Goal: Task Accomplishment & Management: Manage account settings

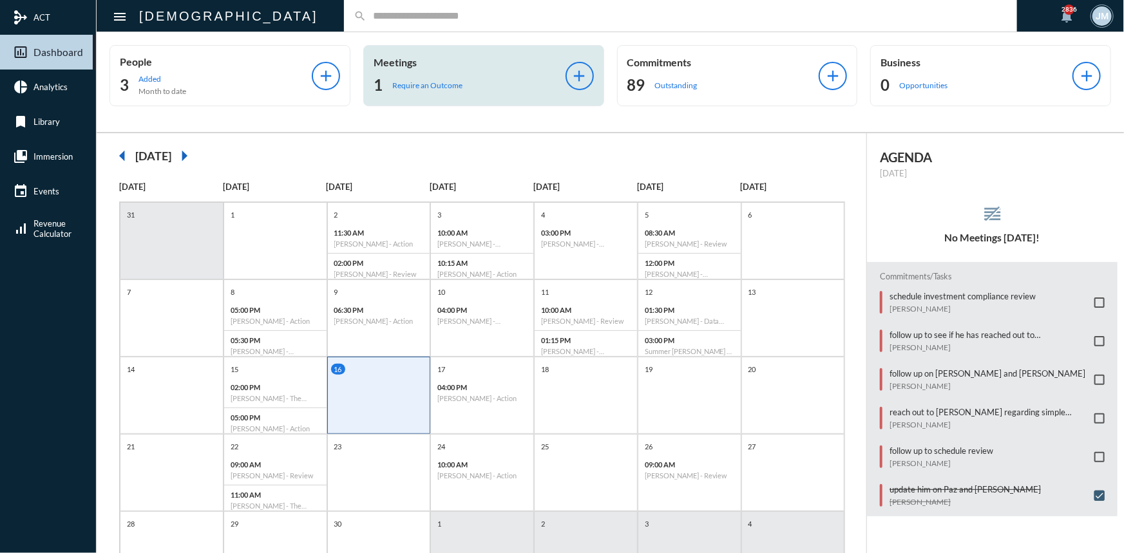
click at [394, 55] on div "Meetings 1 Require an Outcome add" at bounding box center [483, 75] width 241 height 61
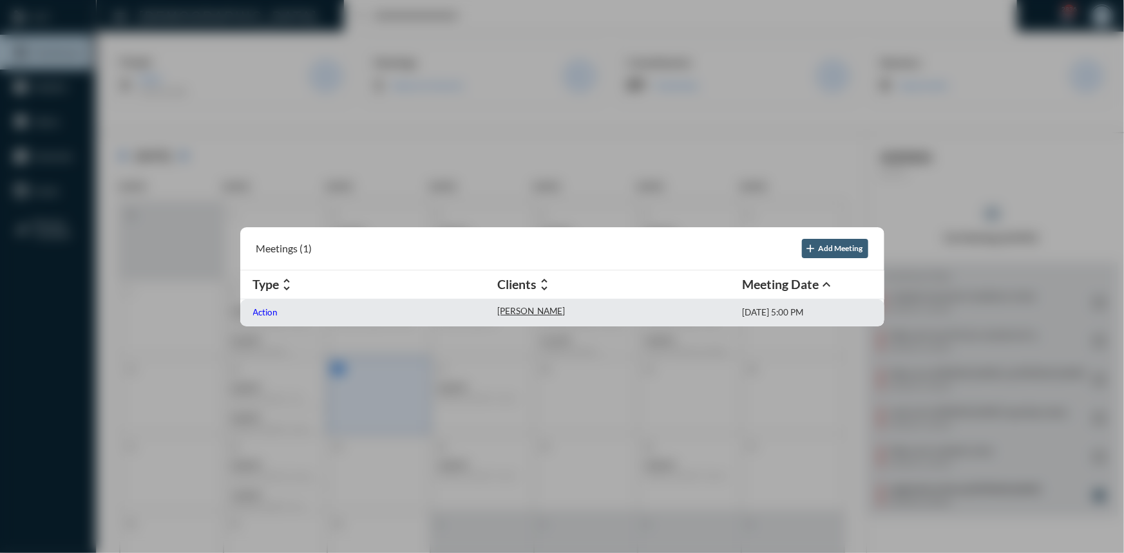
click at [263, 314] on p "Action" at bounding box center [265, 312] width 25 height 10
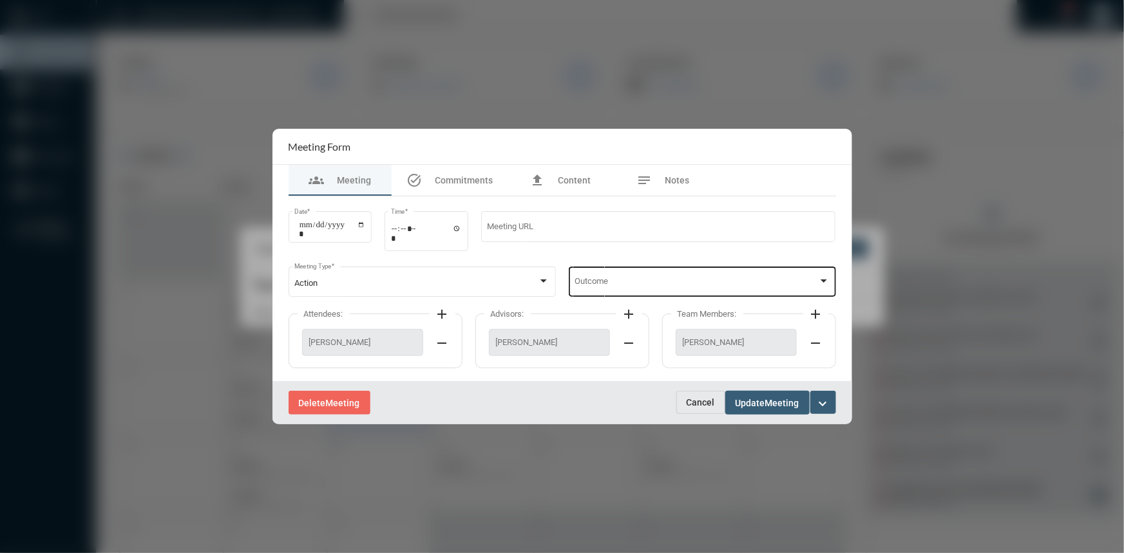
click at [828, 277] on div at bounding box center [824, 281] width 12 height 10
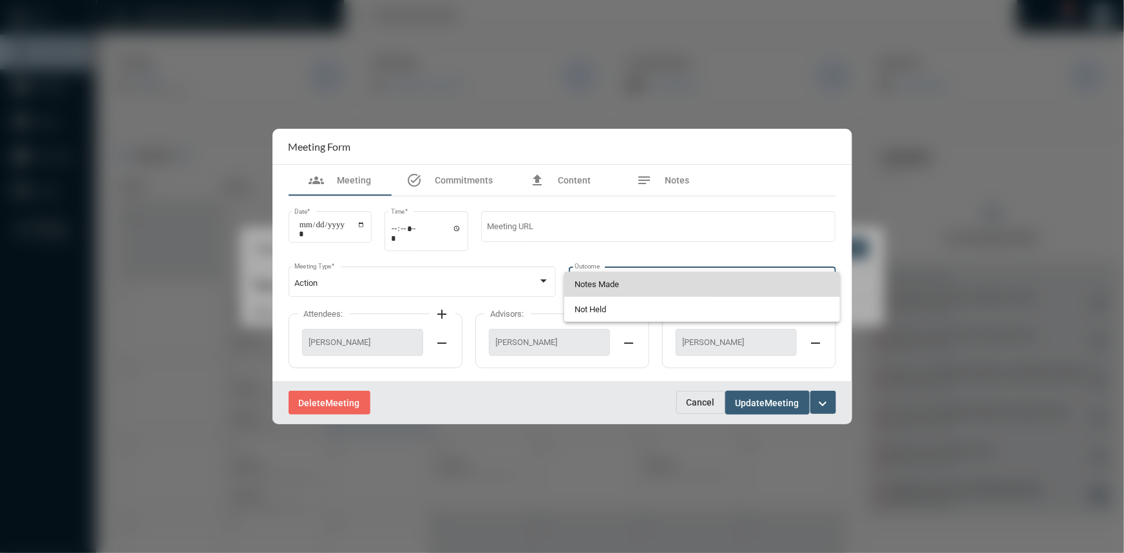
click at [610, 281] on span "Notes Made" at bounding box center [702, 284] width 255 height 25
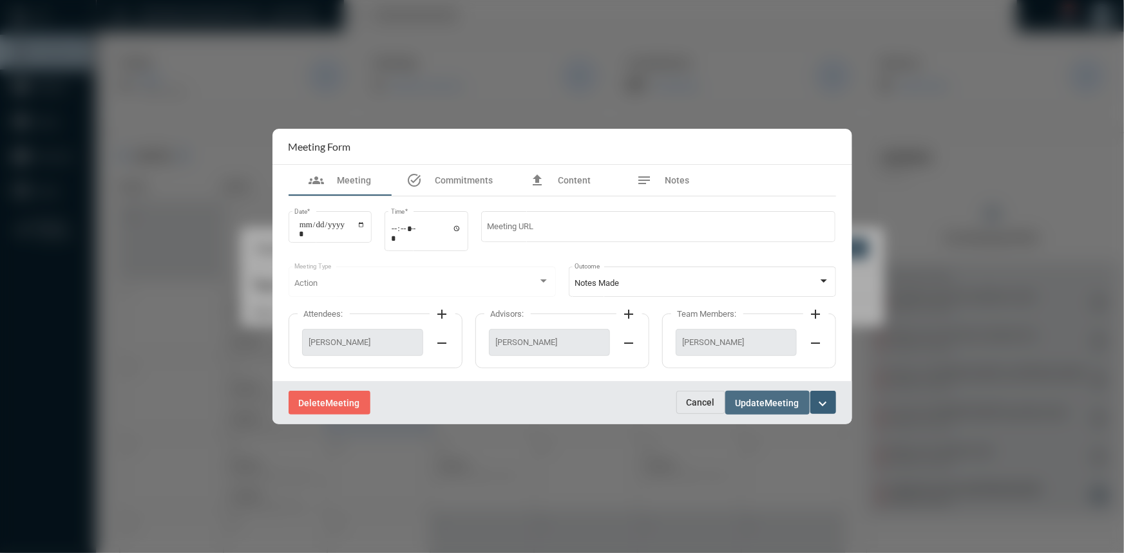
click at [770, 406] on span "Meeting" at bounding box center [782, 403] width 34 height 10
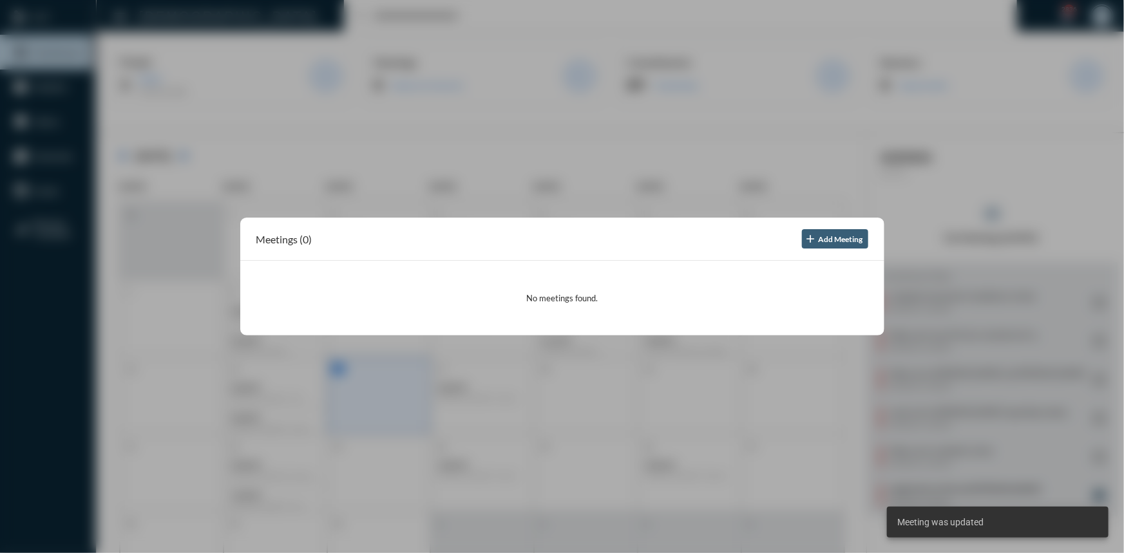
click at [696, 141] on div at bounding box center [562, 276] width 1124 height 553
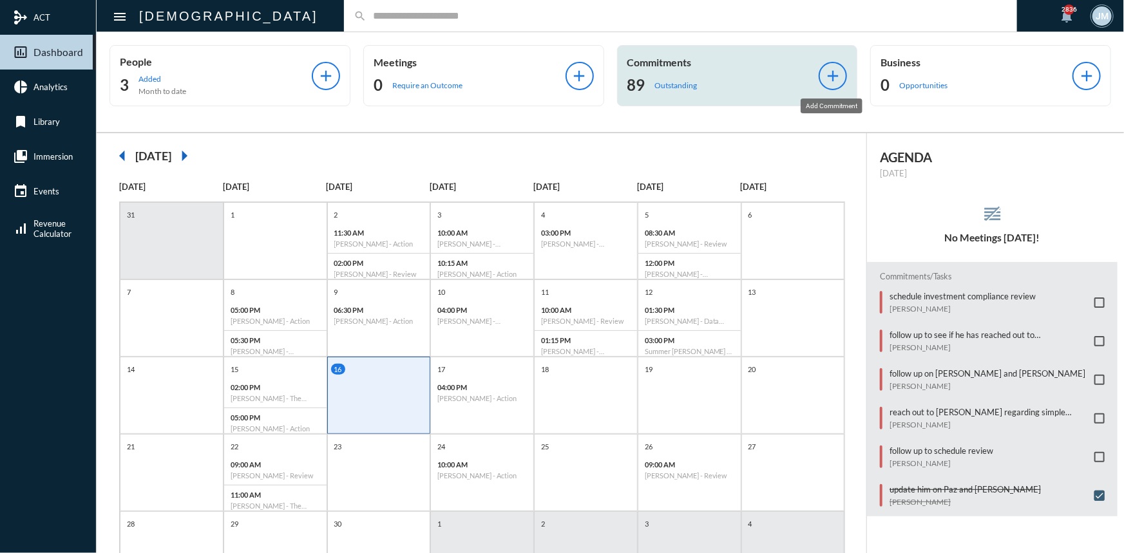
click at [834, 67] on mat-icon "add" at bounding box center [833, 76] width 18 height 18
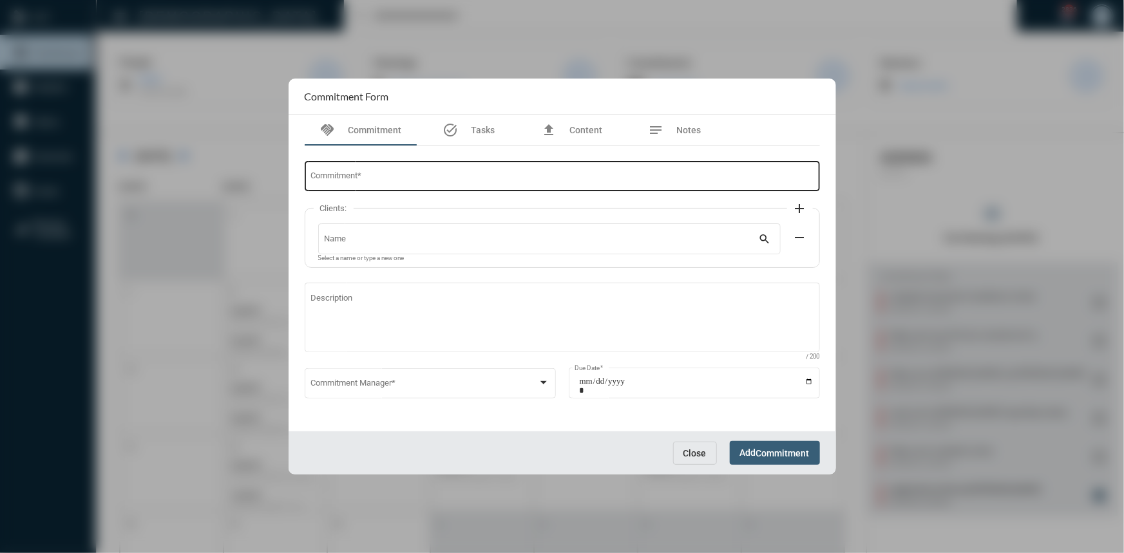
click at [392, 171] on div "Commitment *" at bounding box center [561, 175] width 503 height 33
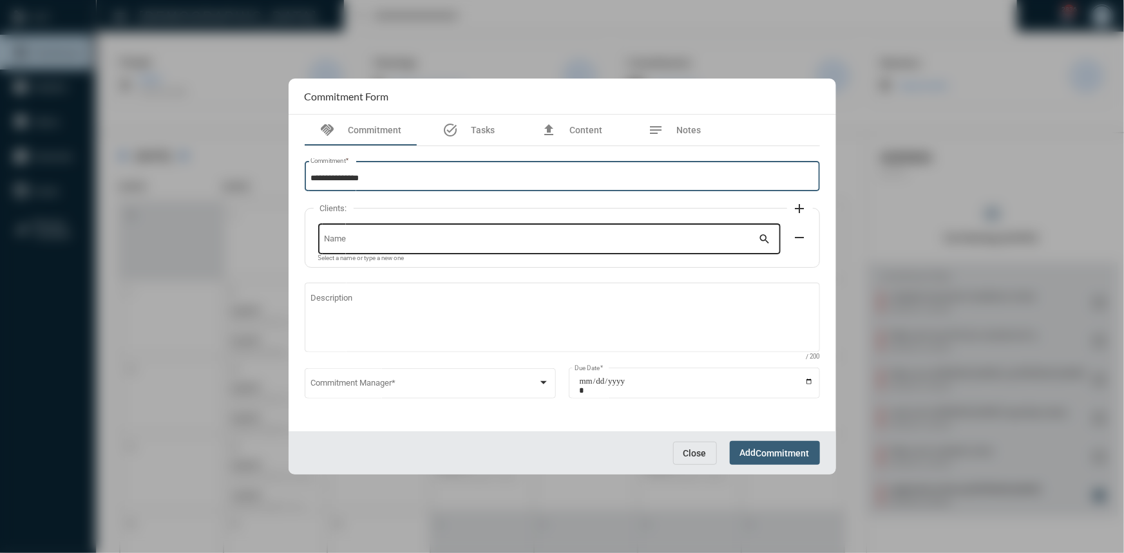
type input "**********"
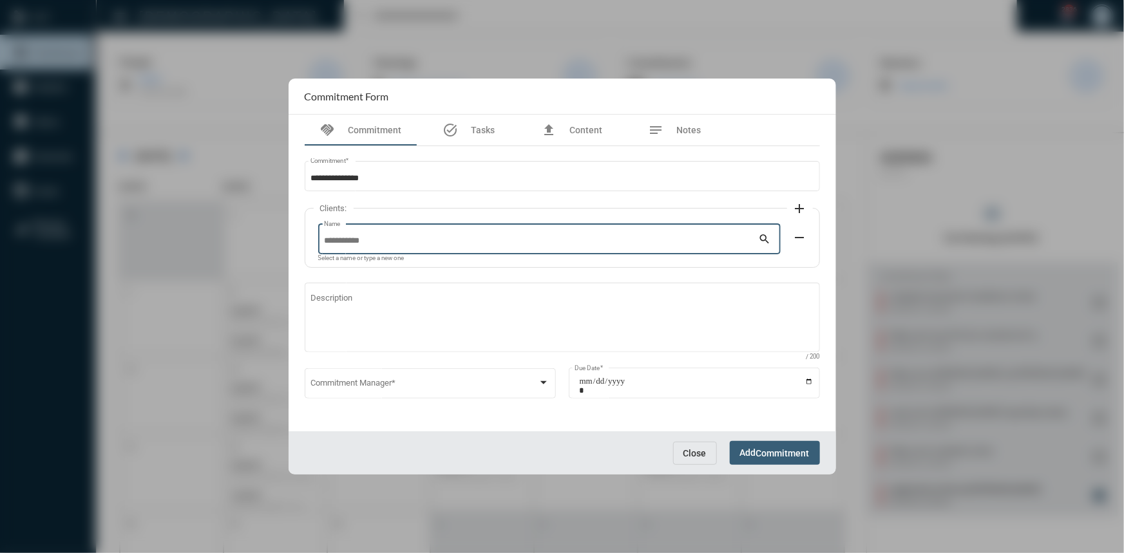
click at [650, 244] on input "Name" at bounding box center [541, 241] width 435 height 10
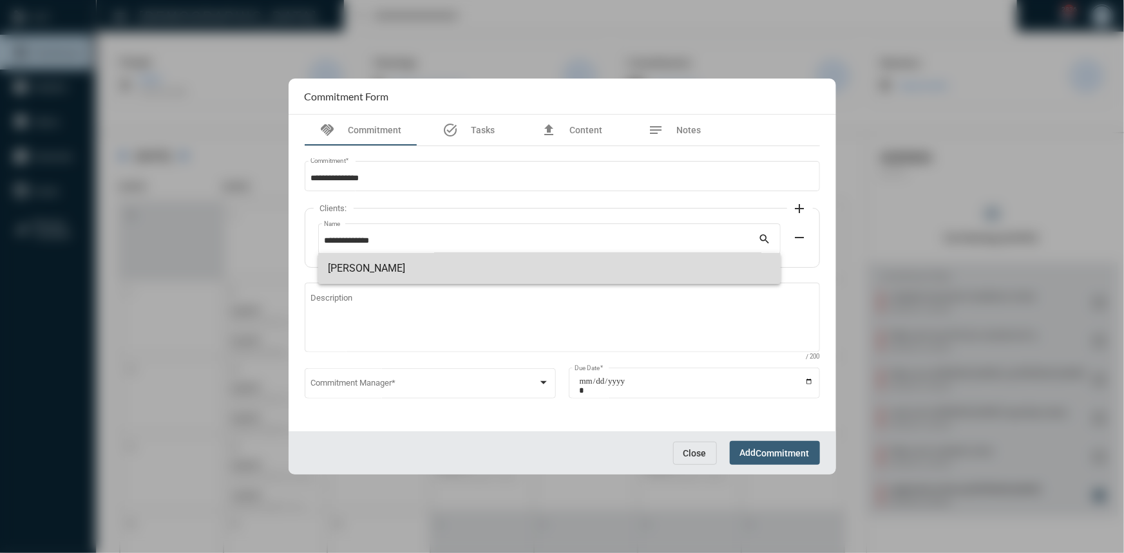
click at [362, 273] on span "[PERSON_NAME]" at bounding box center [550, 268] width 442 height 31
type input "**********"
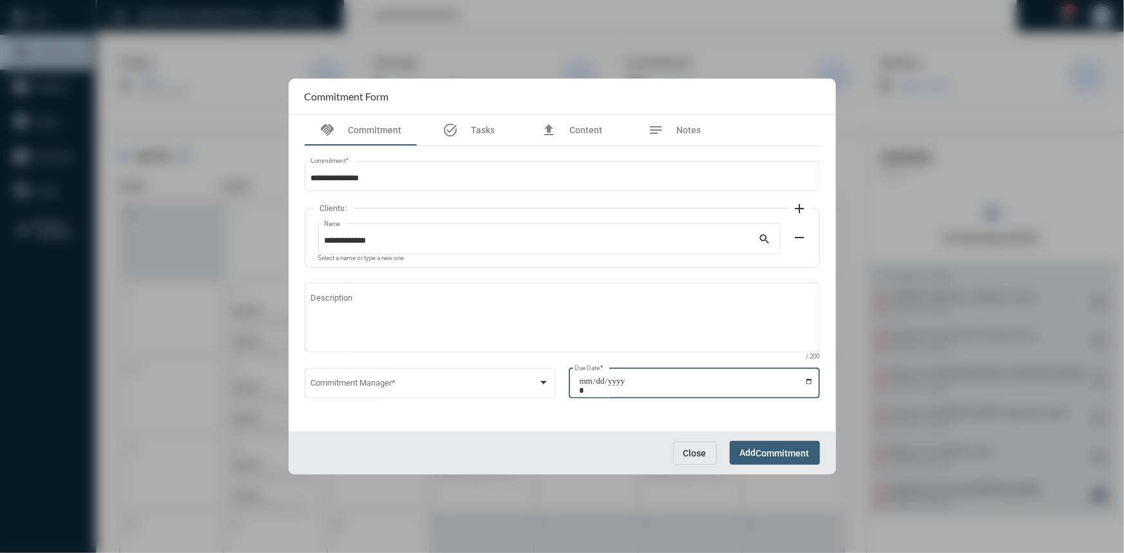
click at [808, 383] on input "Due Date *" at bounding box center [696, 386] width 234 height 18
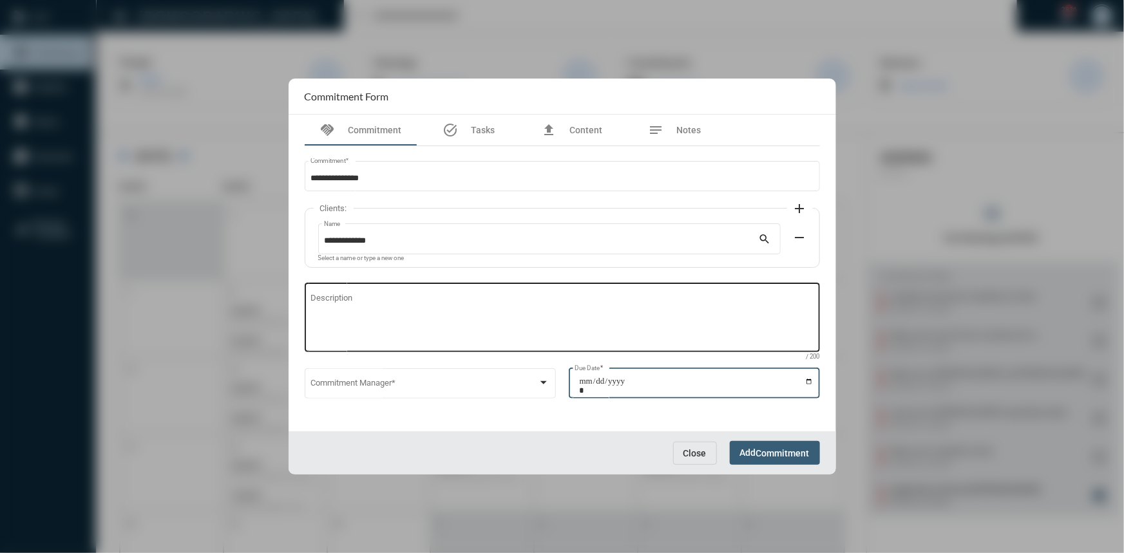
type input "**********"
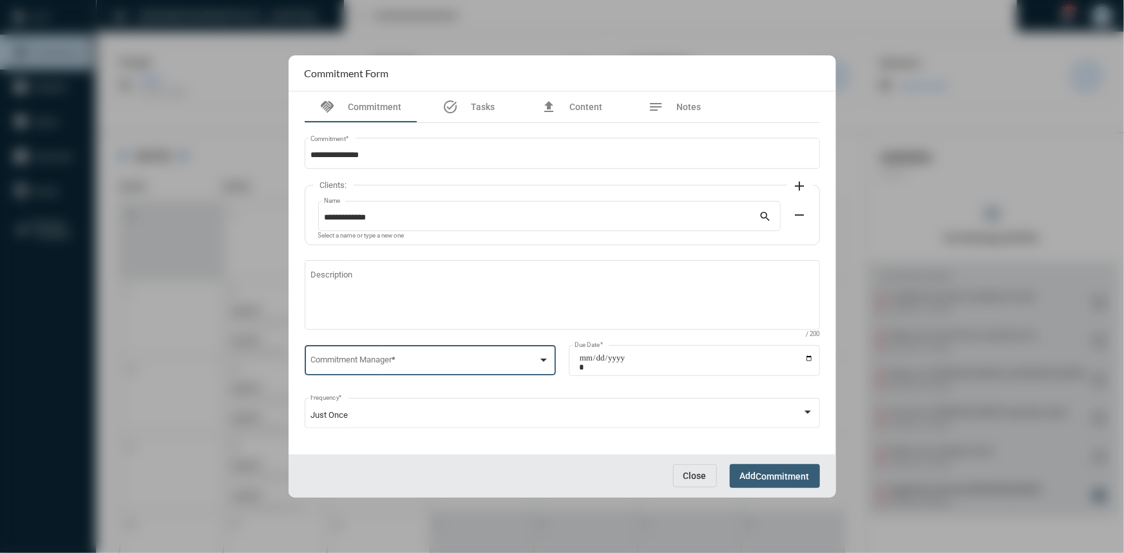
click at [542, 359] on div at bounding box center [544, 360] width 12 height 10
click at [336, 361] on span "[PERSON_NAME]" at bounding box center [428, 364] width 237 height 25
click at [765, 477] on span "Commitment" at bounding box center [782, 477] width 53 height 10
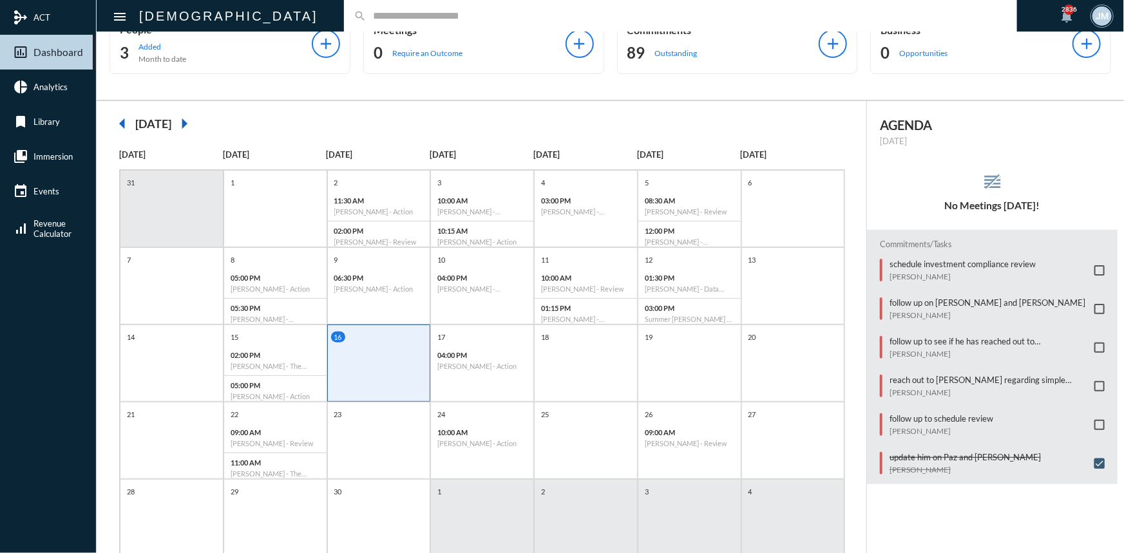
scroll to position [58, 0]
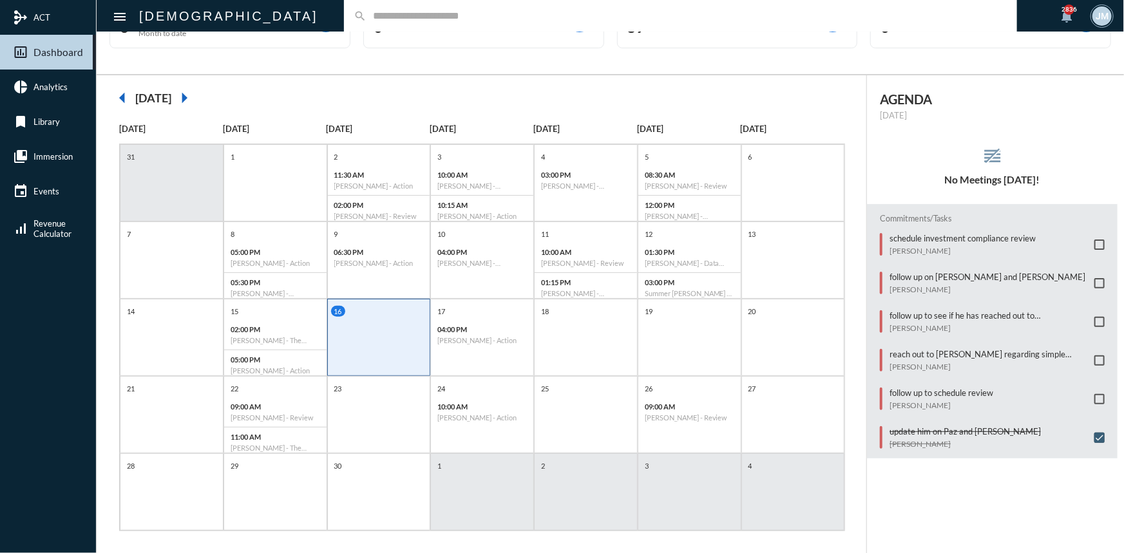
click at [399, 14] on input "text" at bounding box center [687, 15] width 641 height 11
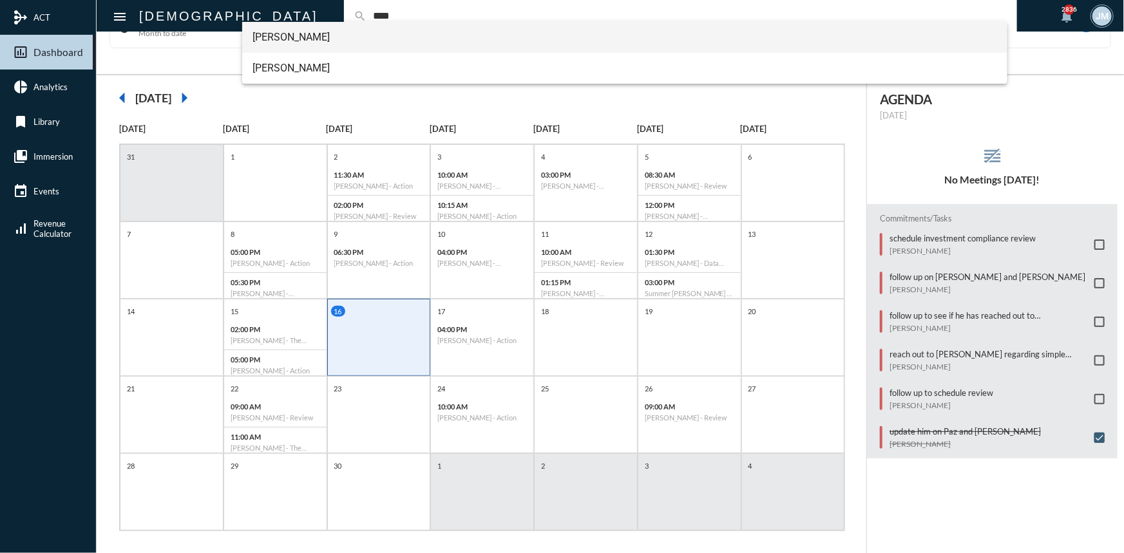
type input "****"
click at [261, 35] on span "Chanda Bhat" at bounding box center [625, 37] width 745 height 31
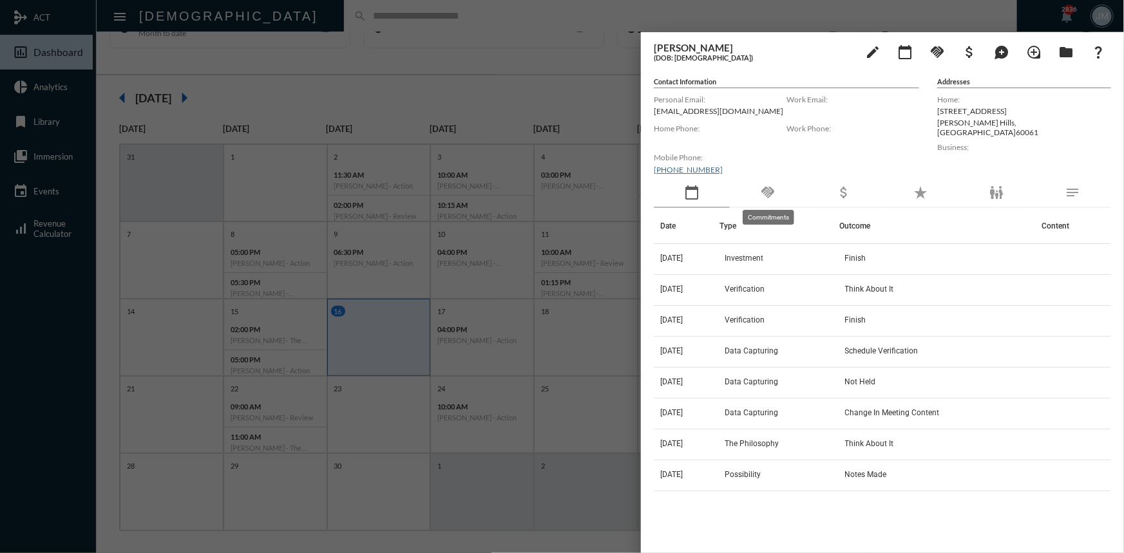
click at [773, 196] on mat-icon "handshake" at bounding box center [767, 192] width 15 height 15
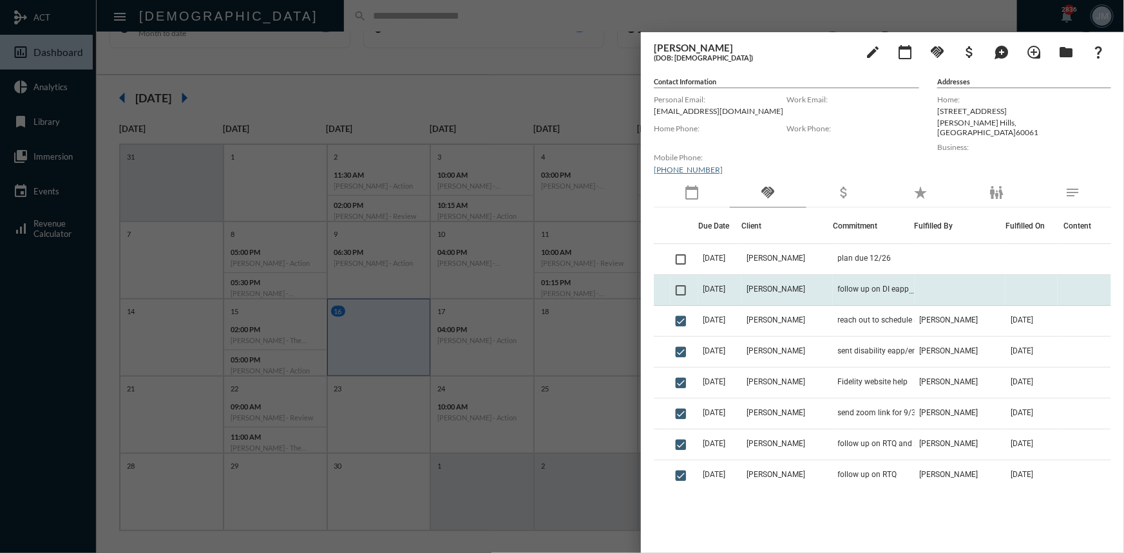
click at [786, 283] on td "Chanda Bhat" at bounding box center [786, 290] width 91 height 31
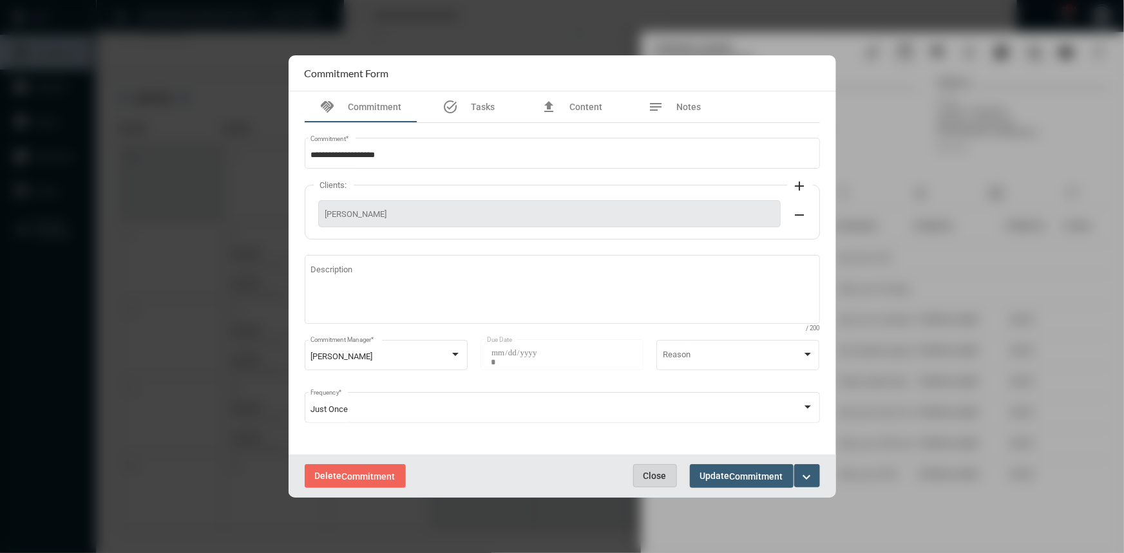
click at [643, 481] on span "Close" at bounding box center [654, 476] width 23 height 10
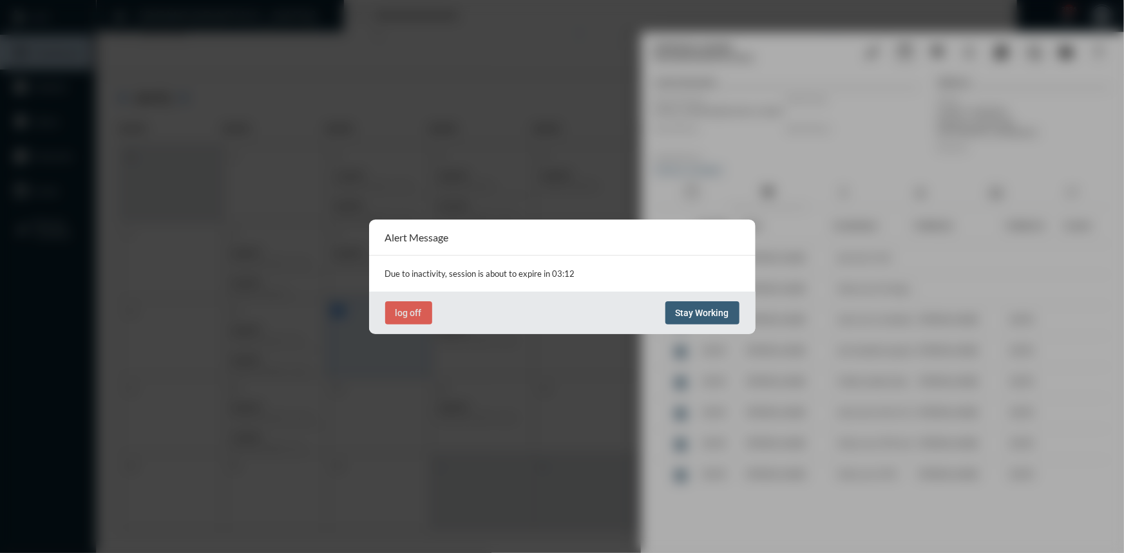
click at [718, 309] on span "Stay Working" at bounding box center [702, 313] width 53 height 10
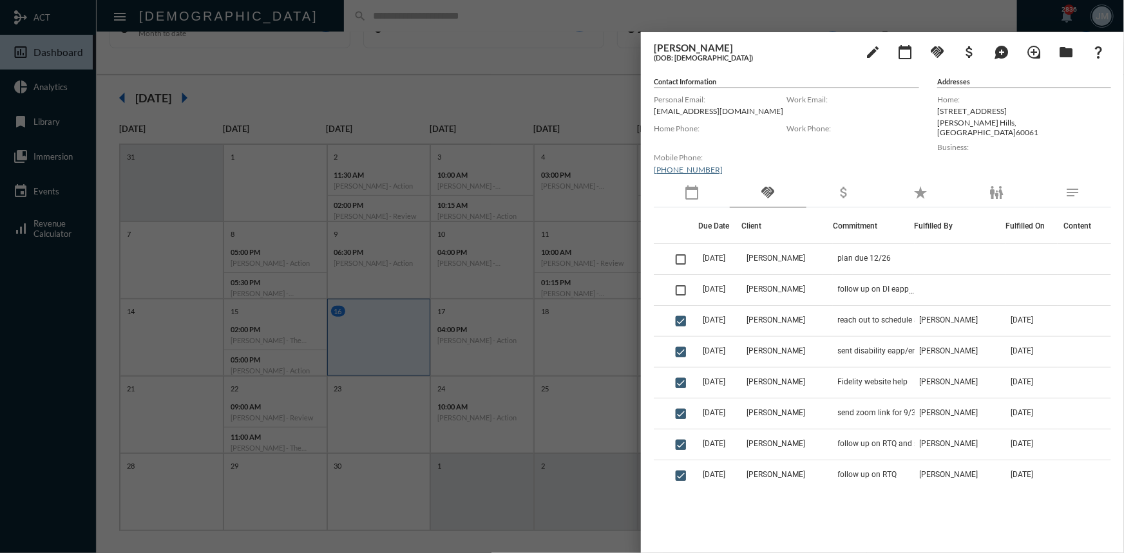
click at [493, 100] on div at bounding box center [562, 276] width 1124 height 553
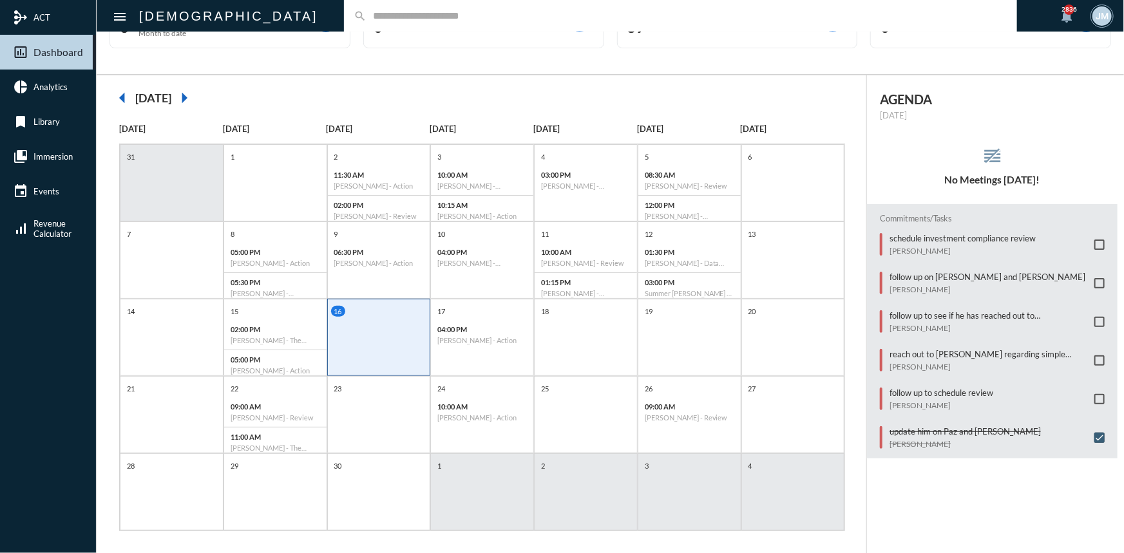
click at [367, 20] on input "text" at bounding box center [687, 15] width 641 height 11
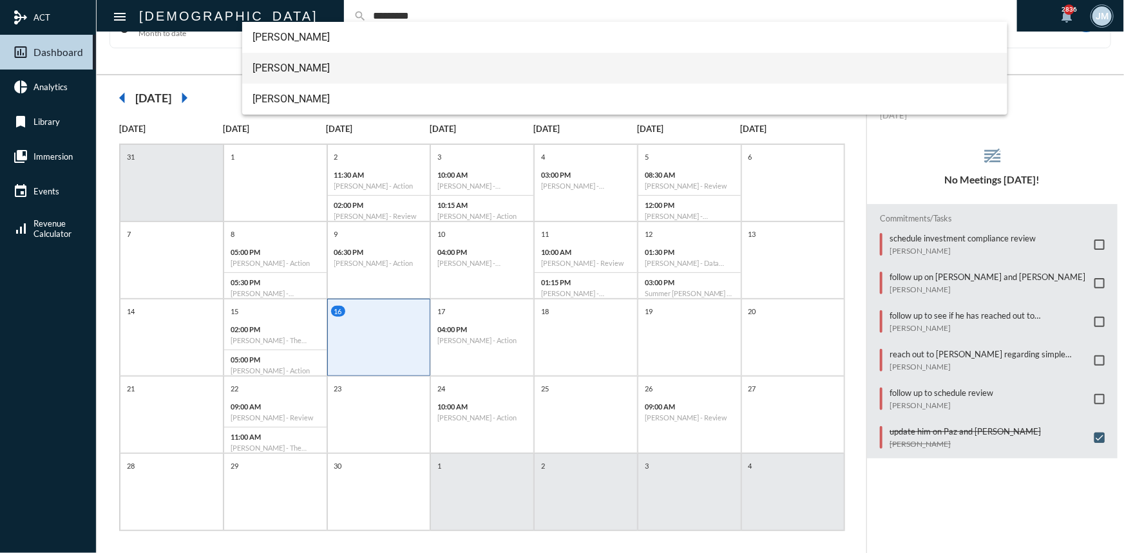
type input "*********"
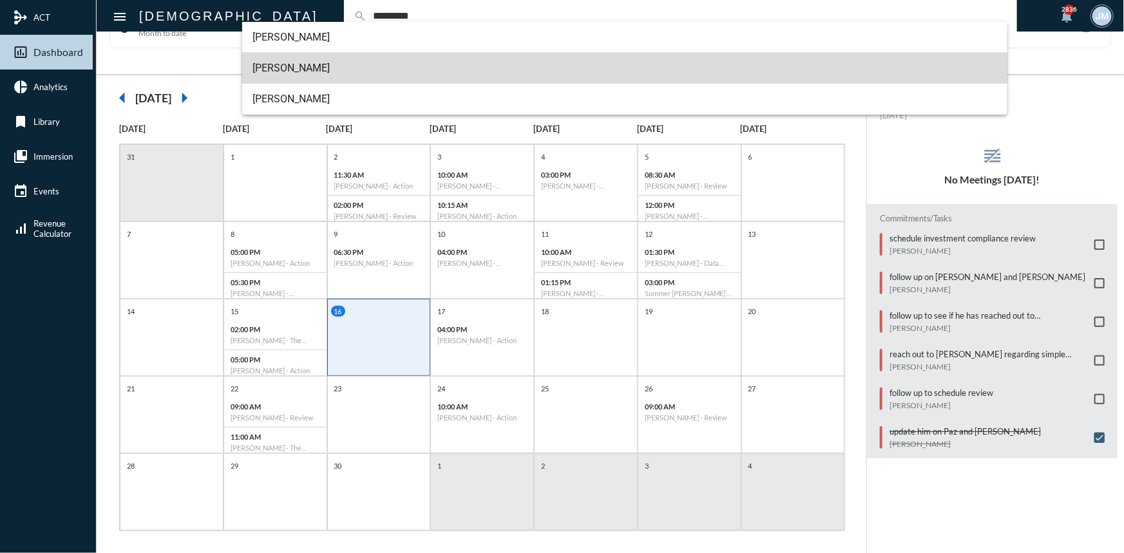
click at [307, 61] on span "Christina Battaglia" at bounding box center [625, 68] width 745 height 31
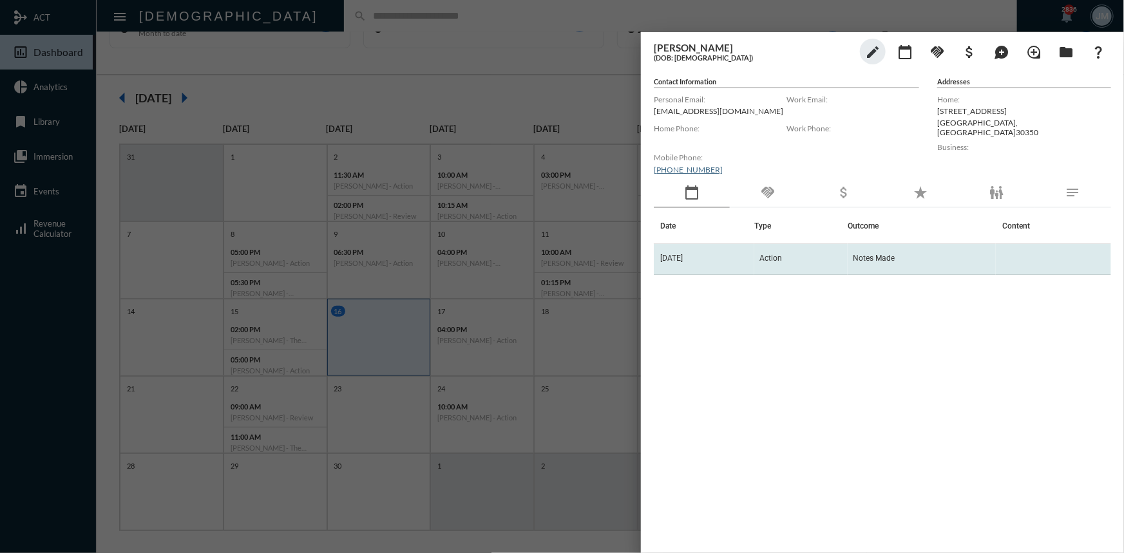
click at [782, 262] on span "Action" at bounding box center [770, 258] width 23 height 9
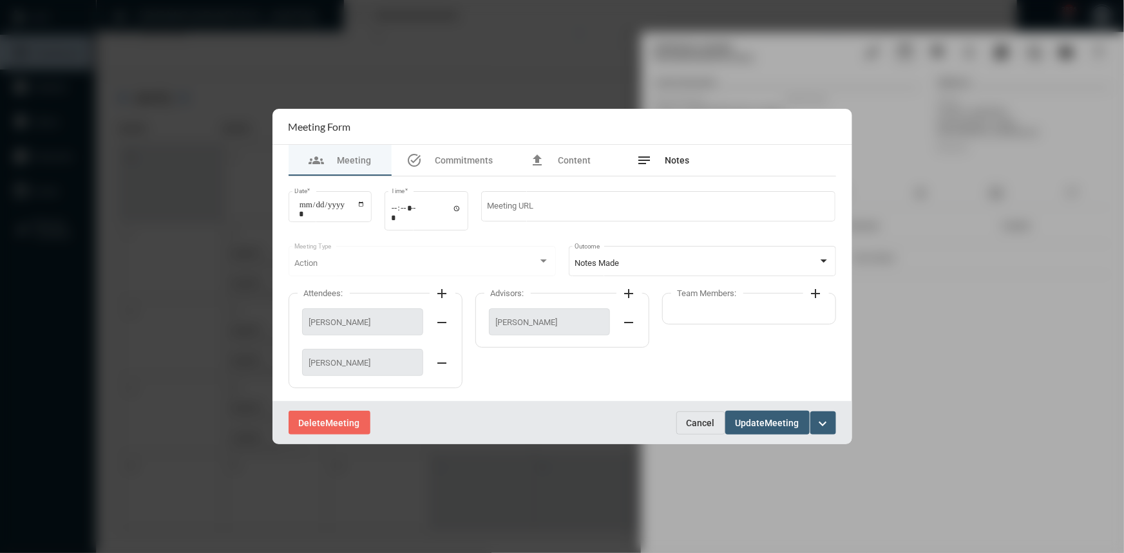
click at [672, 160] on span "Notes" at bounding box center [677, 160] width 24 height 10
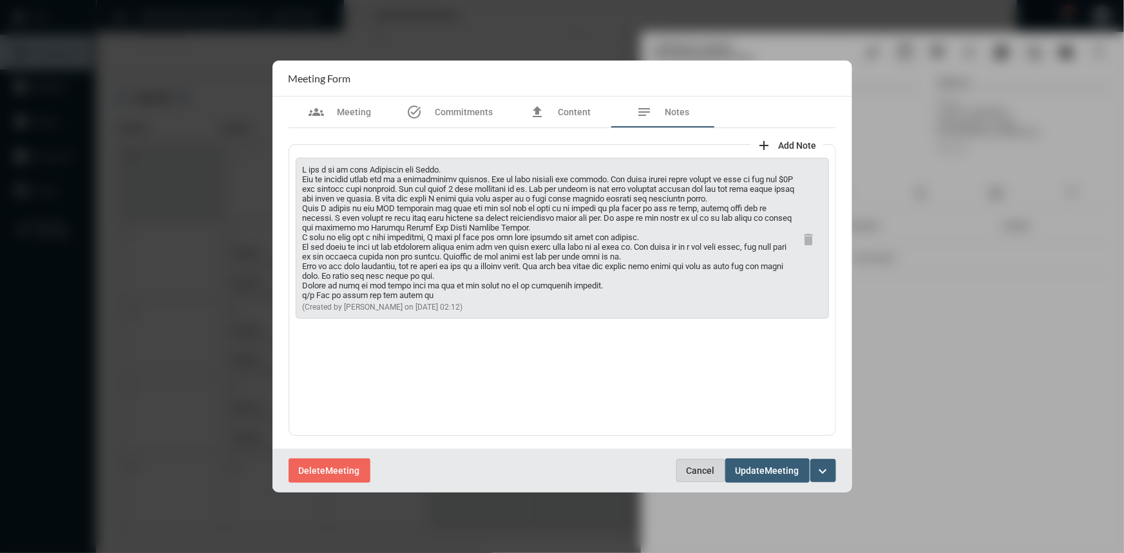
click at [691, 466] on span "Cancel" at bounding box center [701, 471] width 28 height 10
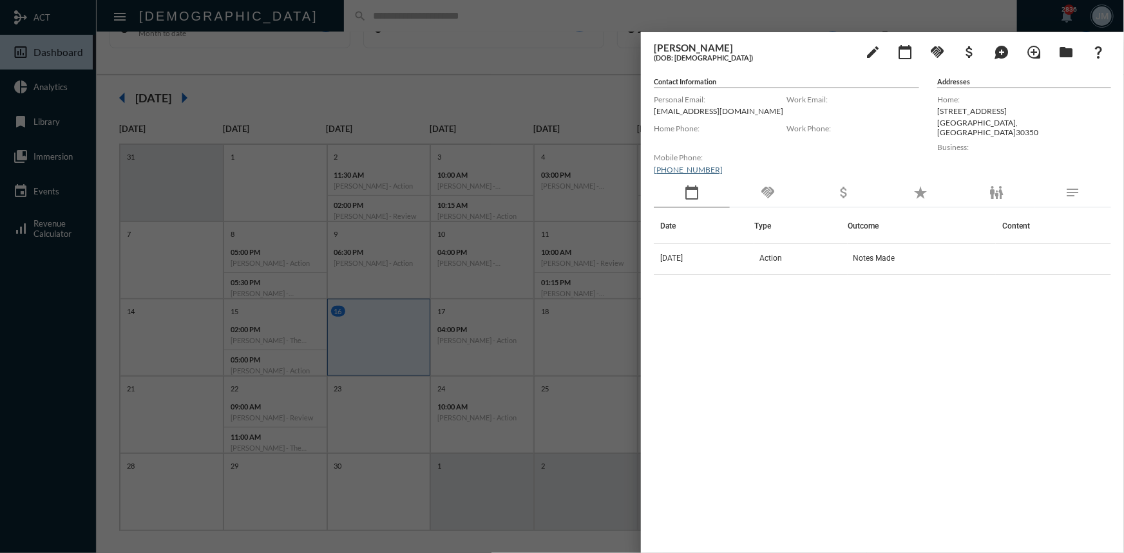
click at [524, 71] on div at bounding box center [562, 276] width 1124 height 553
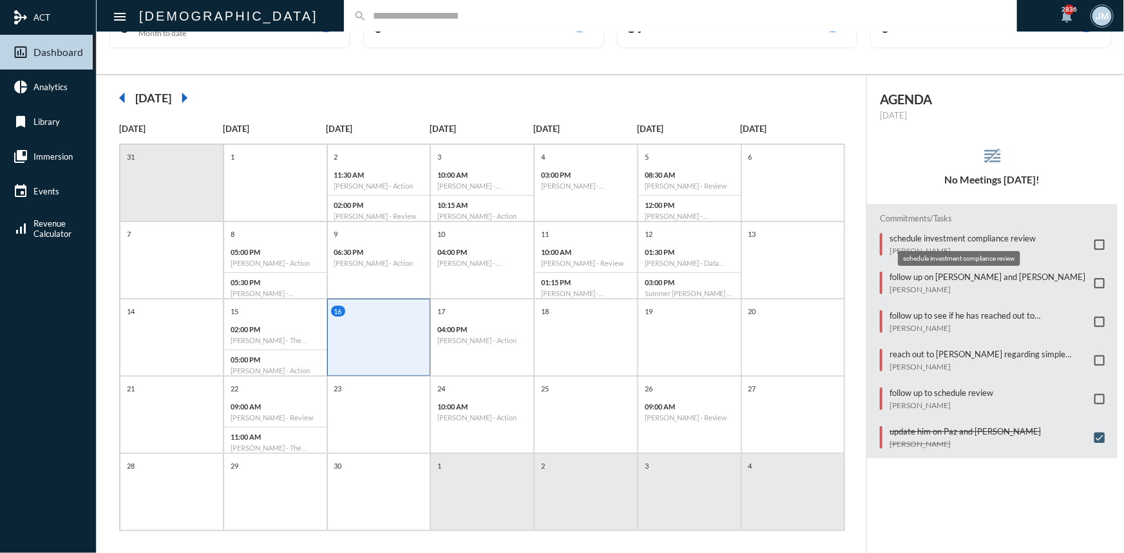
click at [920, 242] on mat-tooltip-component "schedule investment compliance review" at bounding box center [959, 258] width 140 height 33
click at [912, 237] on p "schedule investment compliance review" at bounding box center [963, 238] width 146 height 10
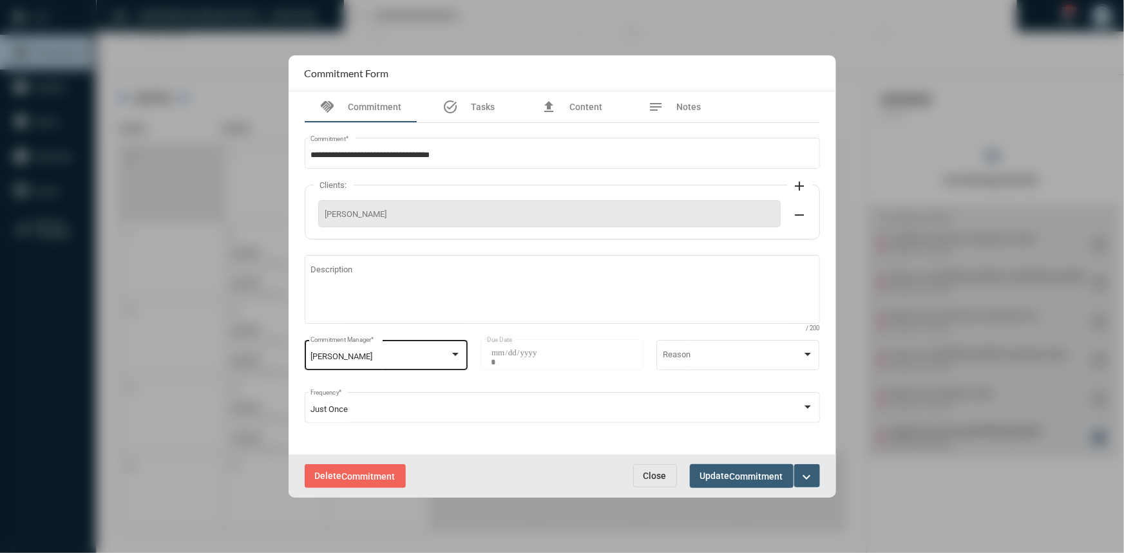
click at [456, 356] on div at bounding box center [455, 354] width 6 height 3
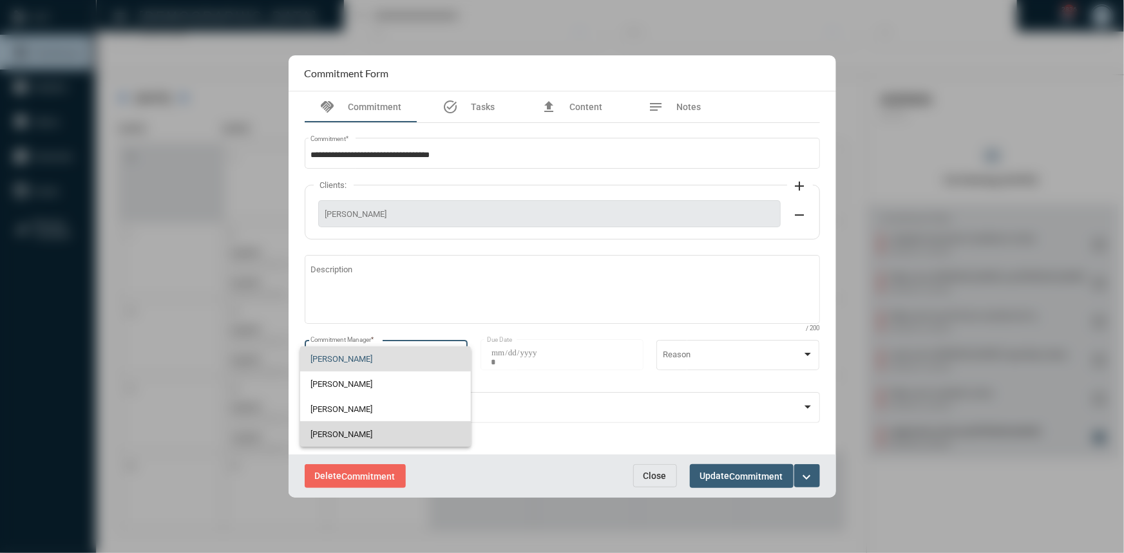
click at [341, 433] on span "[PERSON_NAME]" at bounding box center [384, 434] width 149 height 25
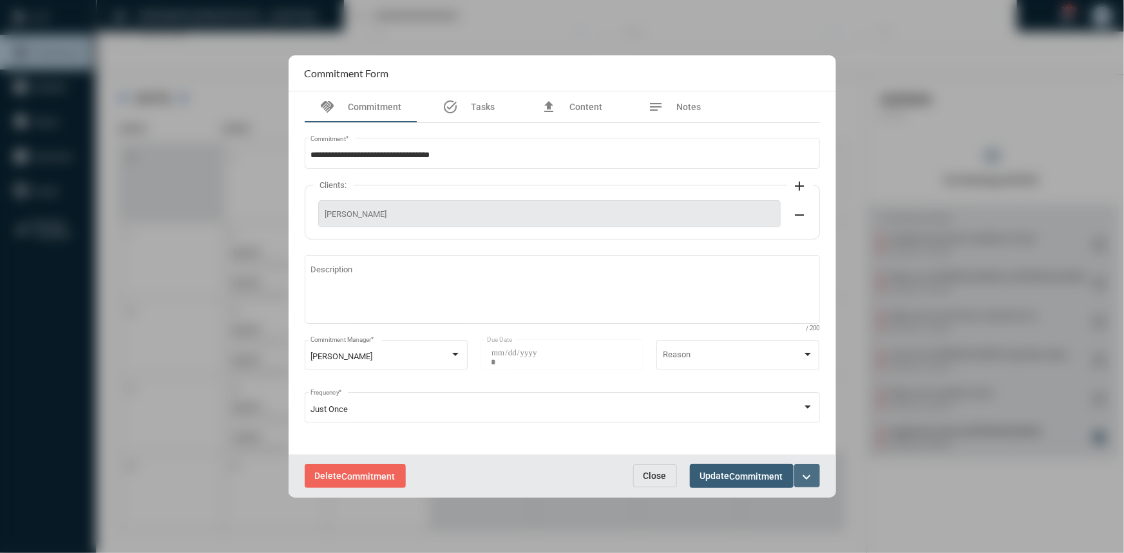
click at [806, 474] on mat-icon "expand_more" at bounding box center [806, 477] width 15 height 15
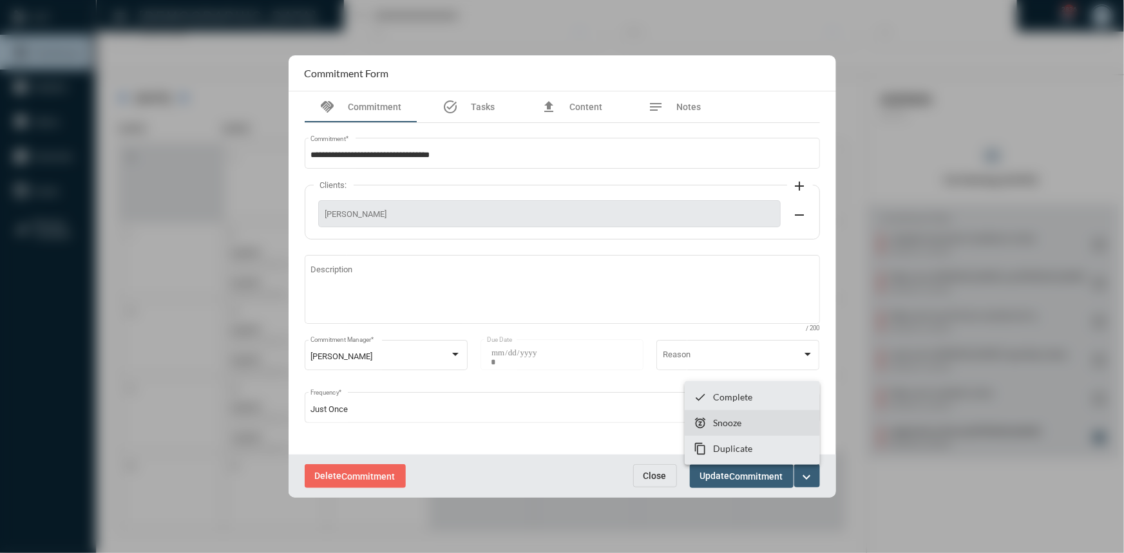
click at [734, 425] on p "Snooze" at bounding box center [727, 422] width 28 height 11
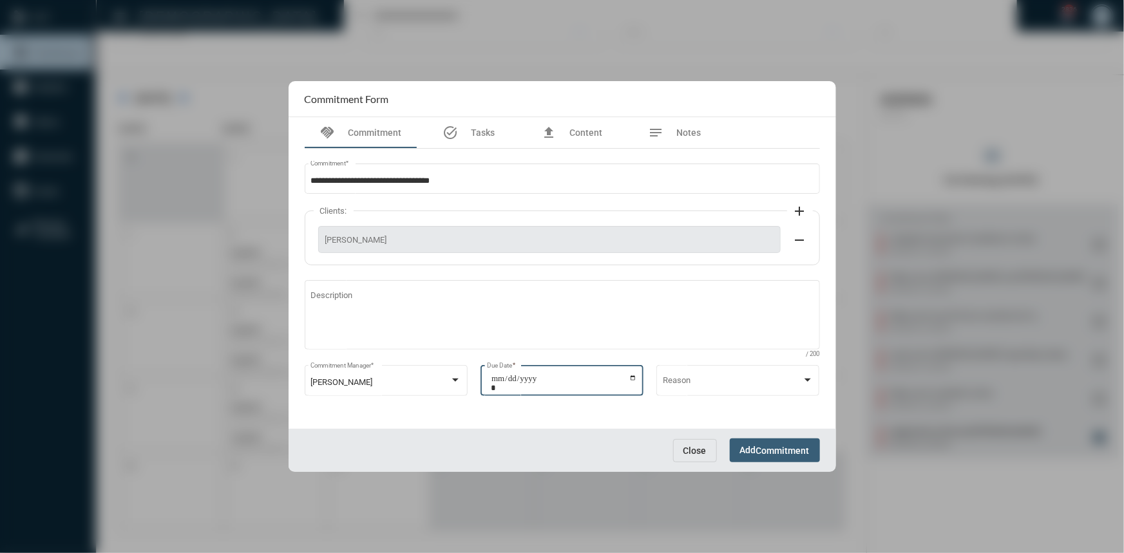
click at [634, 375] on input "**********" at bounding box center [564, 383] width 146 height 18
type input "**********"
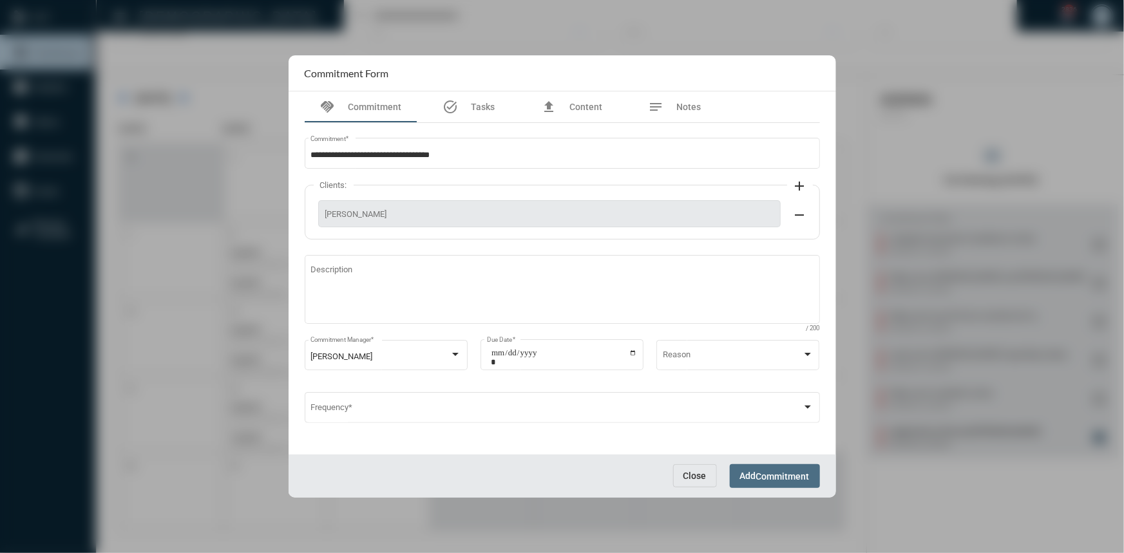
click at [764, 479] on span "Commitment" at bounding box center [782, 477] width 53 height 10
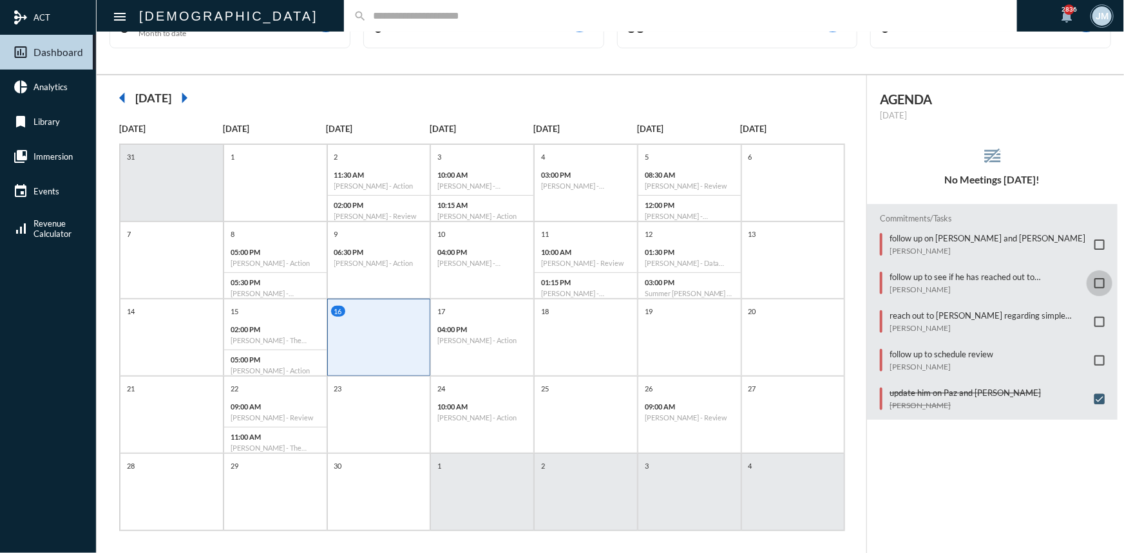
click at [1094, 280] on span at bounding box center [1099, 283] width 10 height 10
click at [1096, 278] on span at bounding box center [1099, 283] width 10 height 10
click at [506, 315] on div "17 04:00 PM Hollis Sherman - Action" at bounding box center [482, 328] width 102 height 44
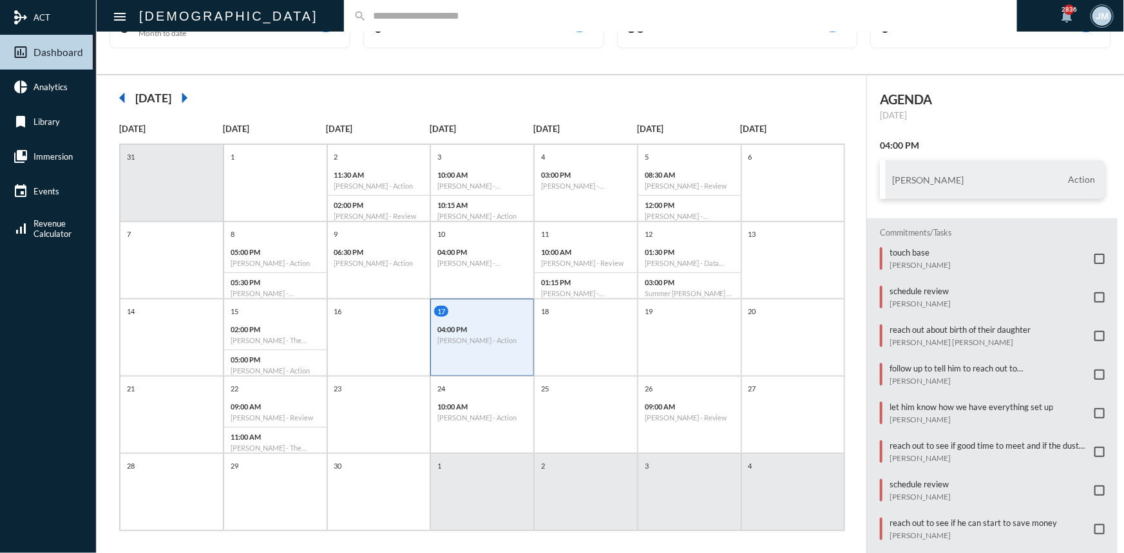
click at [367, 19] on input "text" at bounding box center [687, 15] width 641 height 11
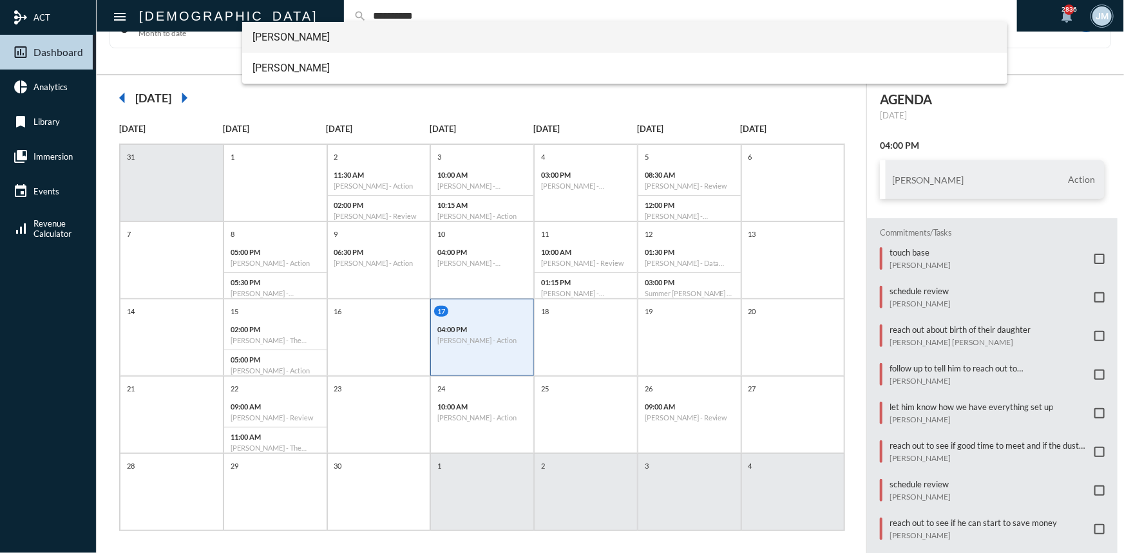
type input "**********"
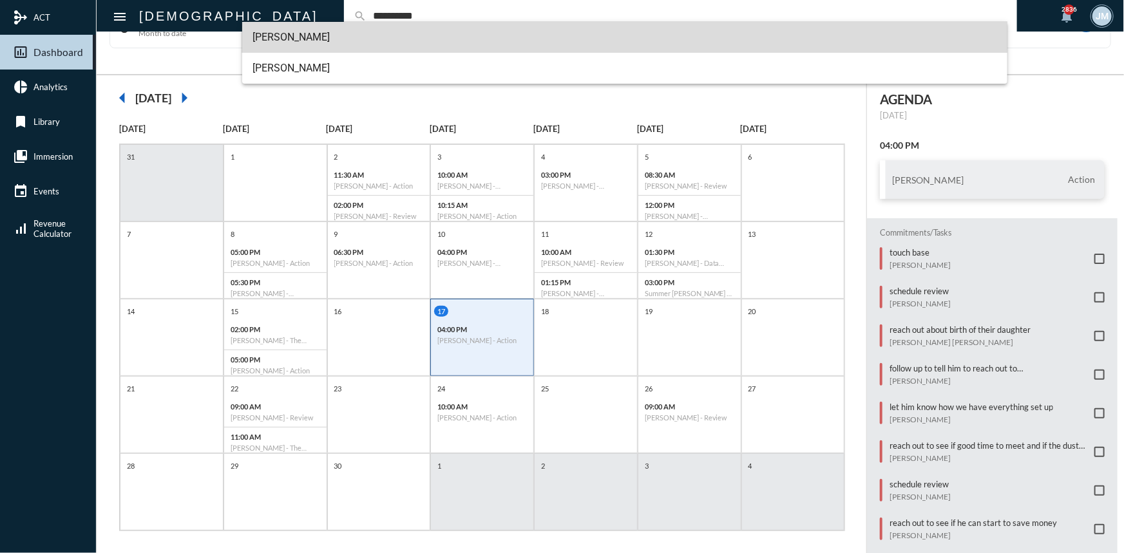
click at [263, 30] on span "Robert Wiley" at bounding box center [625, 37] width 745 height 31
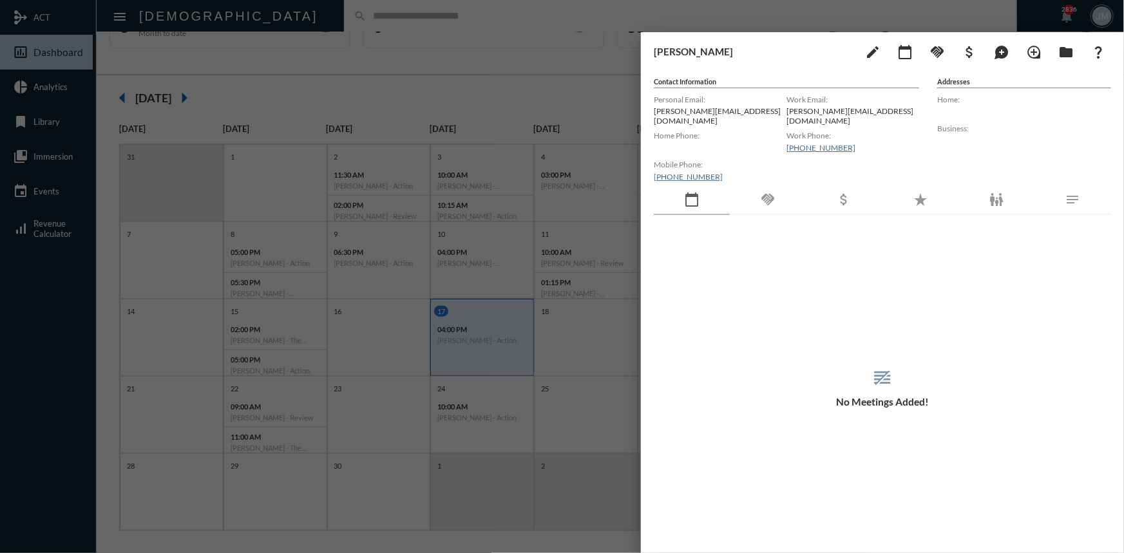
click at [434, 3] on div at bounding box center [562, 276] width 1124 height 553
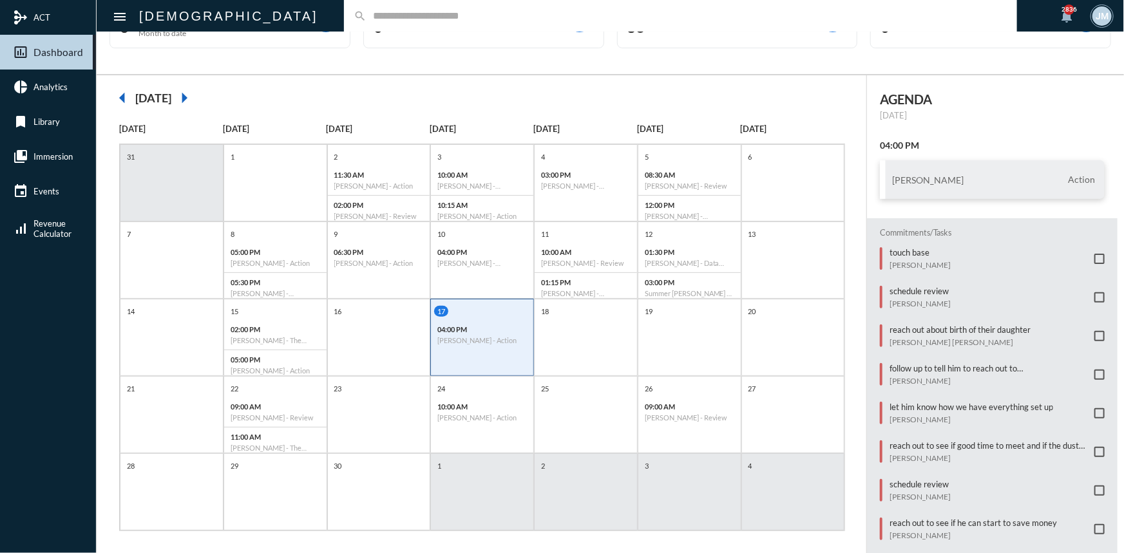
click at [367, 12] on input "text" at bounding box center [687, 15] width 641 height 11
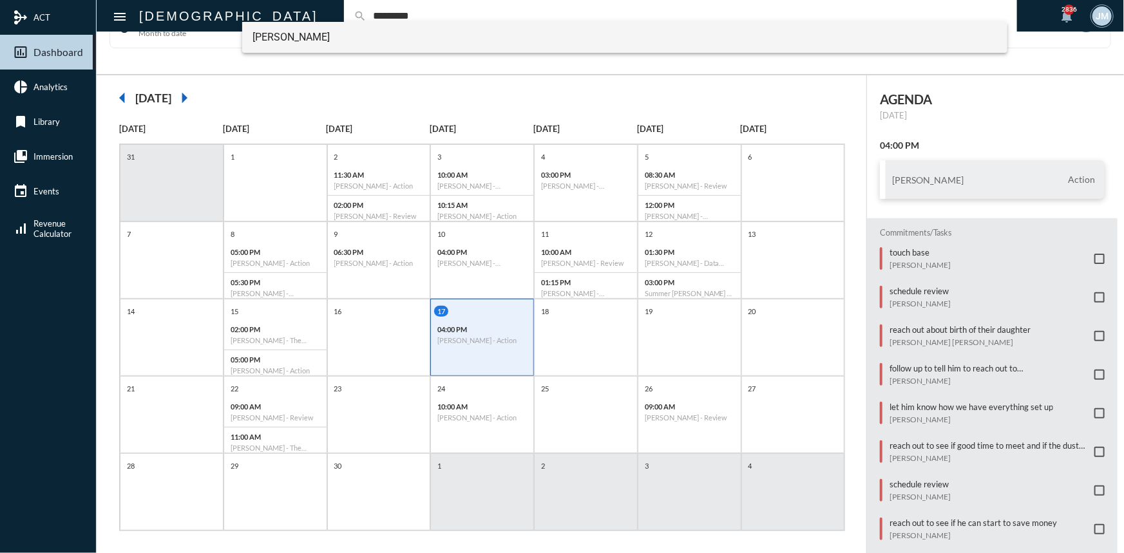
type input "*********"
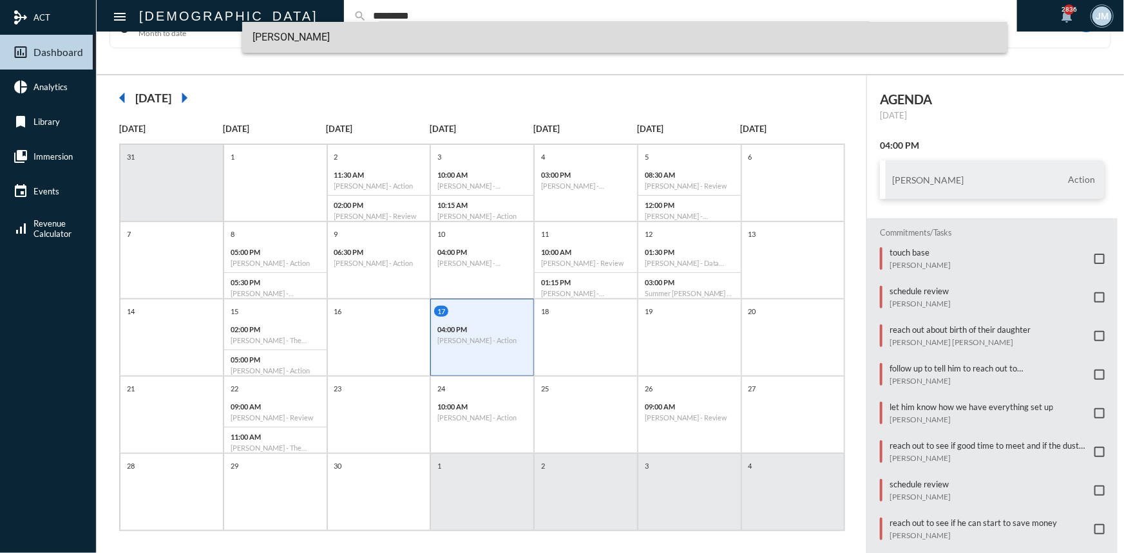
click at [284, 34] on span "Robert Wylie" at bounding box center [625, 37] width 745 height 31
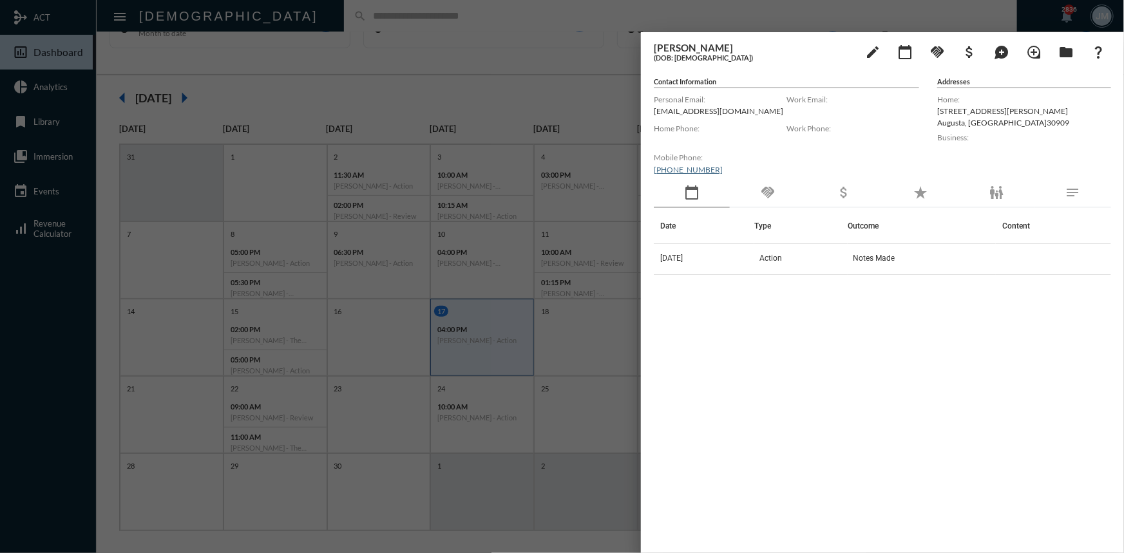
click at [540, 91] on div at bounding box center [562, 276] width 1124 height 553
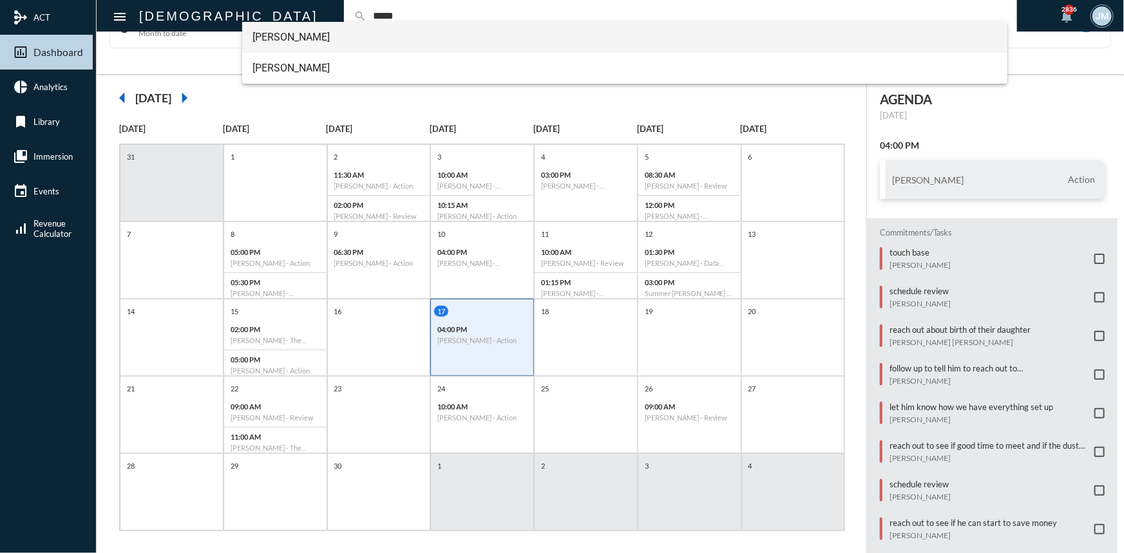
type input "*****"
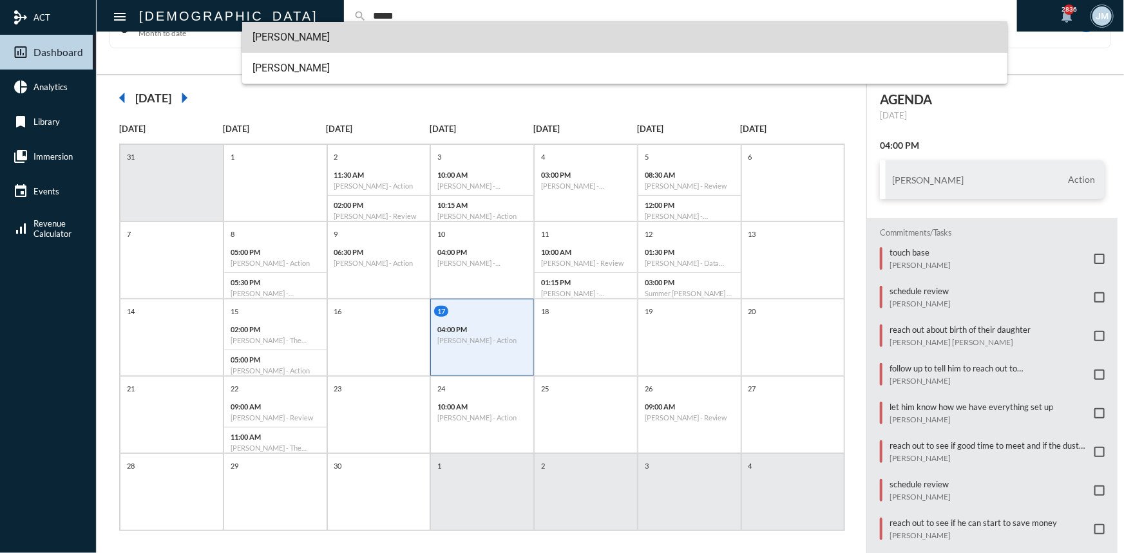
click at [283, 32] on span "Luke Wiggs" at bounding box center [625, 37] width 745 height 31
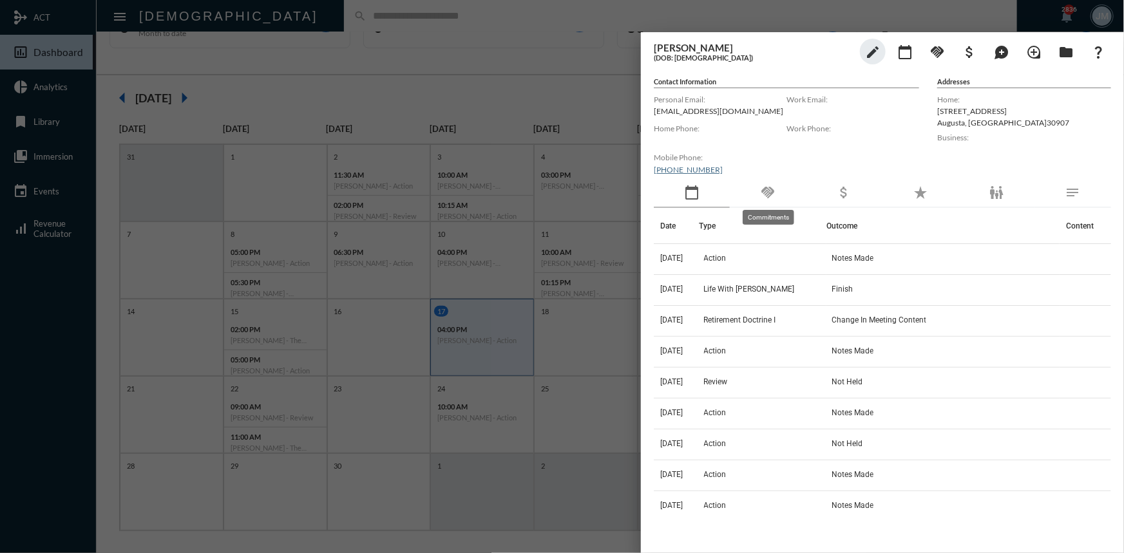
click at [767, 186] on mat-icon "handshake" at bounding box center [767, 192] width 15 height 15
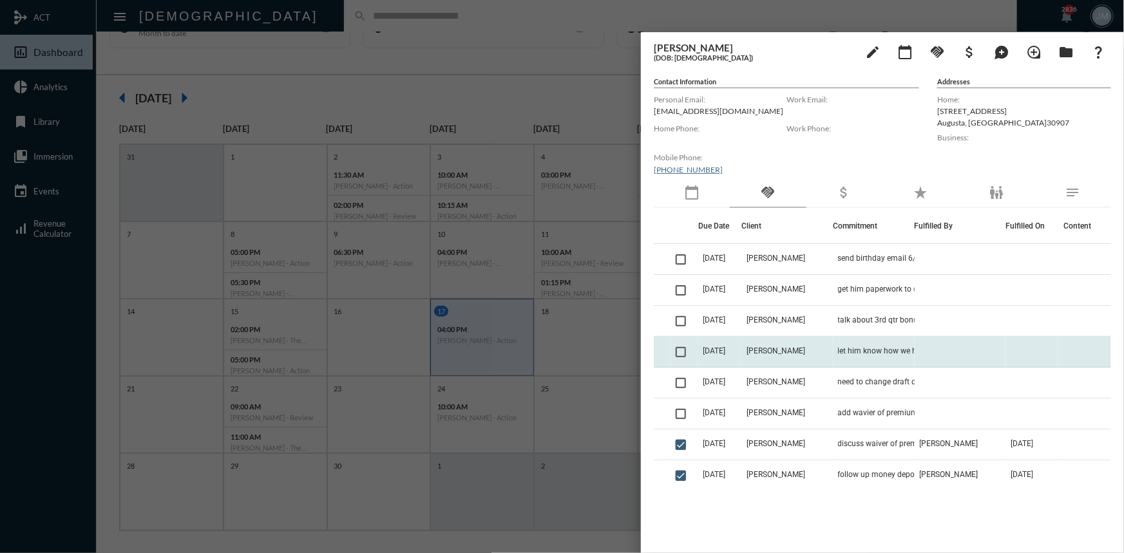
click at [714, 351] on span "[DATE]" at bounding box center [714, 351] width 23 height 9
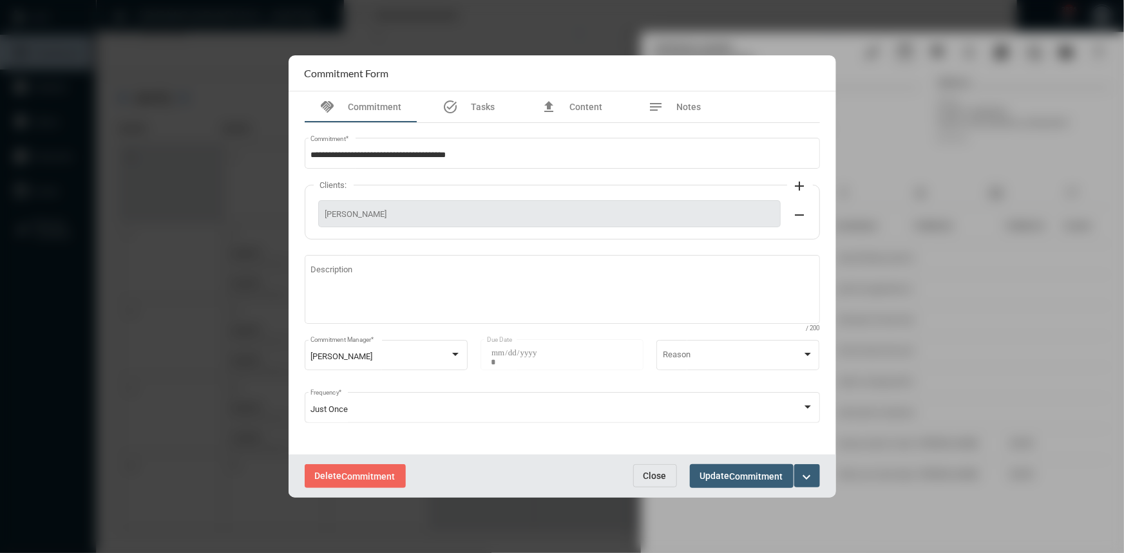
click at [650, 473] on span "Close" at bounding box center [654, 476] width 23 height 10
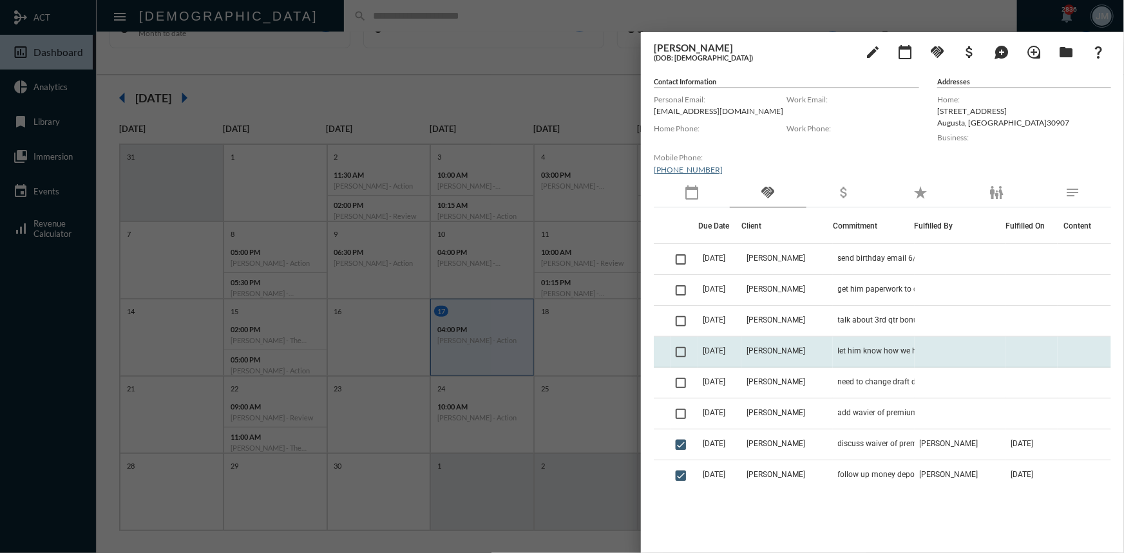
click at [683, 352] on span at bounding box center [681, 352] width 10 height 10
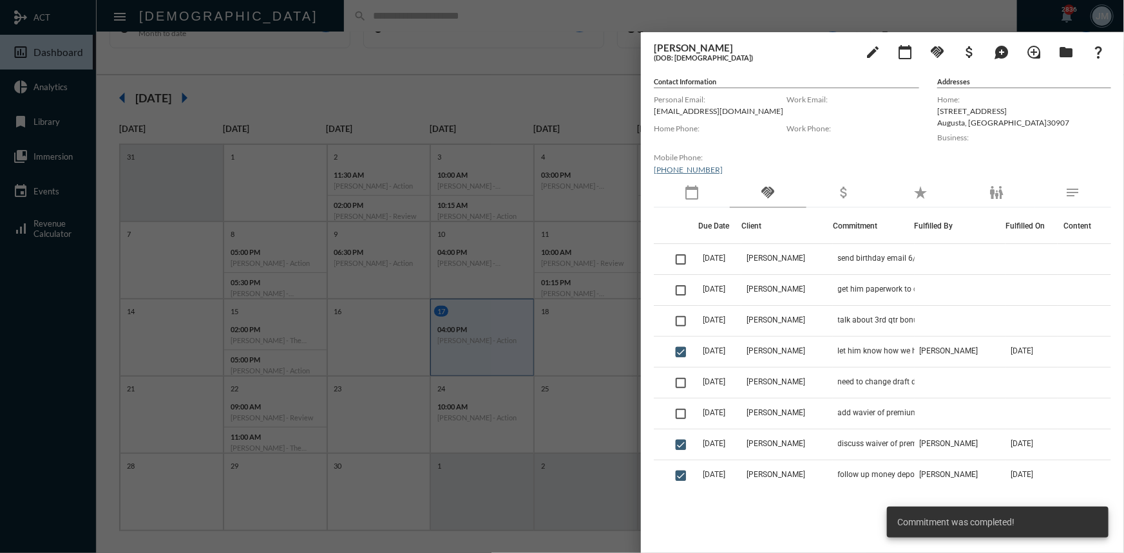
click at [350, 81] on div at bounding box center [562, 276] width 1124 height 553
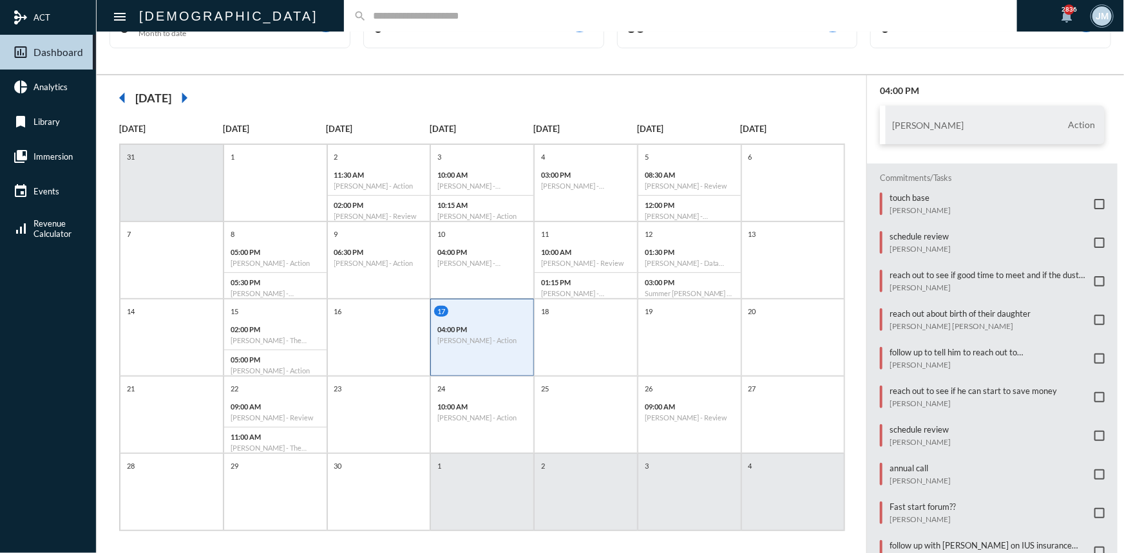
scroll to position [53, 0]
type input "*"
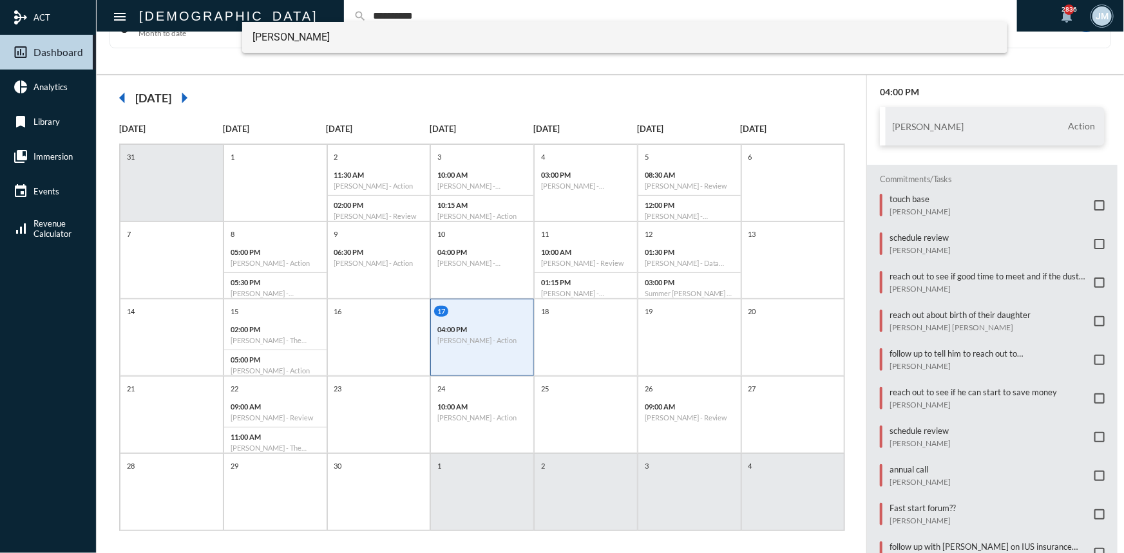
type input "**********"
click at [294, 35] on span "Kyle Cline" at bounding box center [625, 37] width 745 height 31
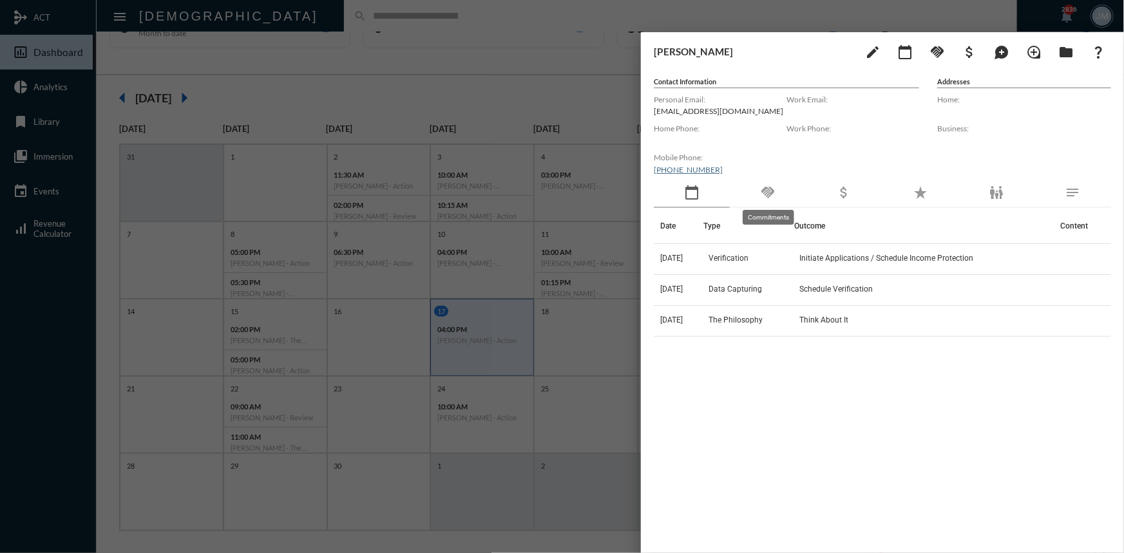
click at [775, 188] on mat-icon "handshake" at bounding box center [767, 192] width 15 height 15
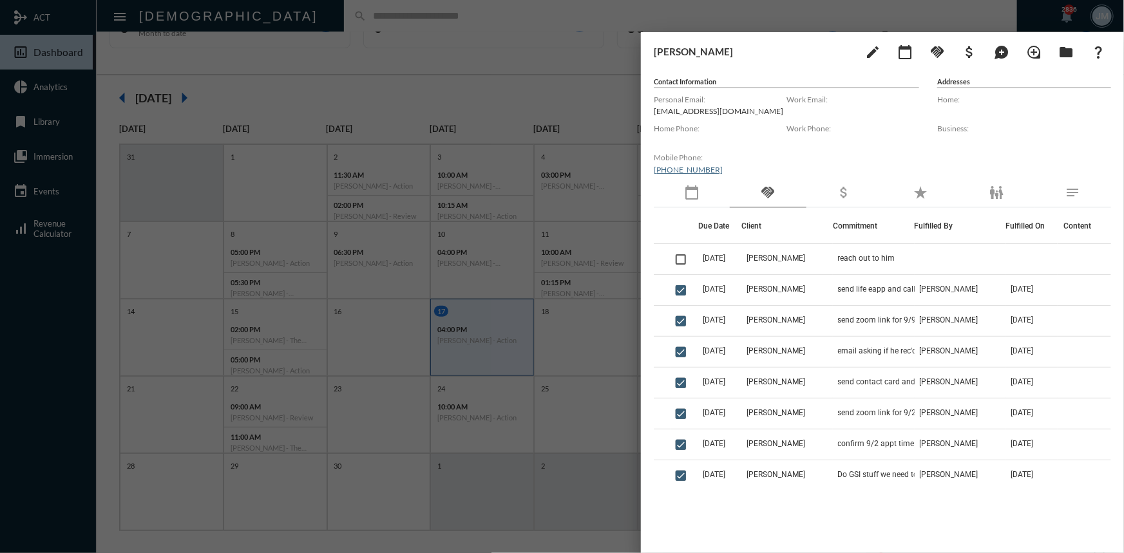
click at [409, 43] on div at bounding box center [562, 276] width 1124 height 553
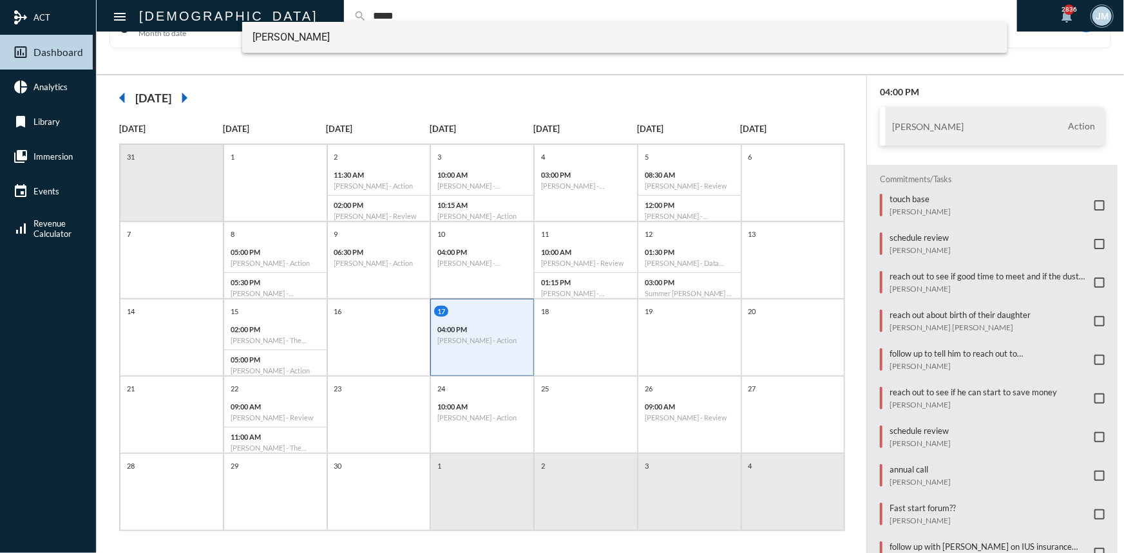
type input "*****"
click at [278, 32] on span "Kyle Cline" at bounding box center [625, 37] width 745 height 31
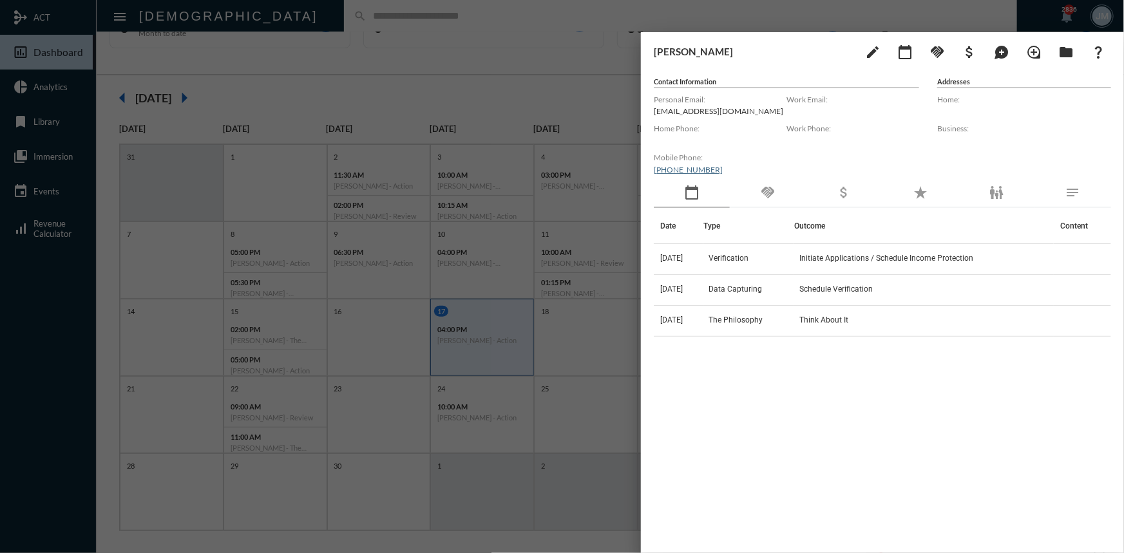
click at [759, 196] on div "handshake" at bounding box center [768, 193] width 76 height 30
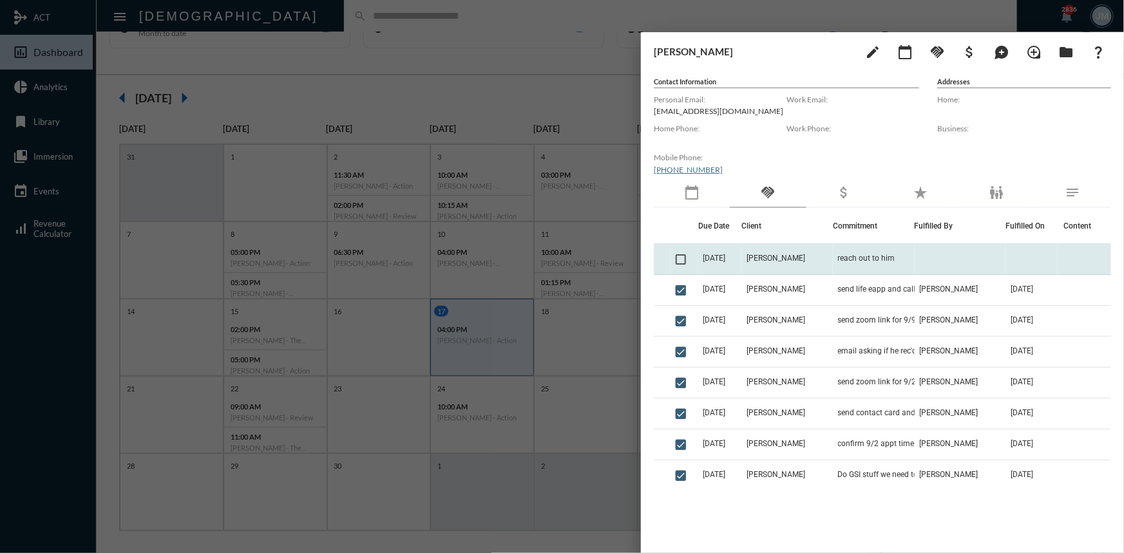
click at [741, 262] on td "10/8/25" at bounding box center [719, 259] width 43 height 31
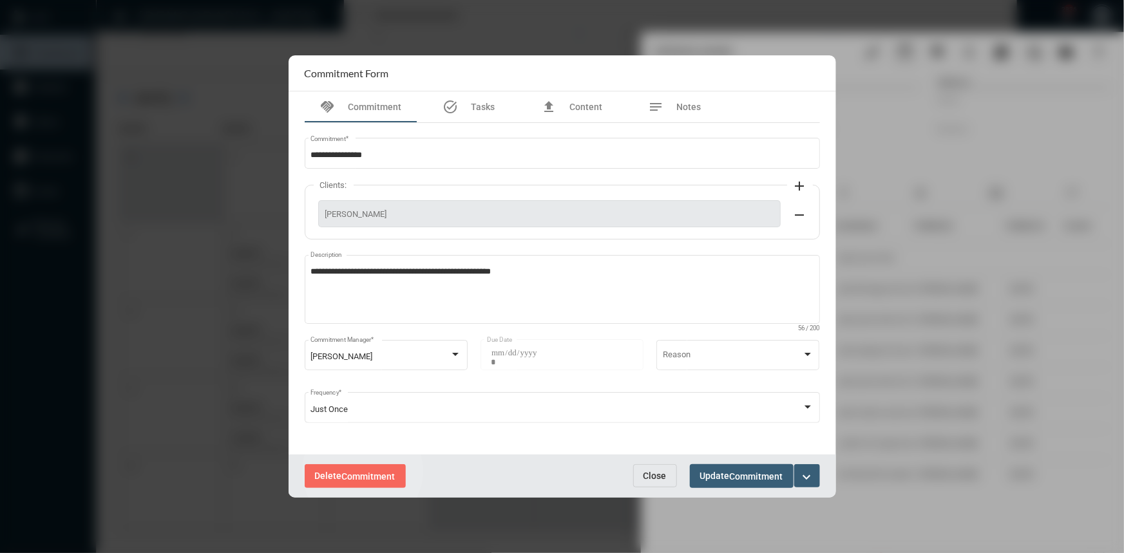
click at [363, 472] on span "Commitment" at bounding box center [368, 477] width 53 height 10
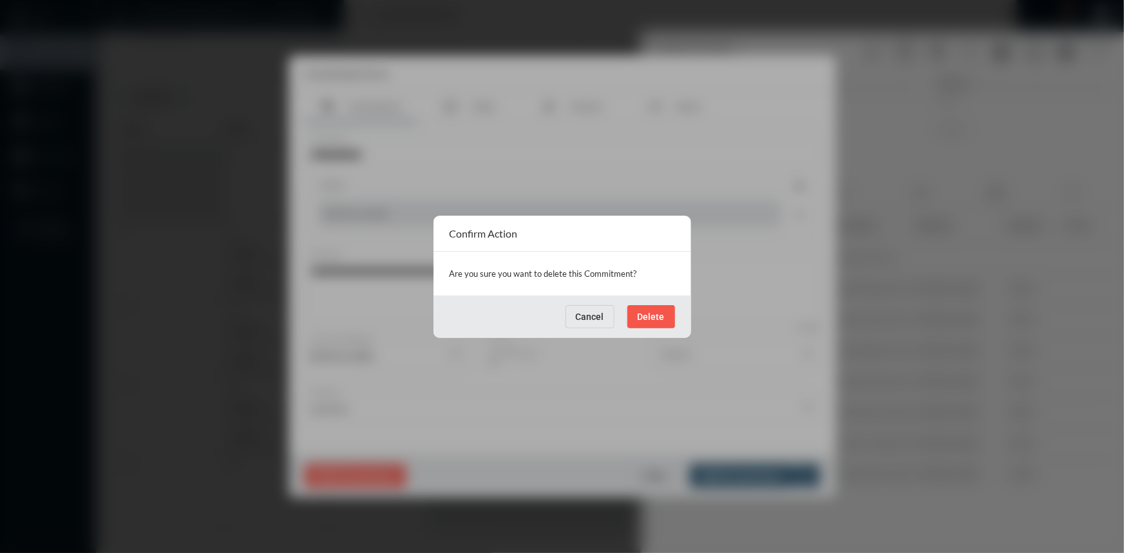
click at [645, 314] on span "Delete" at bounding box center [651, 317] width 27 height 10
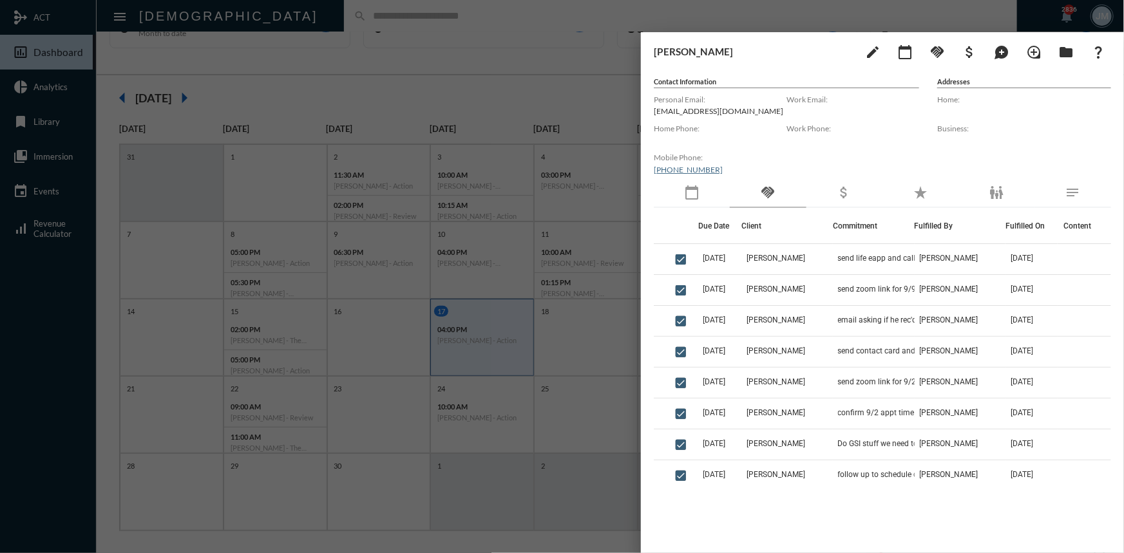
click at [535, 92] on div at bounding box center [562, 276] width 1124 height 553
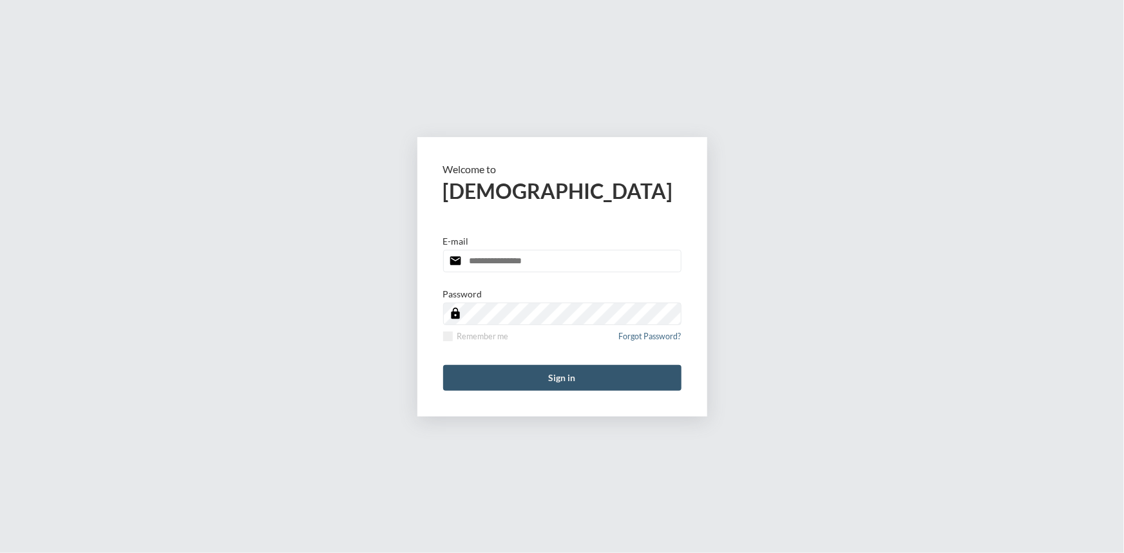
type input "**********"
click at [554, 372] on button "Sign in" at bounding box center [562, 378] width 238 height 26
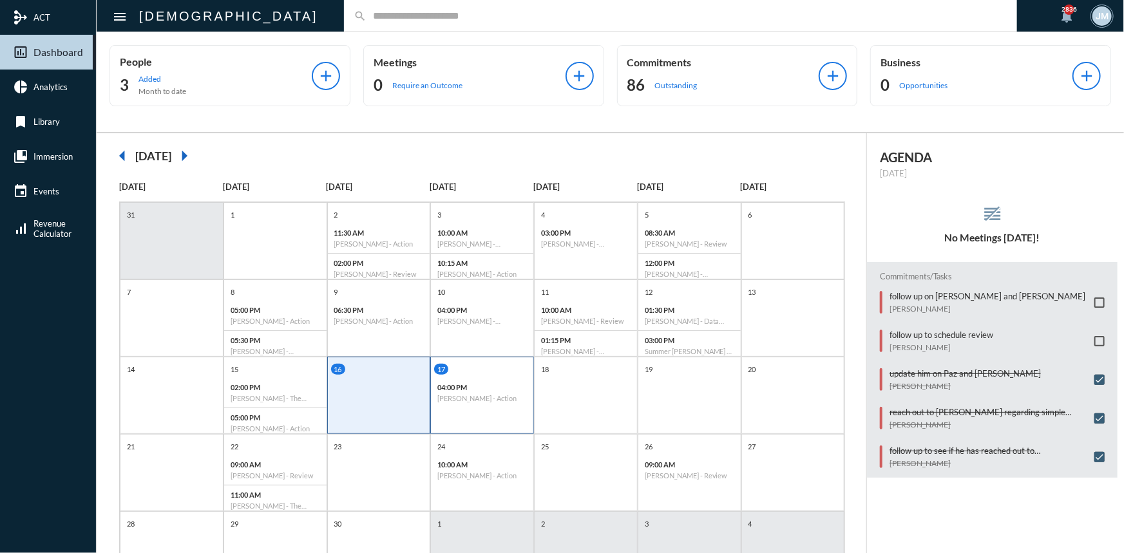
click at [473, 364] on div "17" at bounding box center [483, 369] width 99 height 11
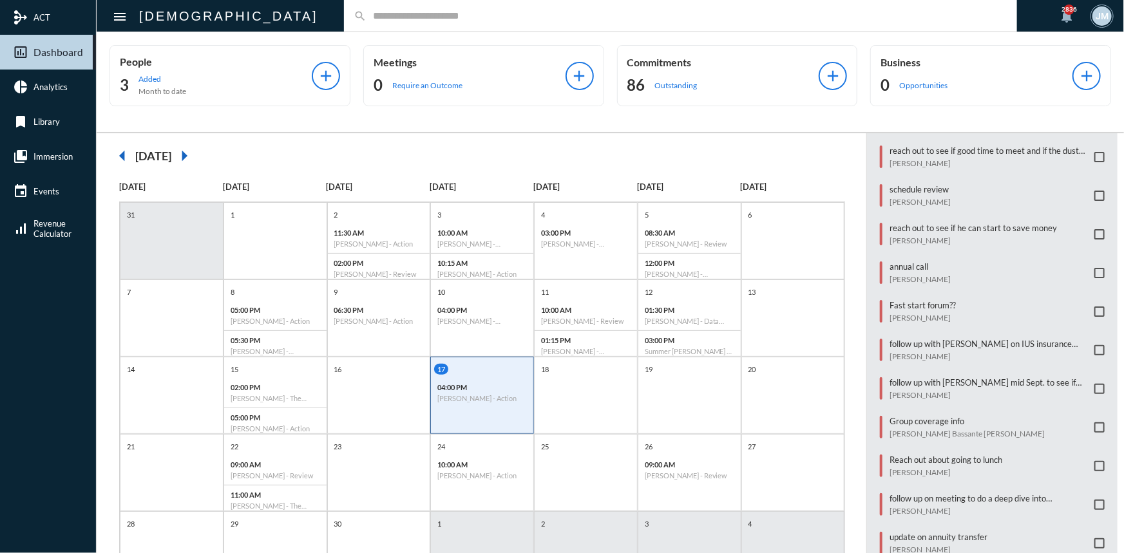
scroll to position [346, 0]
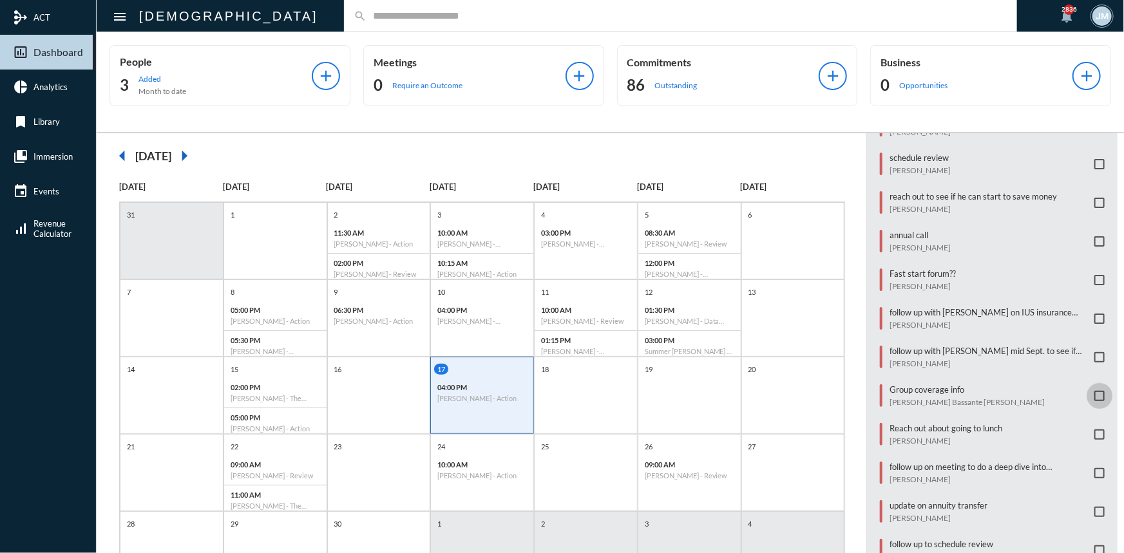
click at [1094, 391] on span at bounding box center [1099, 396] width 10 height 10
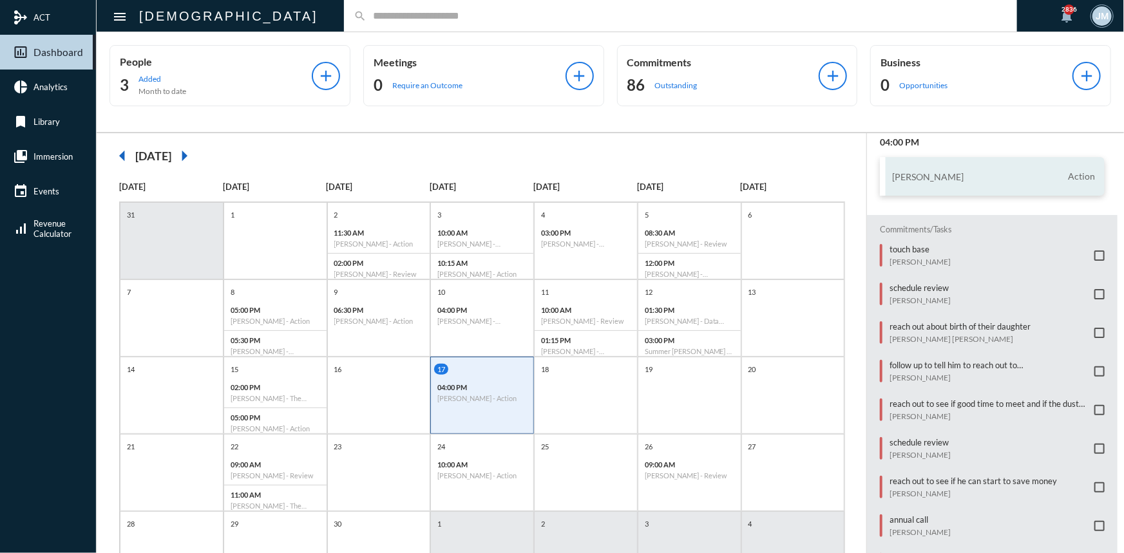
scroll to position [117, 0]
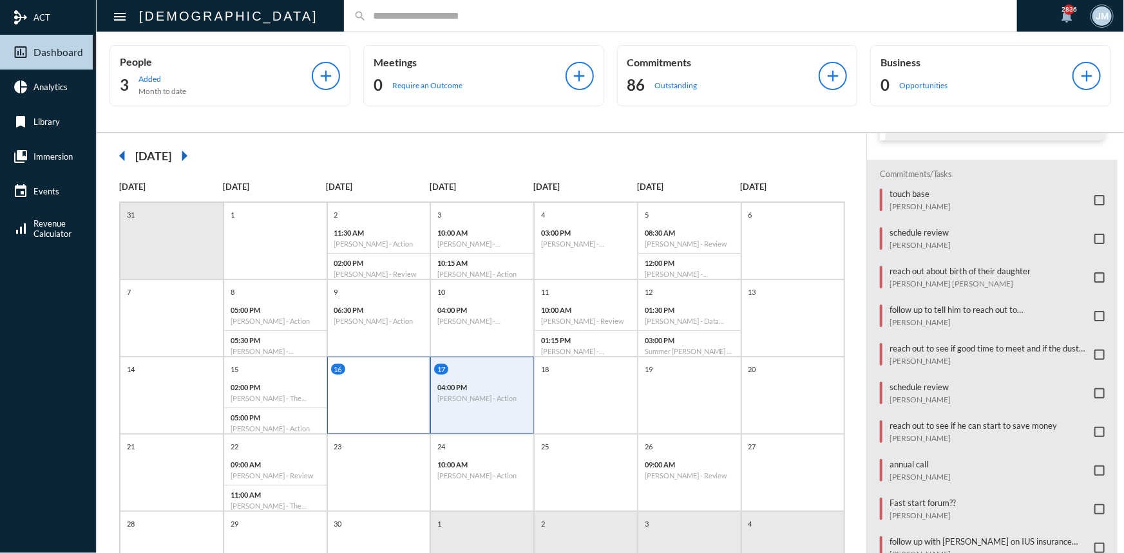
click at [374, 399] on div "16" at bounding box center [379, 395] width 104 height 77
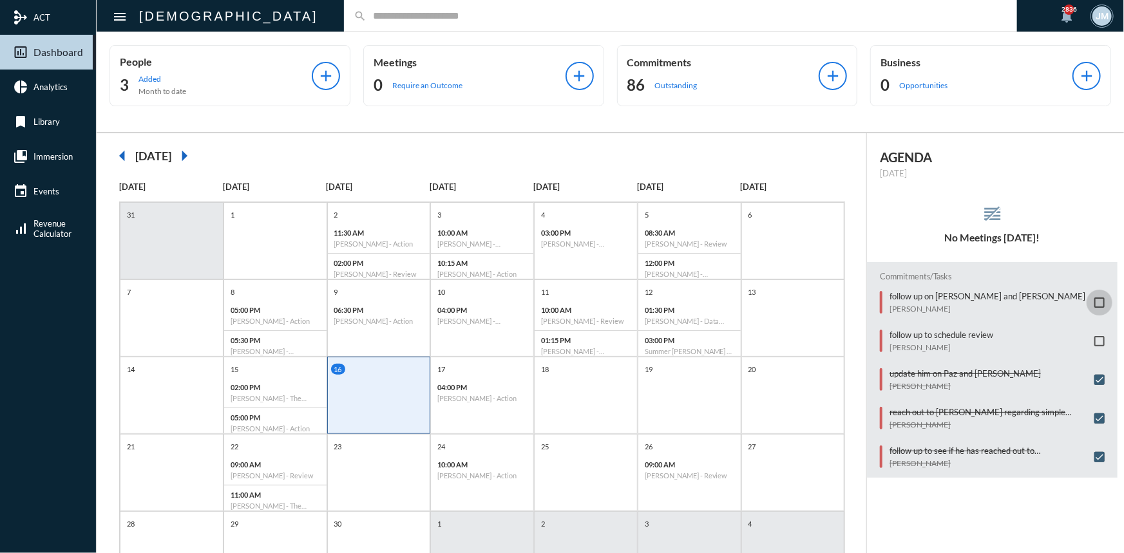
click at [1096, 304] on span at bounding box center [1099, 303] width 10 height 10
click at [493, 379] on div "04:00 PM Hollis Sherman - Action" at bounding box center [482, 393] width 102 height 30
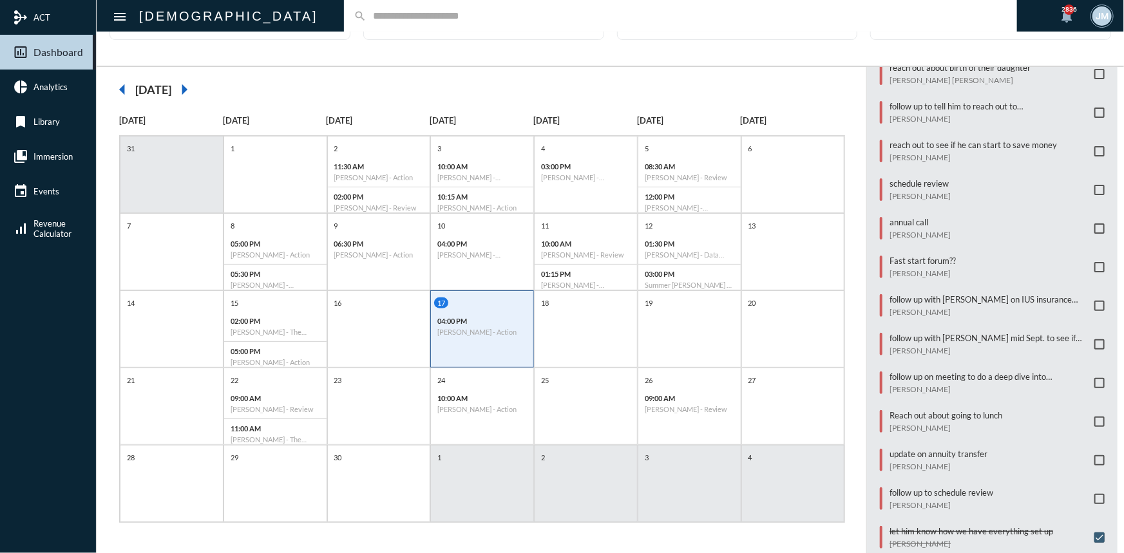
scroll to position [346, 0]
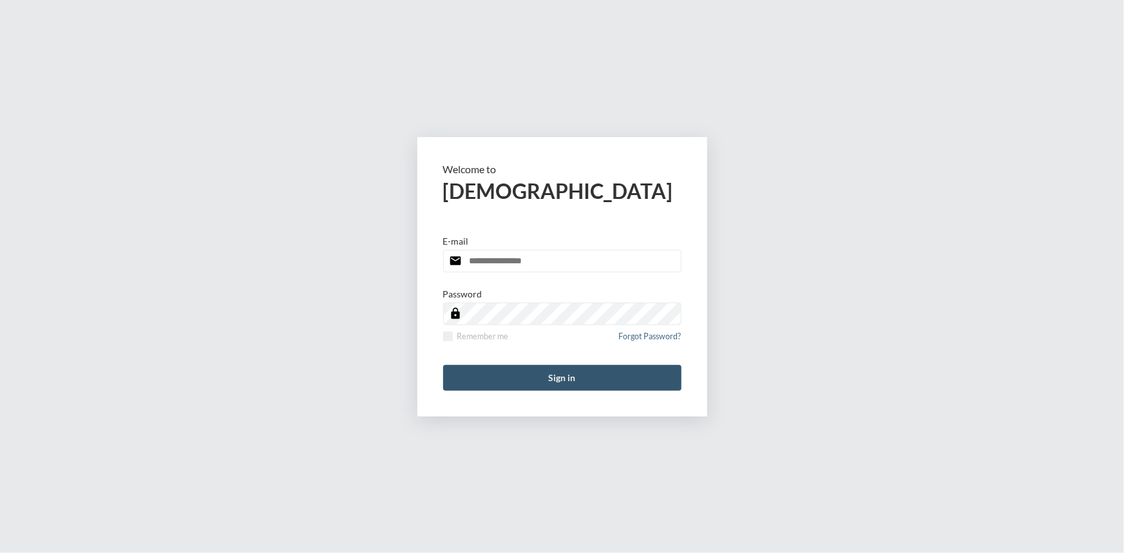
type input "**********"
click at [566, 368] on button "Sign in" at bounding box center [562, 378] width 238 height 26
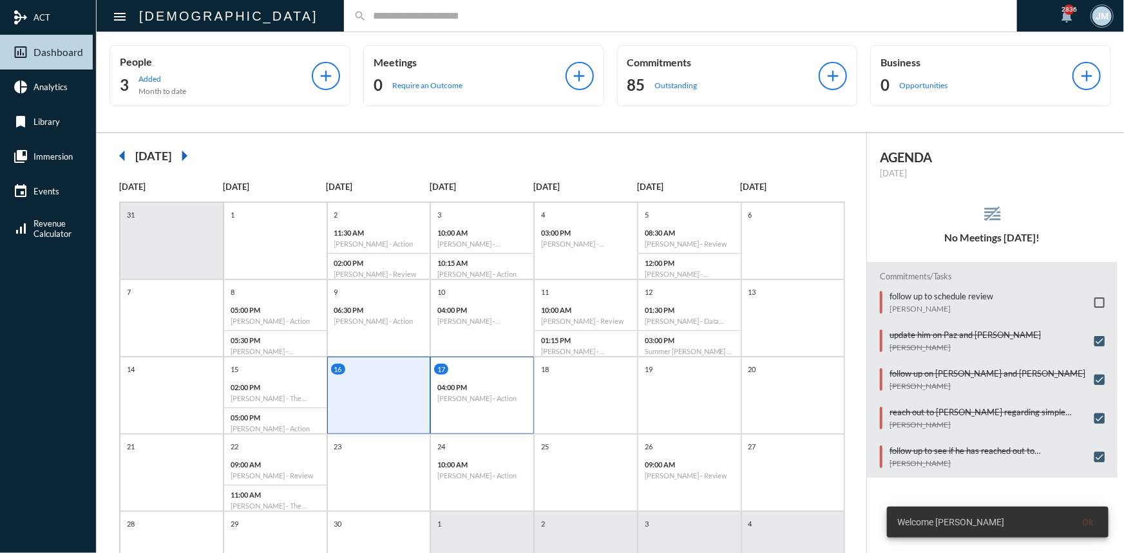
click at [469, 406] on div "04:00 PM [PERSON_NAME] - Action" at bounding box center [482, 393] width 102 height 30
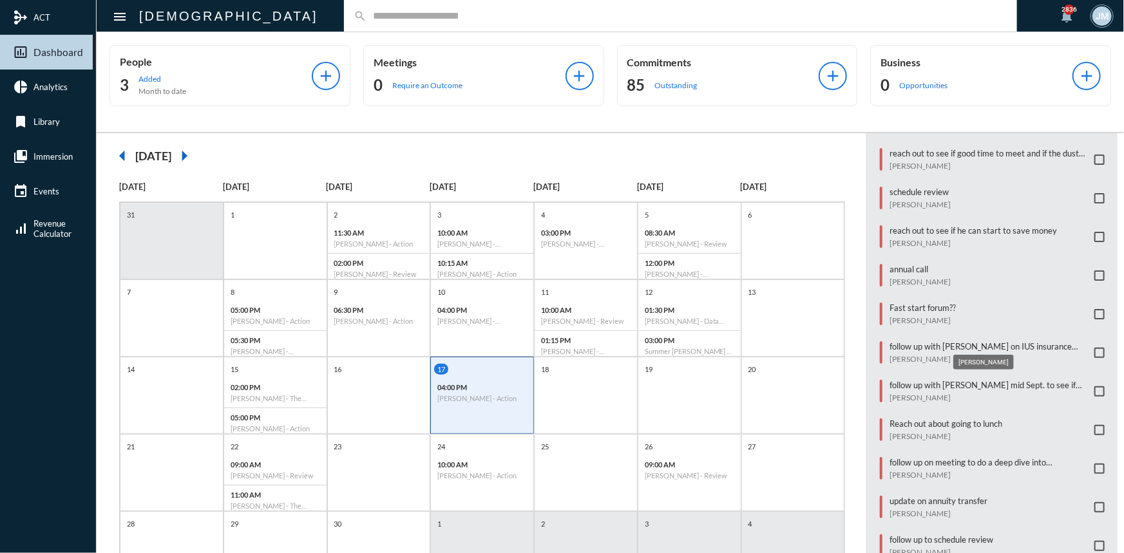
scroll to position [346, 0]
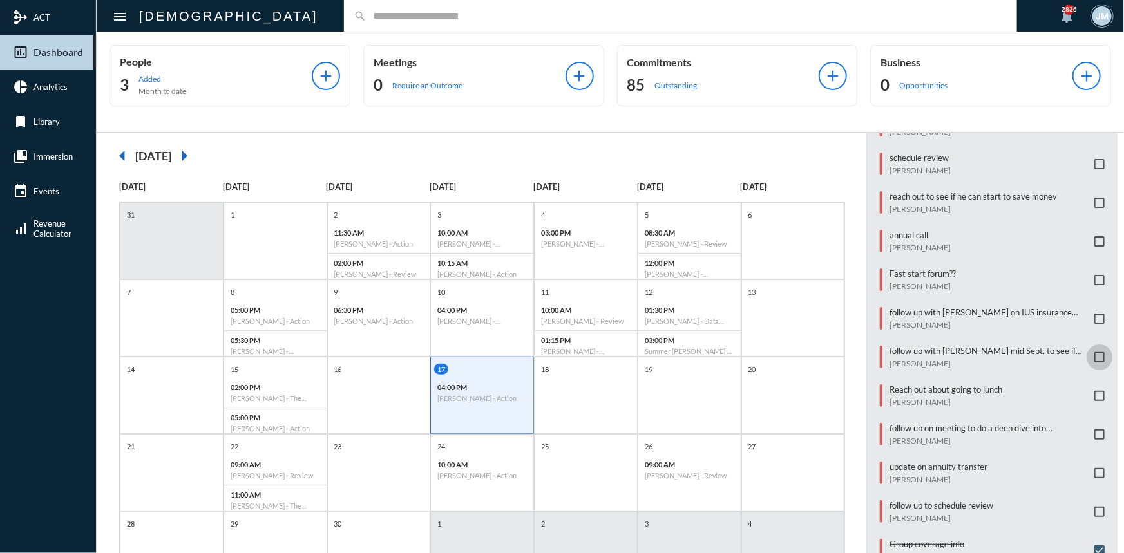
click at [1096, 352] on span at bounding box center [1099, 357] width 10 height 10
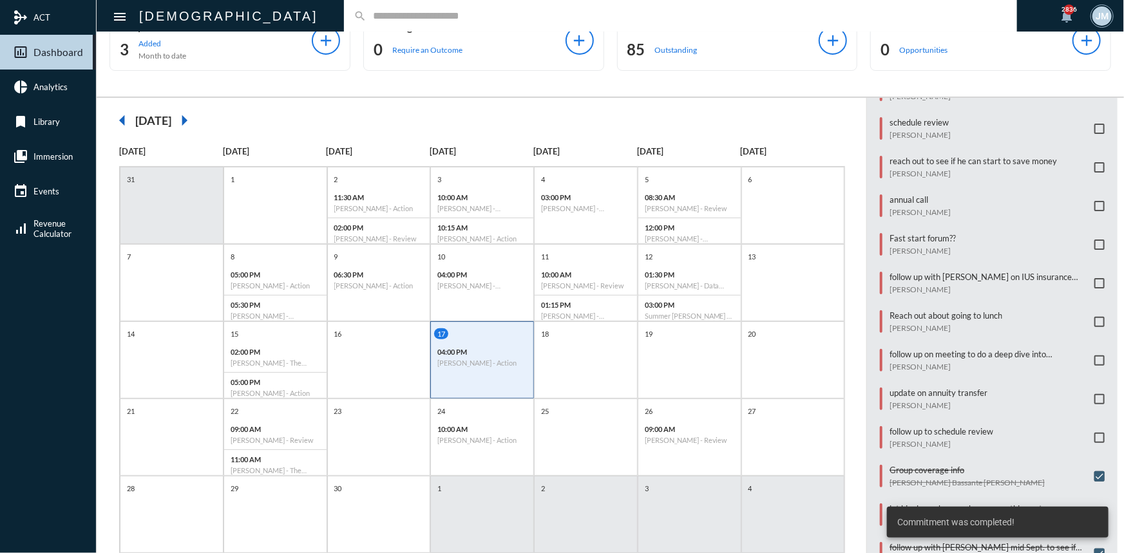
scroll to position [66, 0]
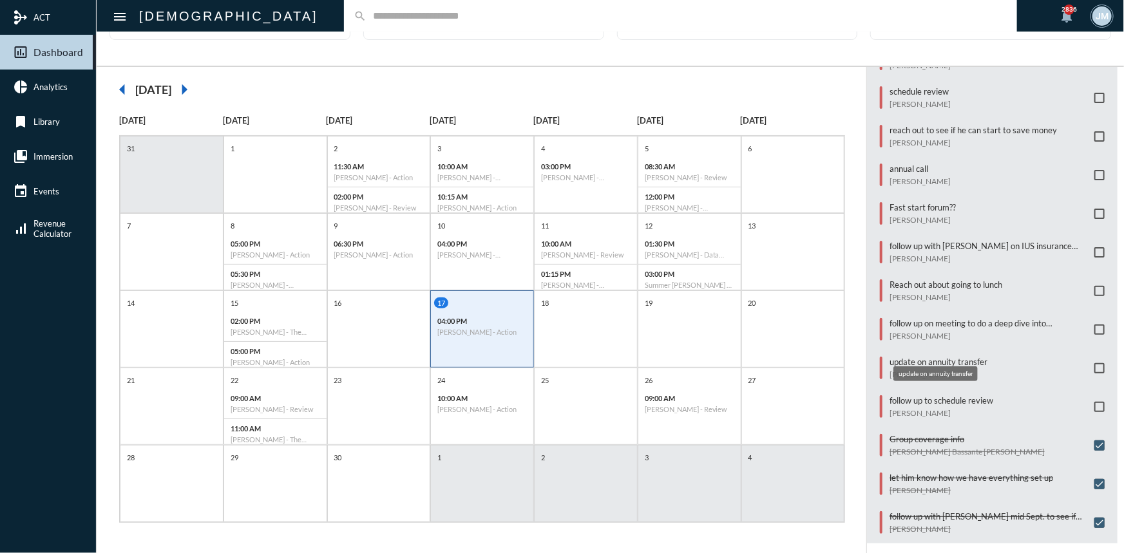
click at [908, 357] on p "update on annuity transfer" at bounding box center [939, 362] width 98 height 10
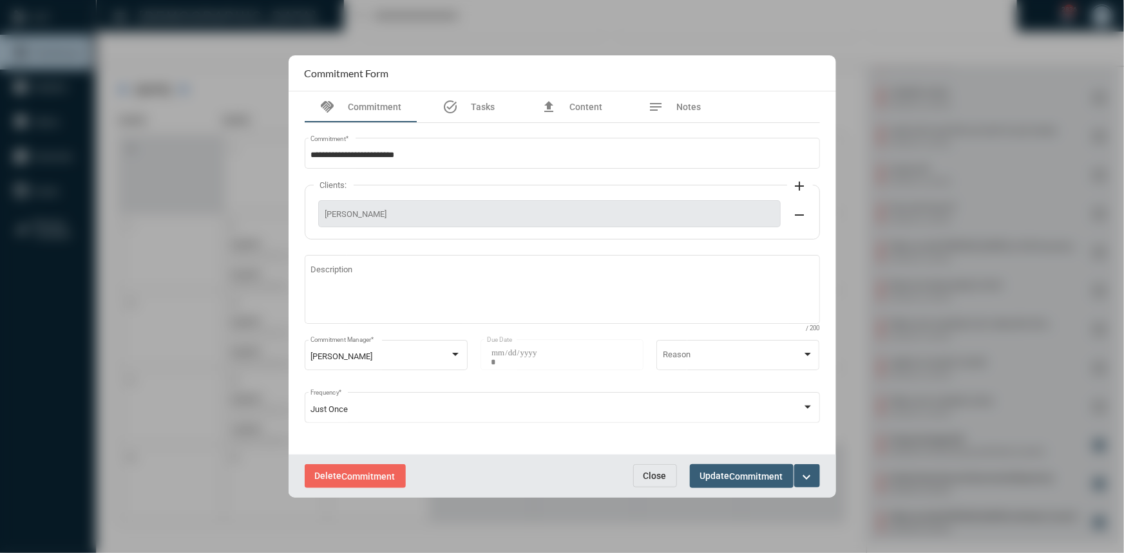
click at [803, 474] on mat-icon "expand_more" at bounding box center [806, 477] width 15 height 15
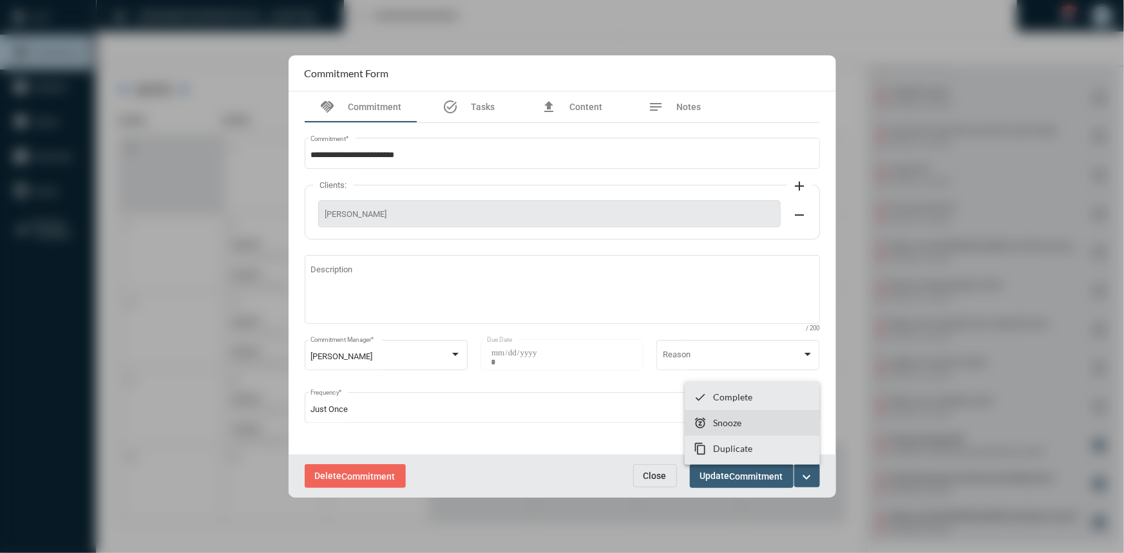
click at [721, 421] on p "Snooze" at bounding box center [727, 422] width 28 height 11
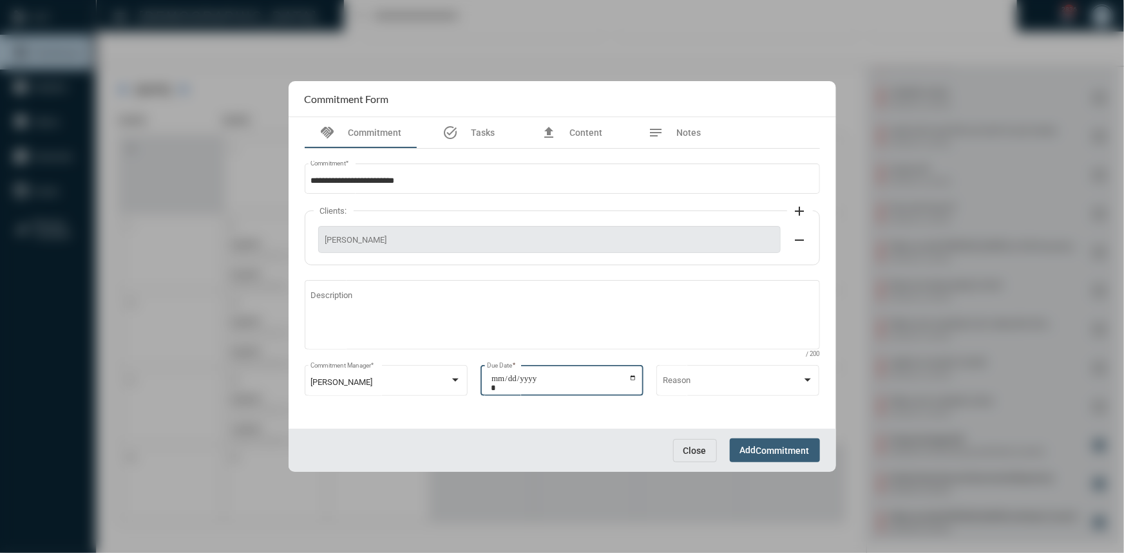
click at [633, 379] on input "**********" at bounding box center [564, 383] width 146 height 18
type input "**********"
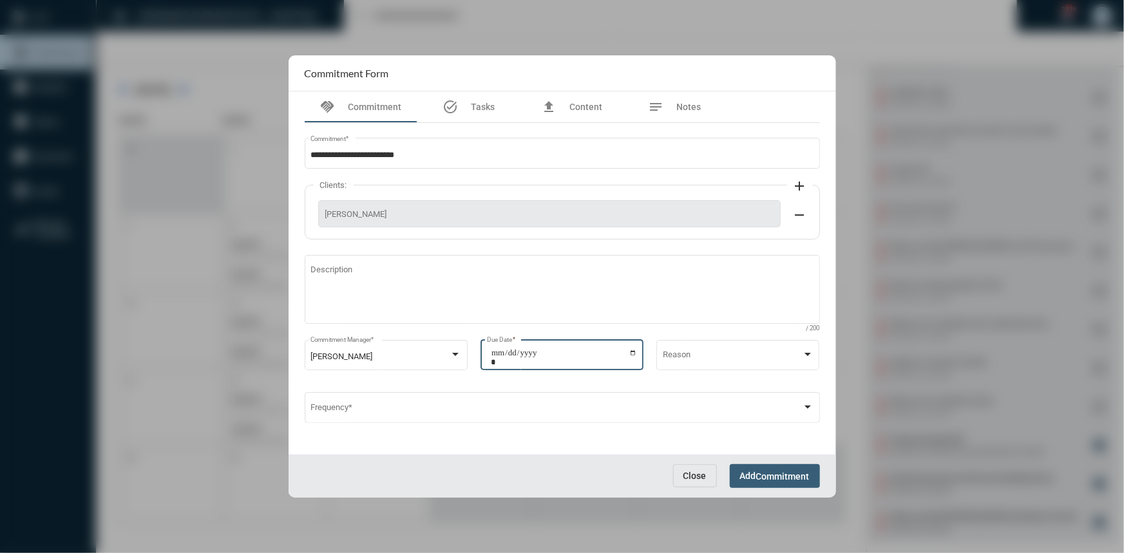
click at [776, 472] on span "Commitment" at bounding box center [782, 477] width 53 height 10
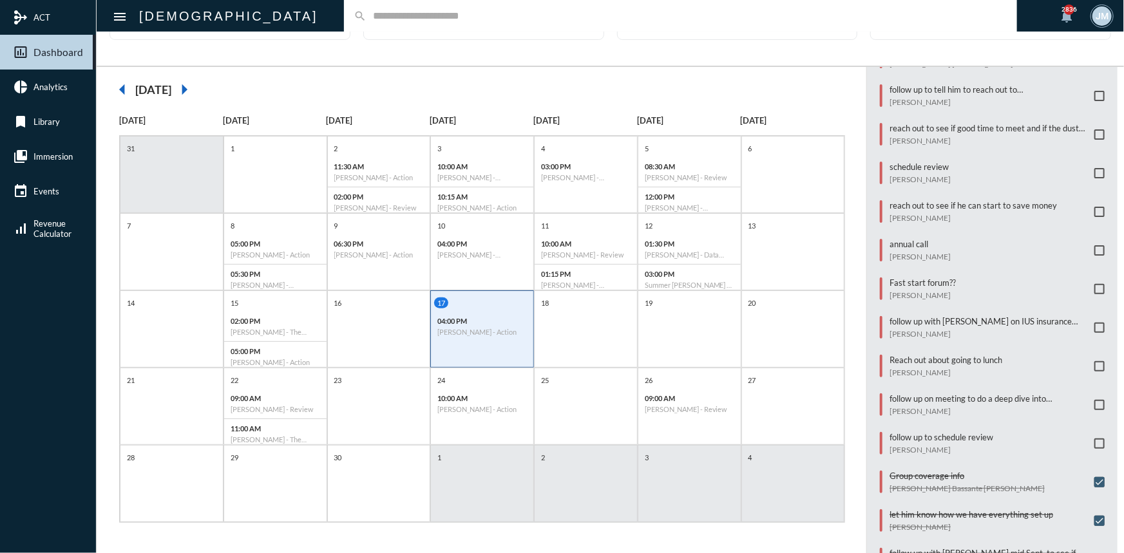
scroll to position [308, 0]
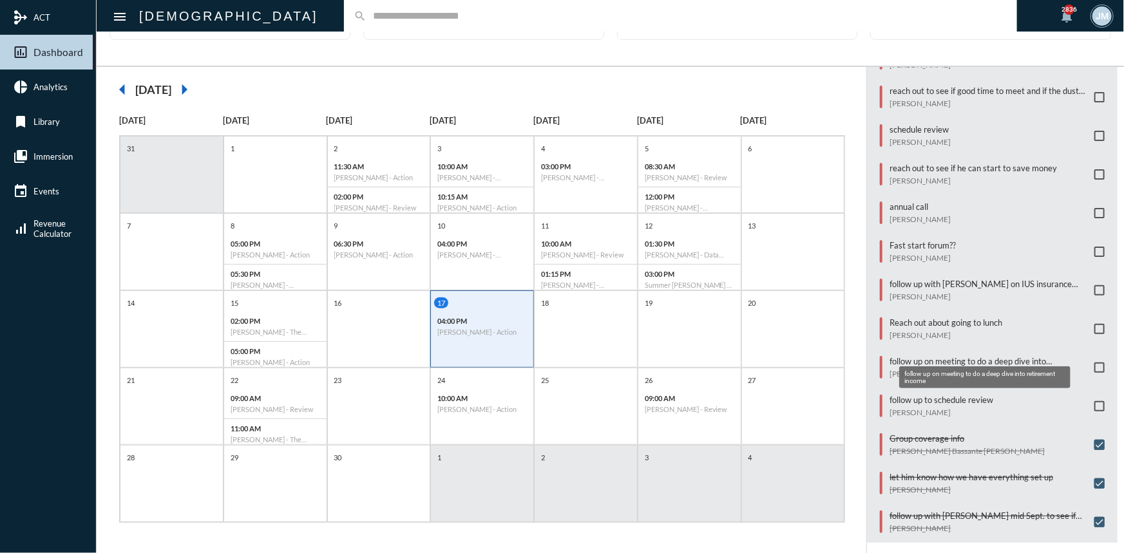
click at [960, 356] on p "follow up on meeting to do a deep dive into retirement income" at bounding box center [989, 361] width 198 height 10
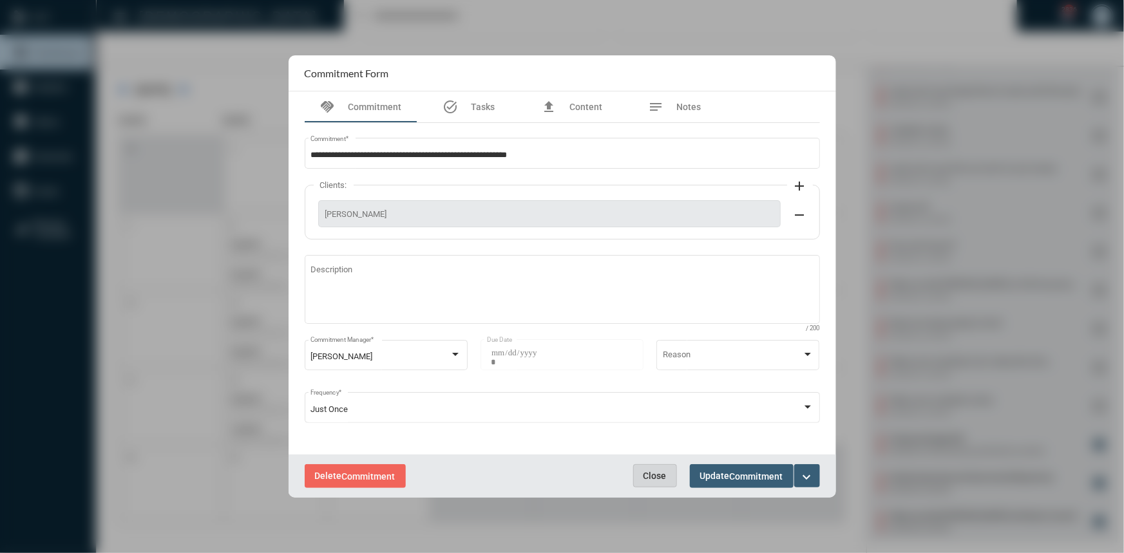
click at [648, 469] on button "Close" at bounding box center [655, 475] width 44 height 23
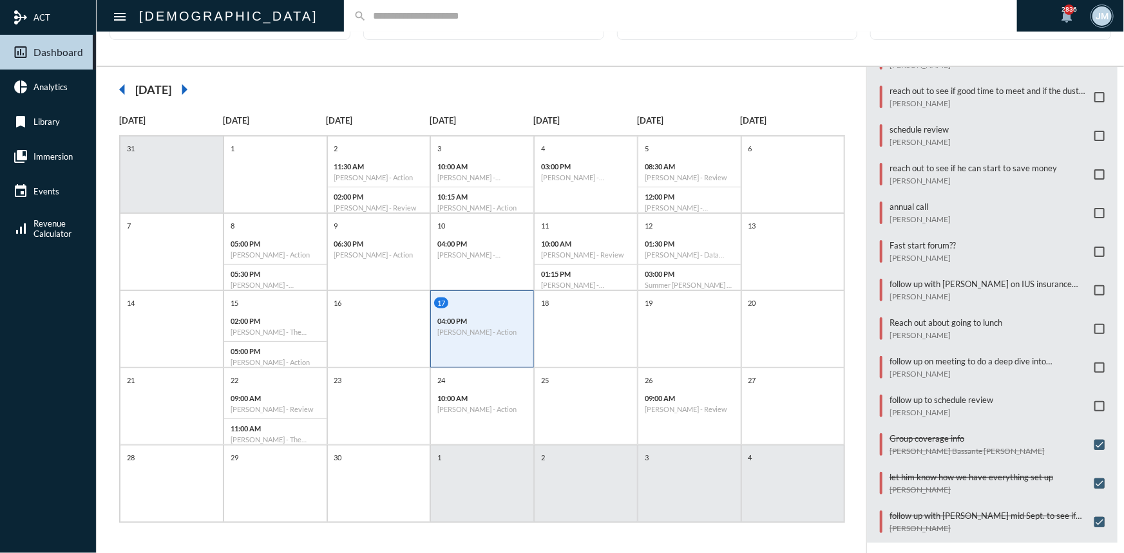
click at [426, 13] on input "text" at bounding box center [687, 15] width 641 height 11
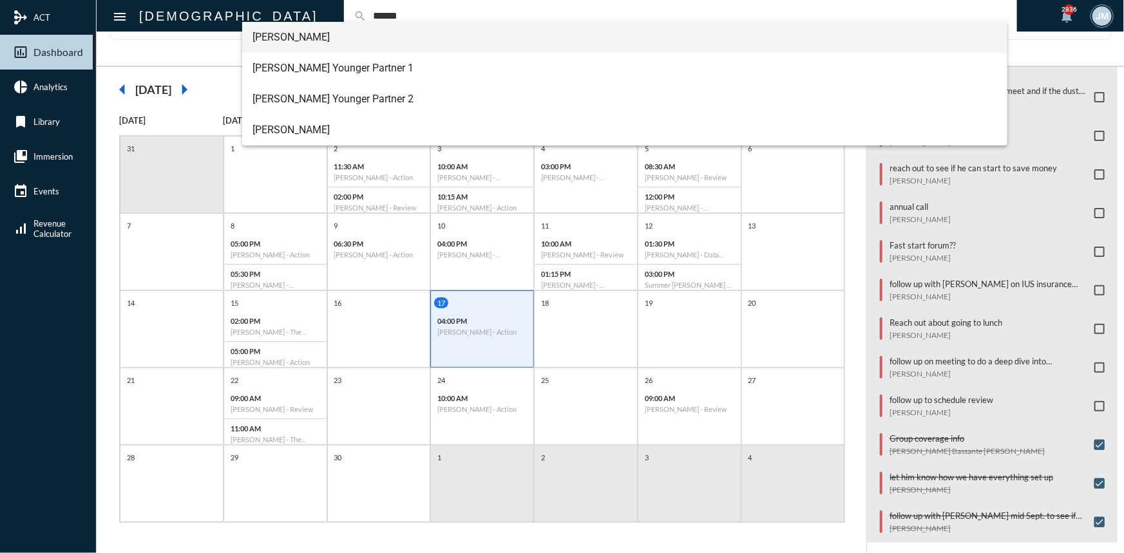
type input "******"
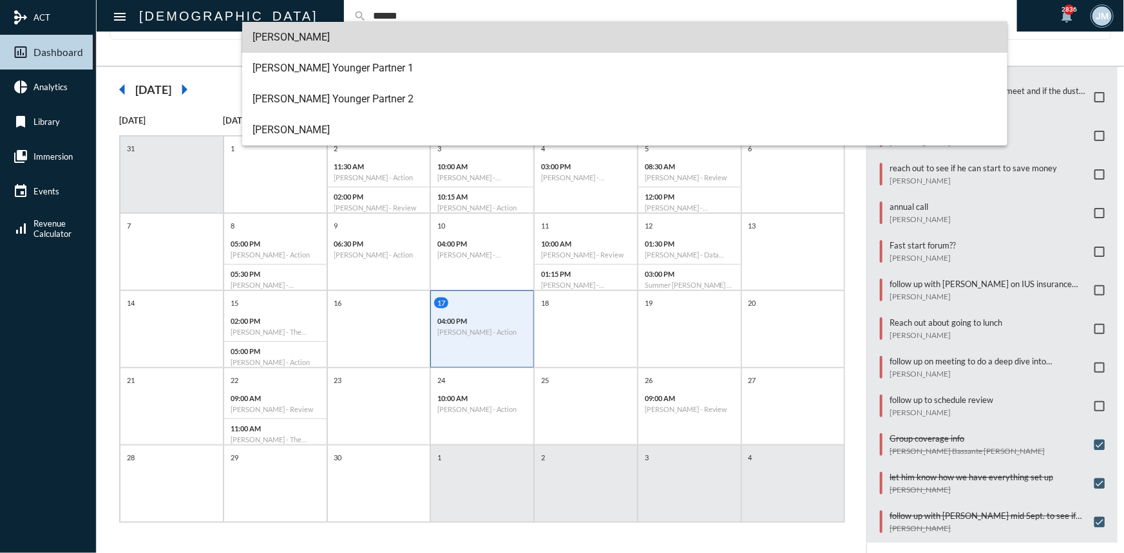
click at [272, 30] on span "[PERSON_NAME]" at bounding box center [625, 37] width 745 height 31
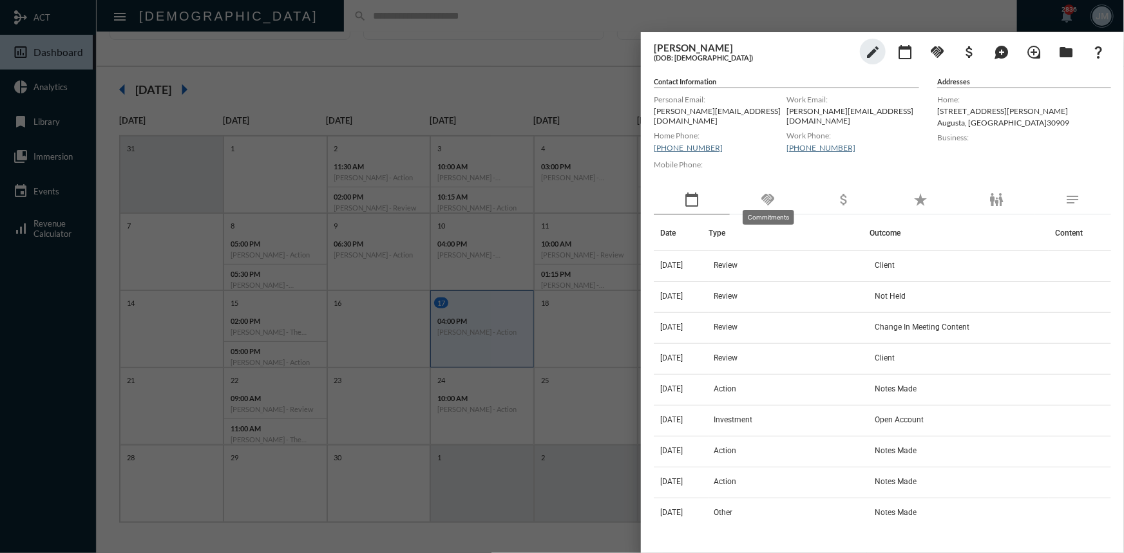
click at [772, 192] on mat-icon "handshake" at bounding box center [767, 199] width 15 height 15
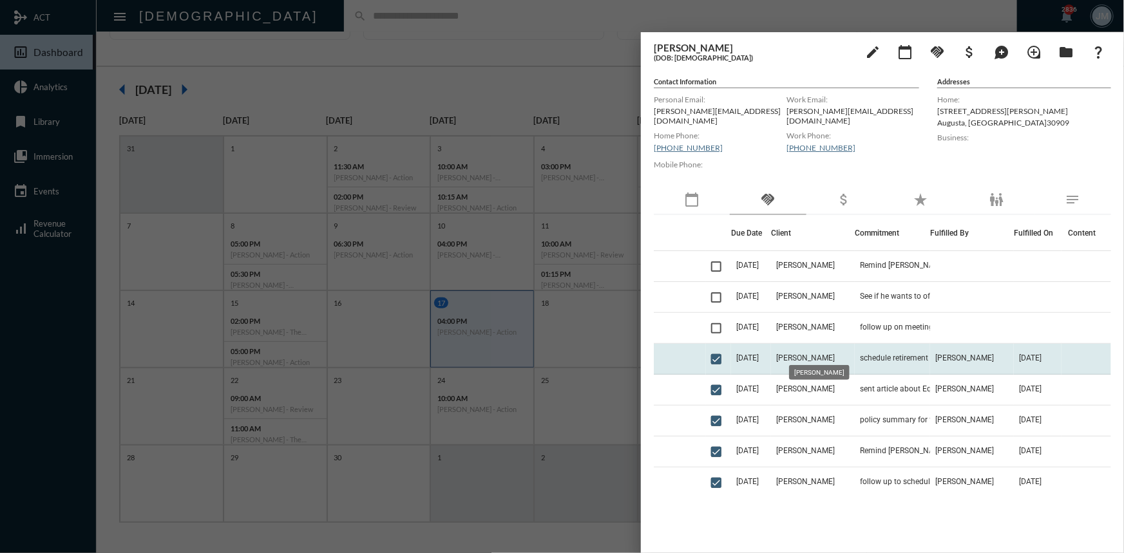
click at [812, 356] on mat-tooltip-component "[PERSON_NAME]" at bounding box center [819, 372] width 79 height 33
click at [812, 354] on span "[PERSON_NAME]" at bounding box center [805, 358] width 59 height 9
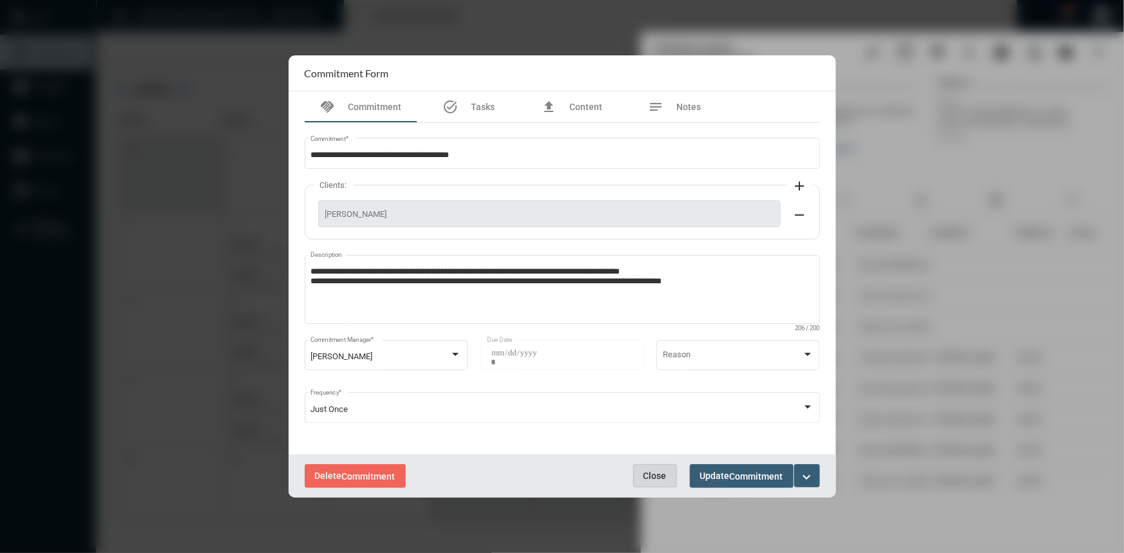
click at [654, 476] on span "Close" at bounding box center [654, 476] width 23 height 10
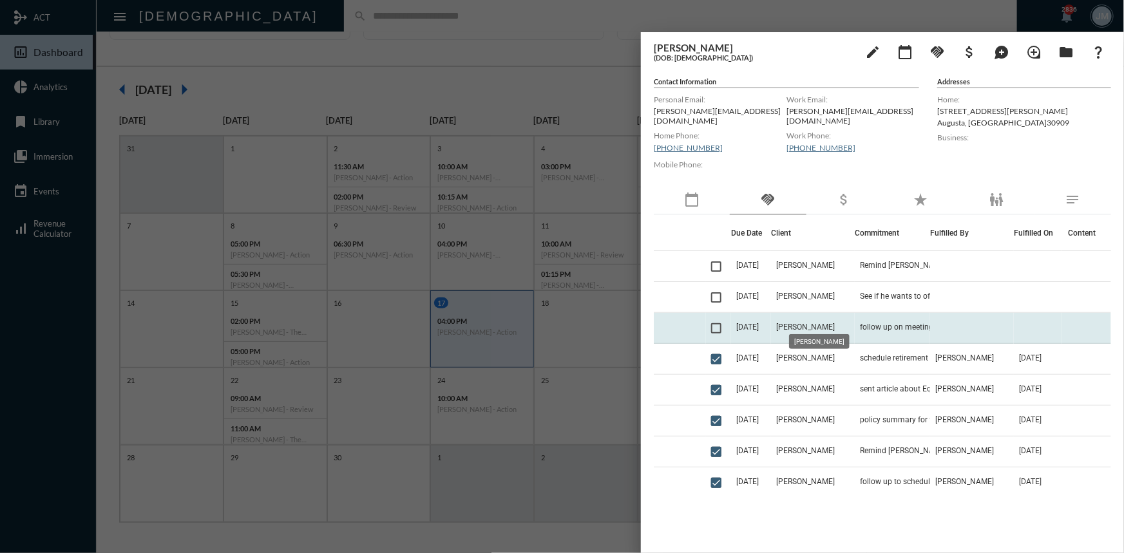
click at [812, 323] on span "[PERSON_NAME]" at bounding box center [805, 327] width 59 height 9
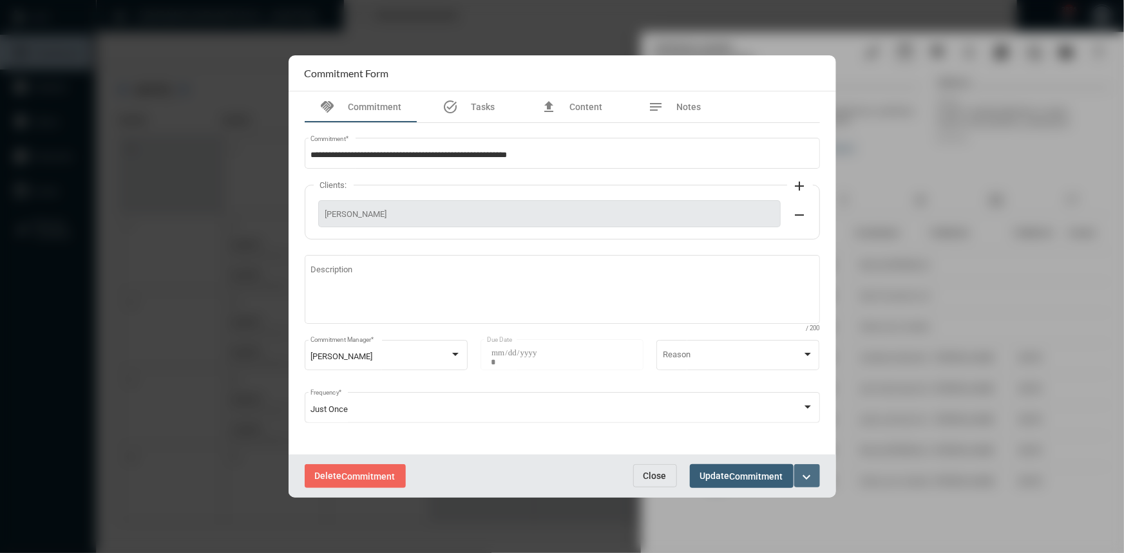
click at [807, 474] on mat-icon "expand_more" at bounding box center [806, 477] width 15 height 15
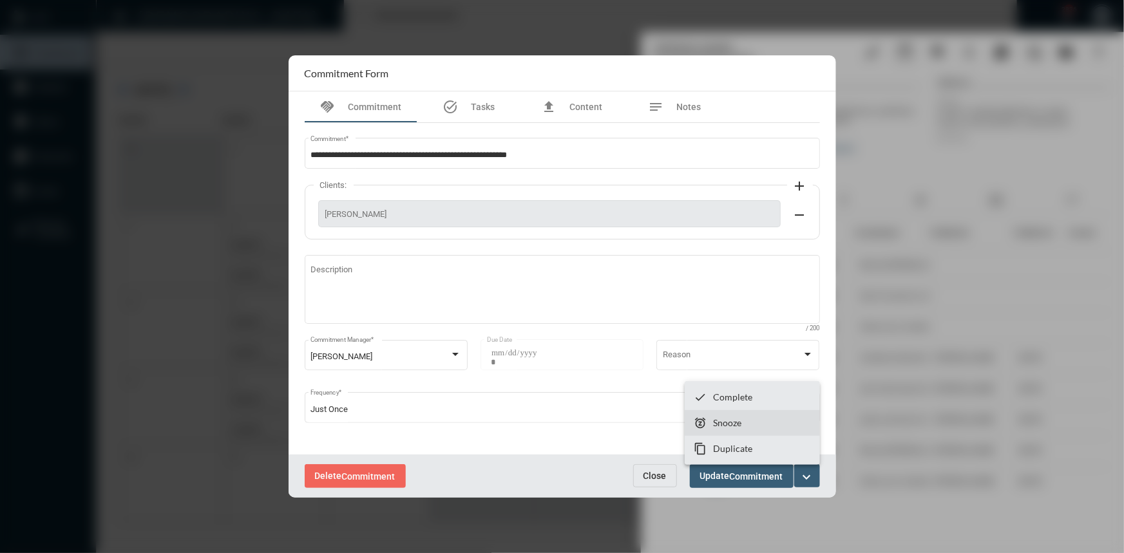
click at [758, 422] on section "snooze Snooze" at bounding box center [752, 423] width 135 height 26
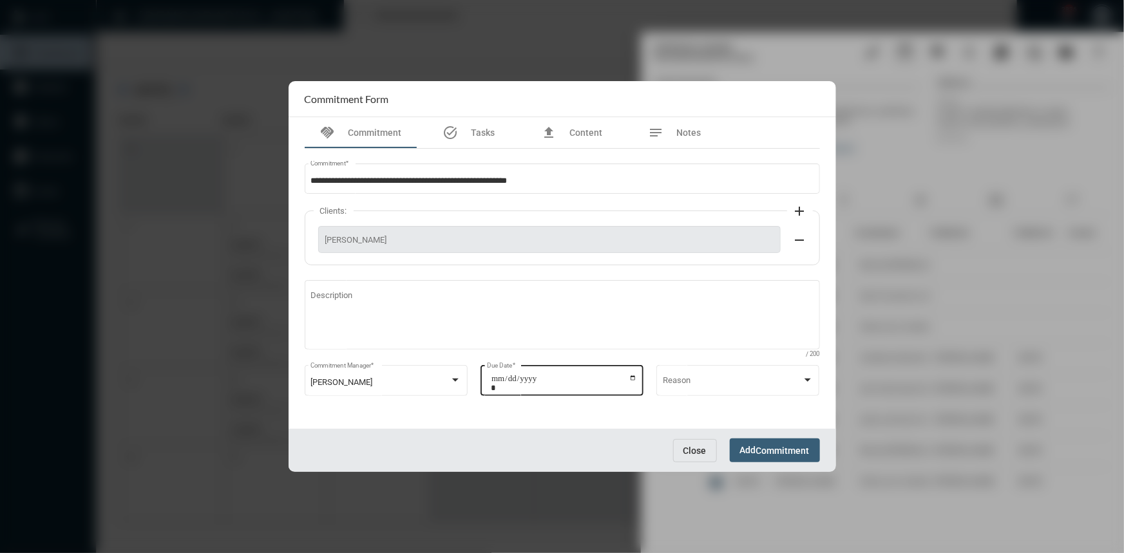
click at [633, 372] on div "**********" at bounding box center [562, 379] width 151 height 33
click at [632, 379] on input "**********" at bounding box center [564, 383] width 146 height 18
type input "**********"
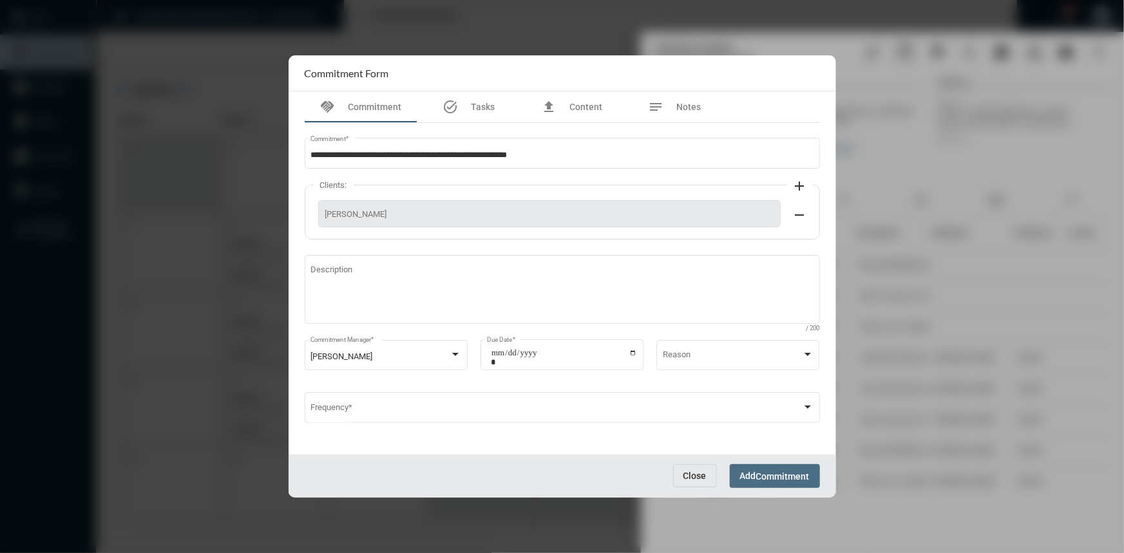
click at [761, 480] on span "Commitment" at bounding box center [782, 477] width 53 height 10
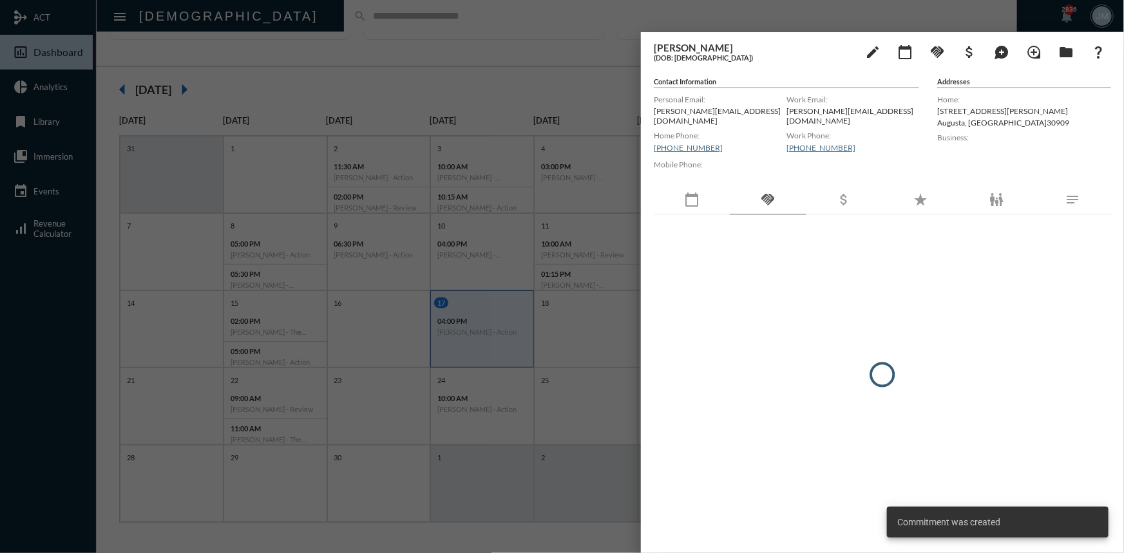
scroll to position [270, 0]
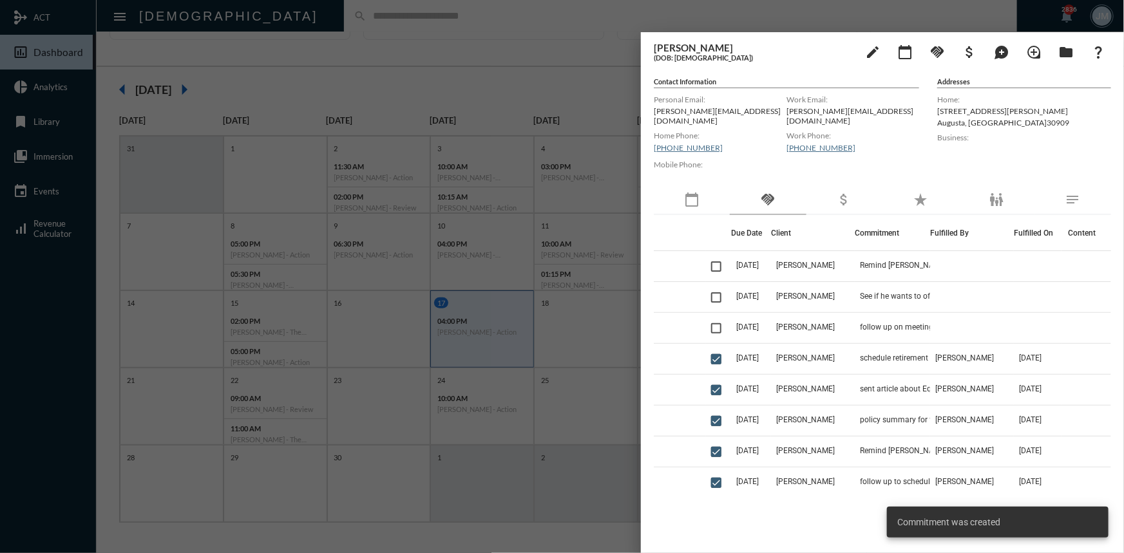
click at [627, 276] on div at bounding box center [562, 276] width 1124 height 553
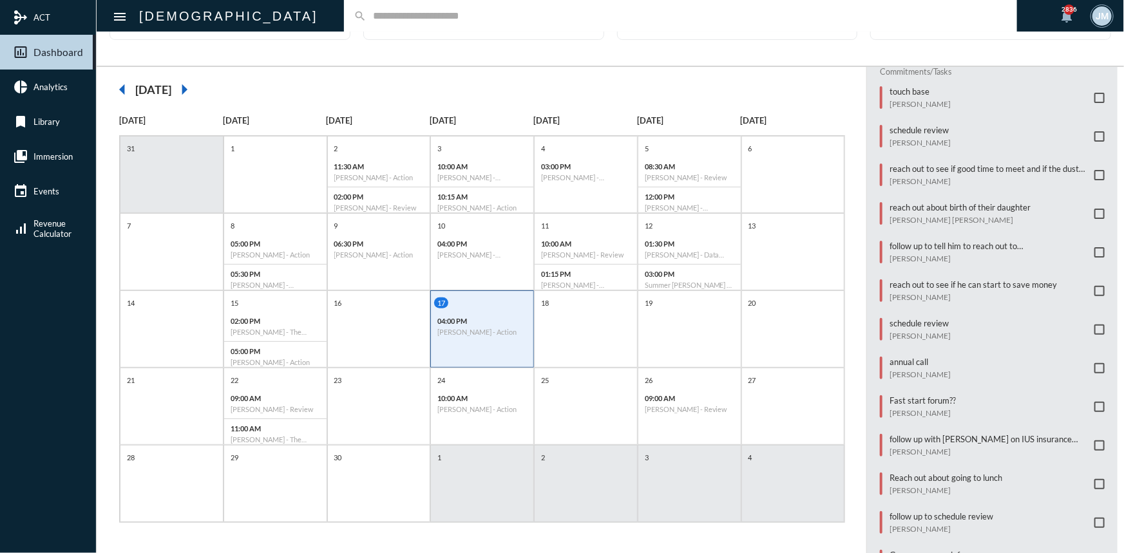
scroll to position [94, 0]
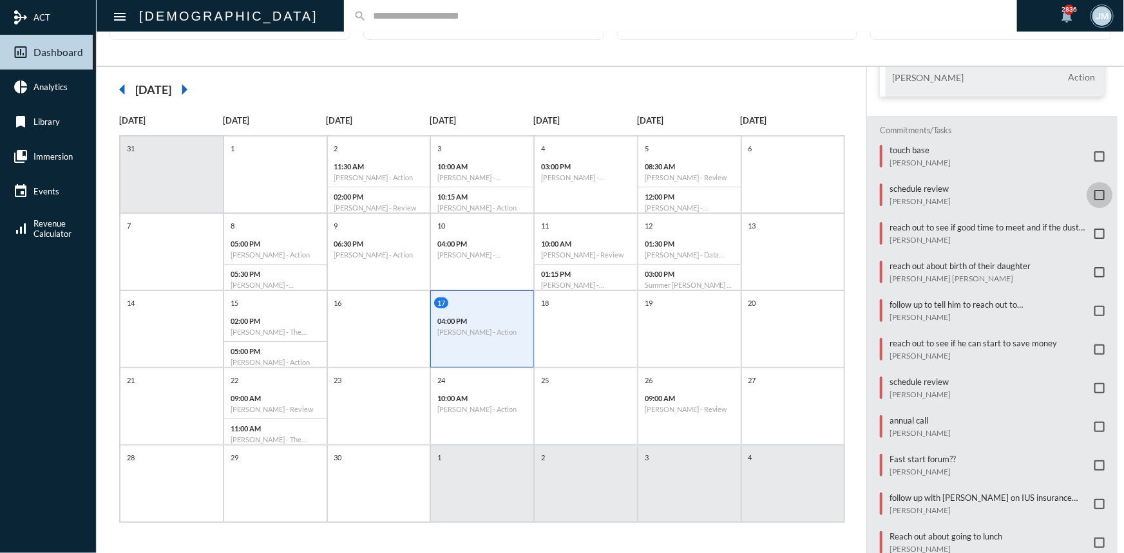
click at [1094, 191] on span at bounding box center [1099, 195] width 10 height 10
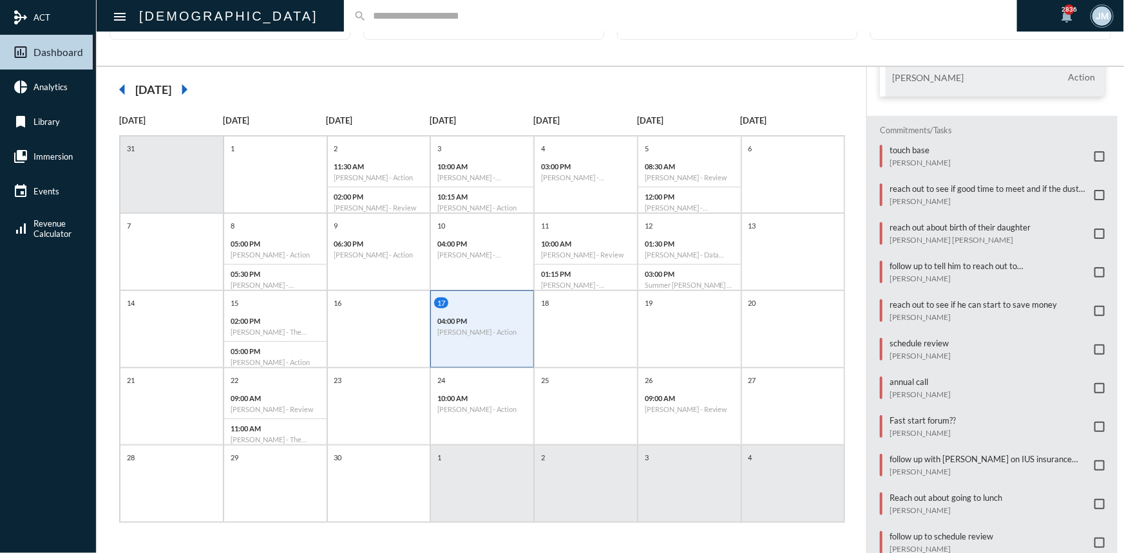
click at [367, 12] on input "text" at bounding box center [687, 15] width 641 height 11
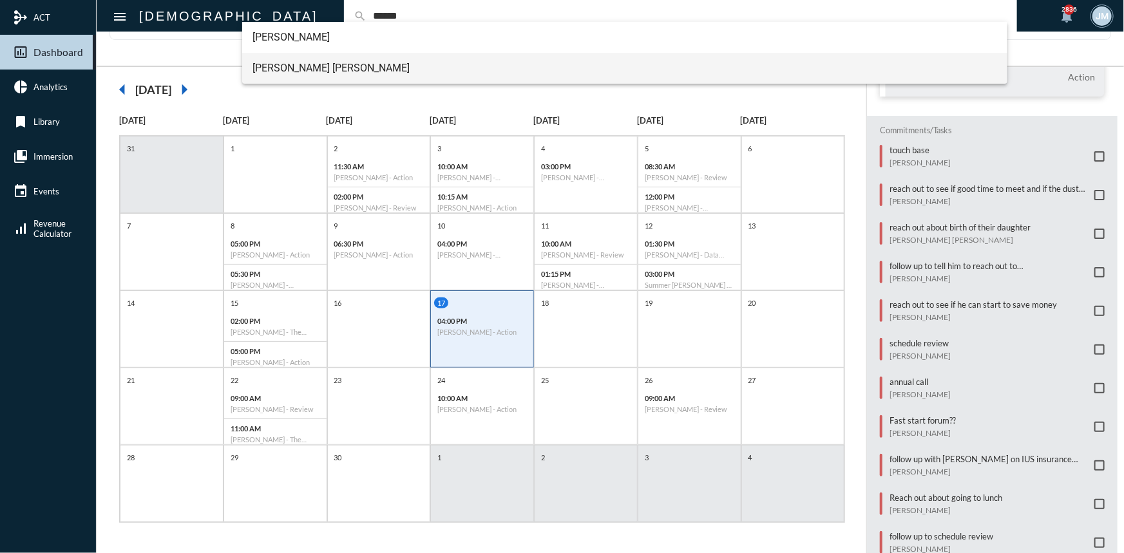
type input "******"
click at [294, 61] on span "[PERSON_NAME] [PERSON_NAME]" at bounding box center [625, 68] width 745 height 31
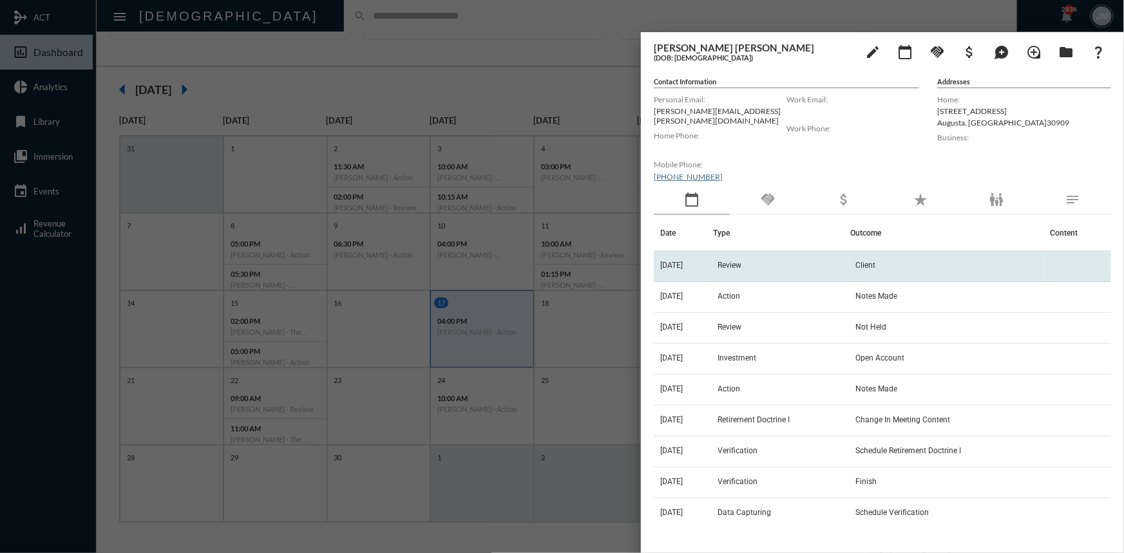
click at [742, 261] on span "Review" at bounding box center [730, 265] width 24 height 9
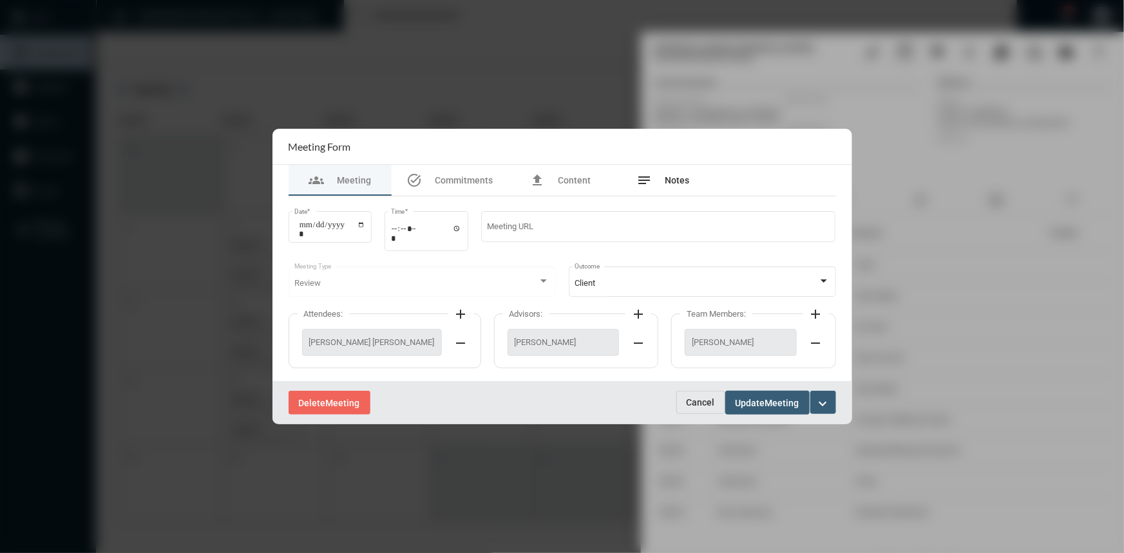
click at [678, 174] on div "notes Notes" at bounding box center [663, 180] width 53 height 15
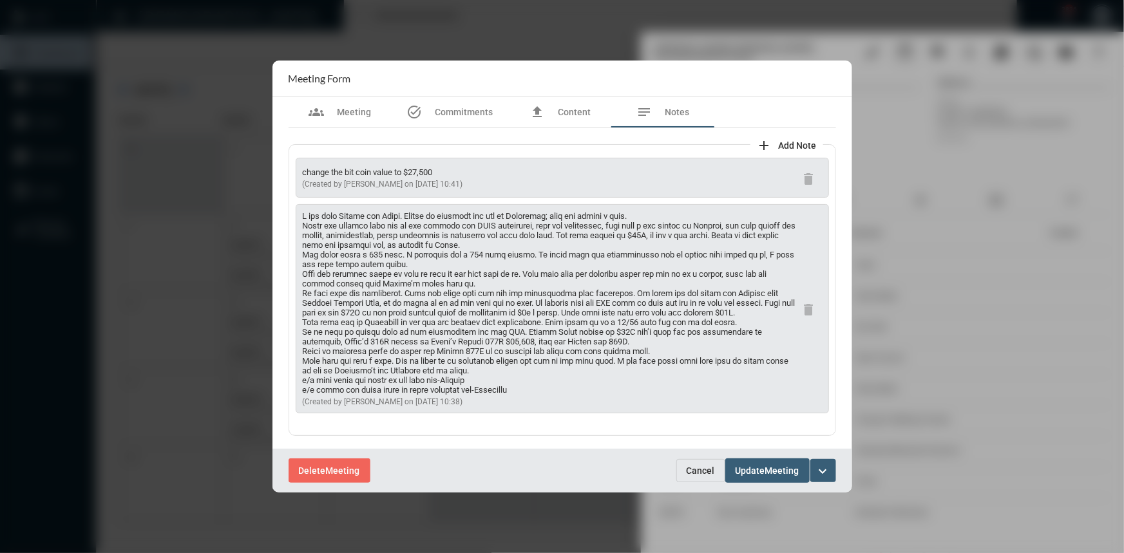
click at [692, 473] on span "Cancel" at bounding box center [701, 471] width 28 height 10
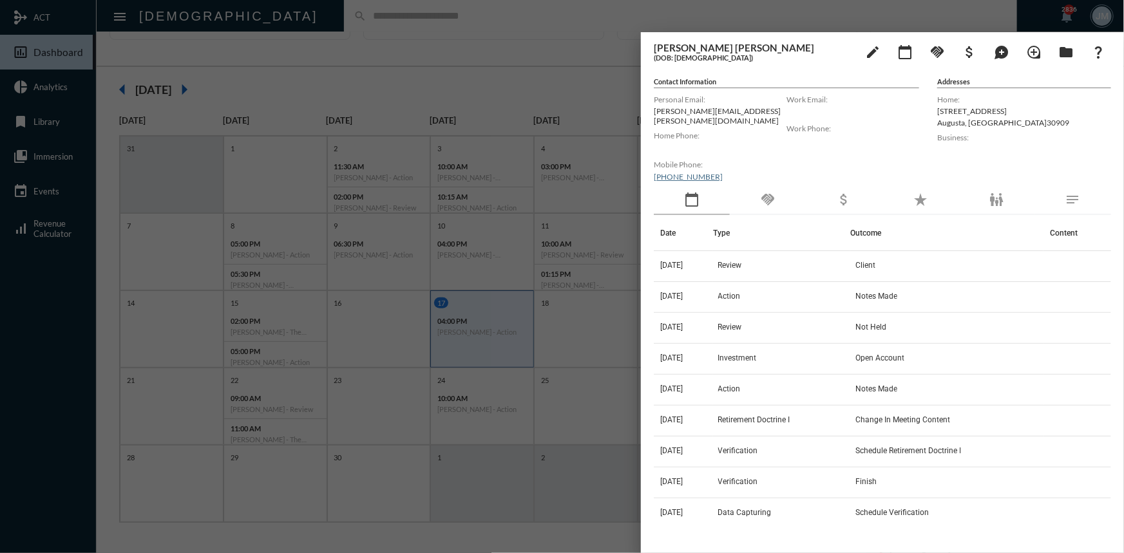
click at [476, 34] on div at bounding box center [562, 276] width 1124 height 553
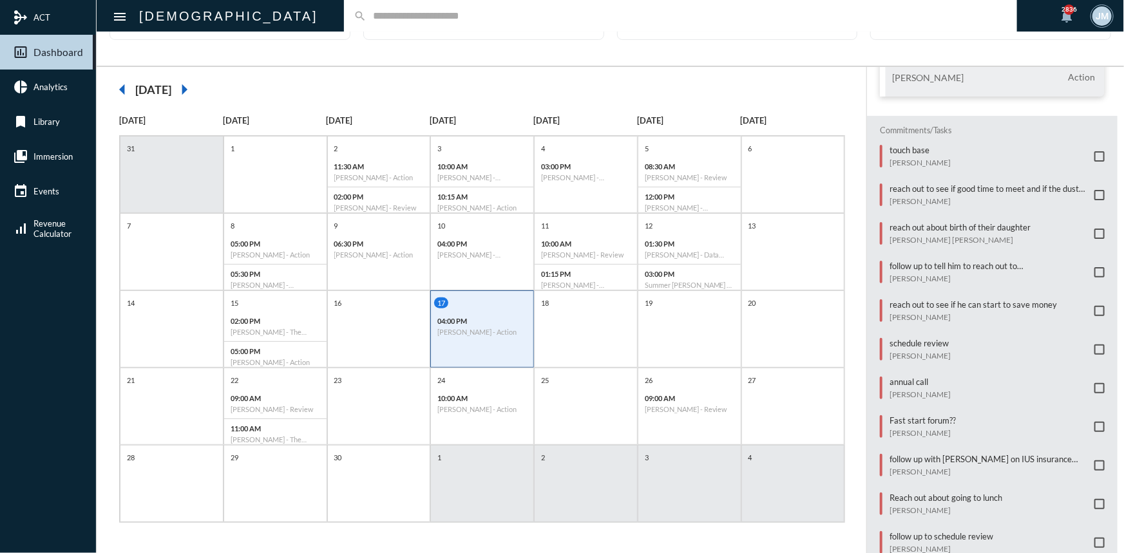
click at [1094, 229] on span at bounding box center [1099, 234] width 10 height 10
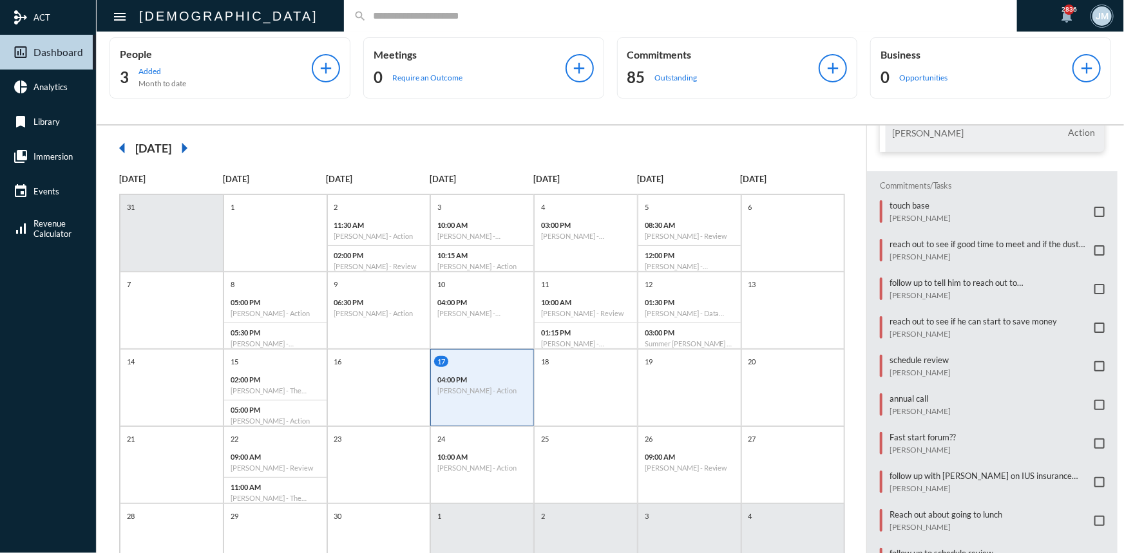
scroll to position [212, 0]
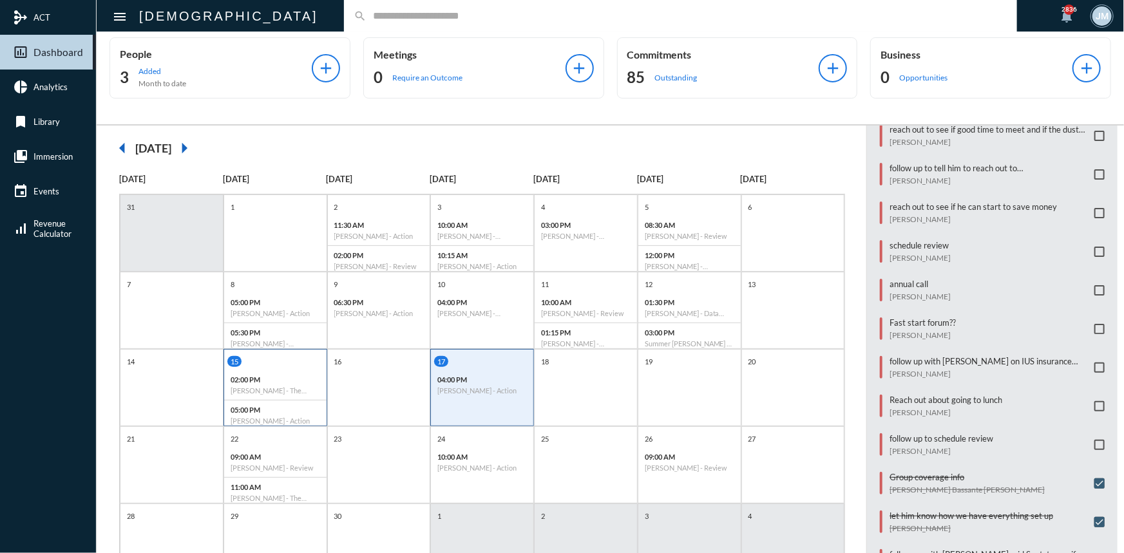
click at [282, 390] on h6 "[PERSON_NAME] - The Philosophy" at bounding box center [276, 390] width 90 height 8
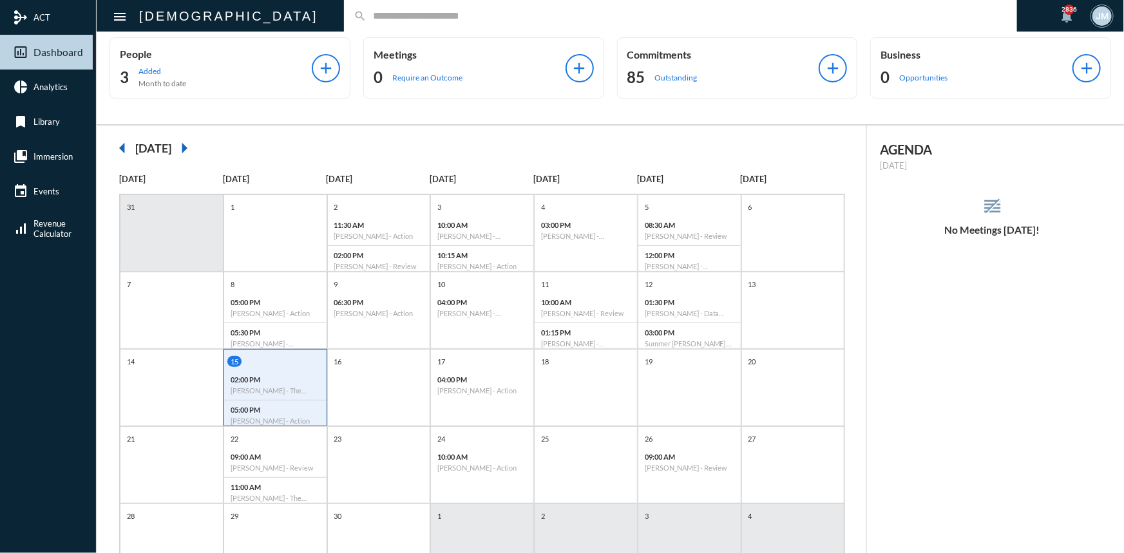
scroll to position [0, 0]
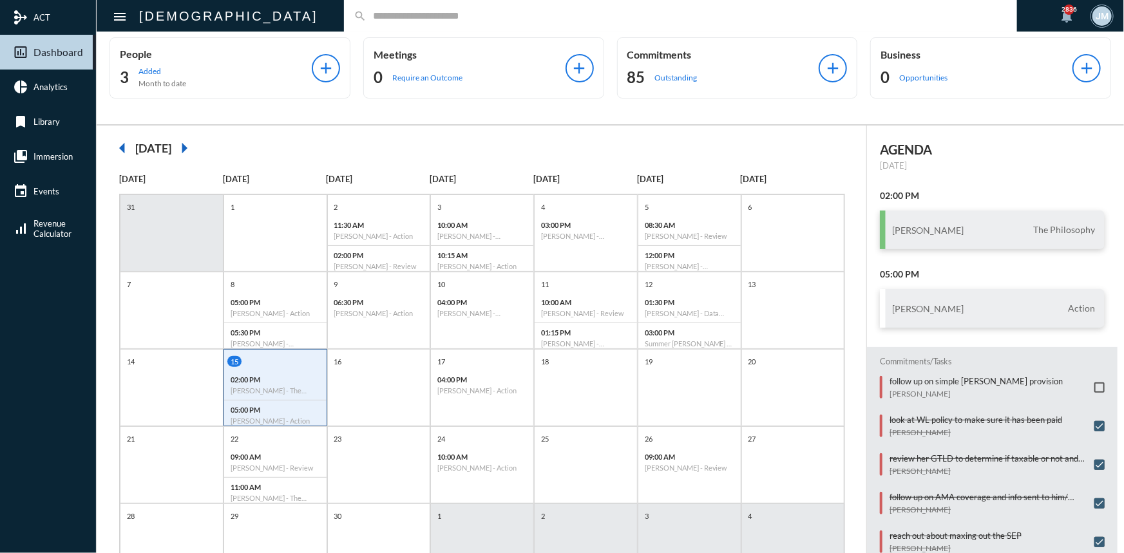
click at [1094, 386] on span at bounding box center [1099, 388] width 10 height 10
click at [393, 392] on div "16" at bounding box center [379, 387] width 104 height 77
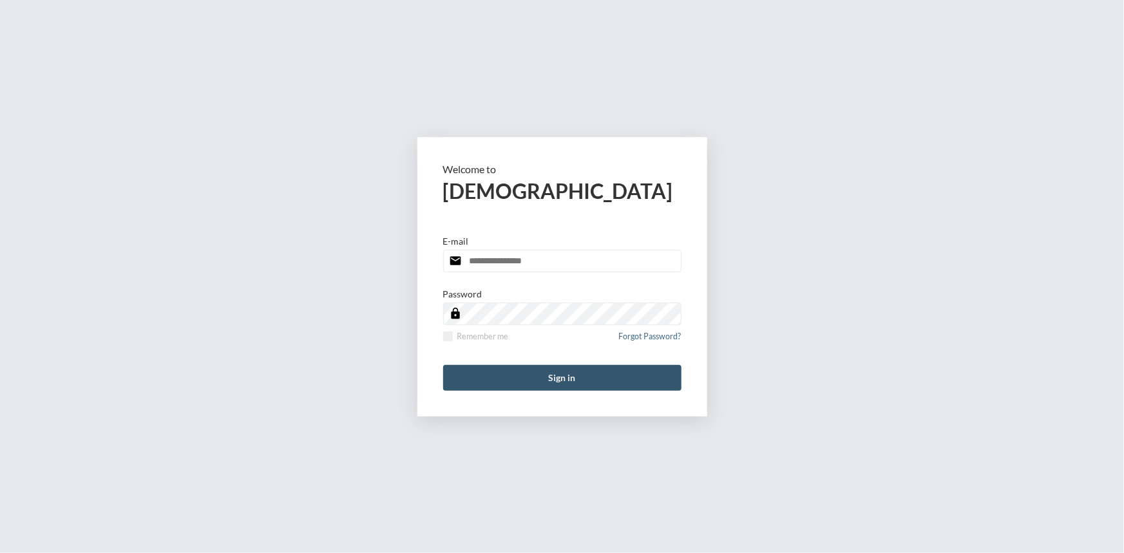
type input "**********"
click at [581, 372] on button "Sign in" at bounding box center [562, 378] width 238 height 26
